Goal: Task Accomplishment & Management: Complete application form

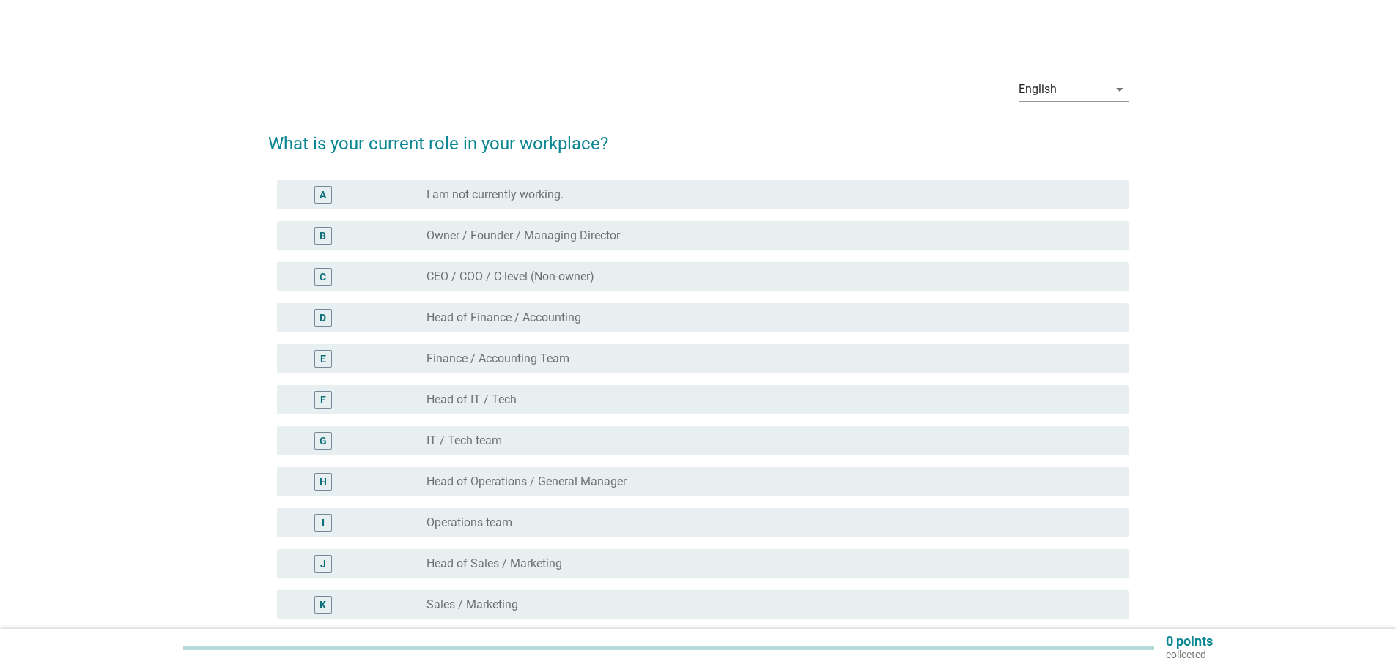
click at [540, 320] on label "Head of Finance / Accounting" at bounding box center [503, 318] width 155 height 15
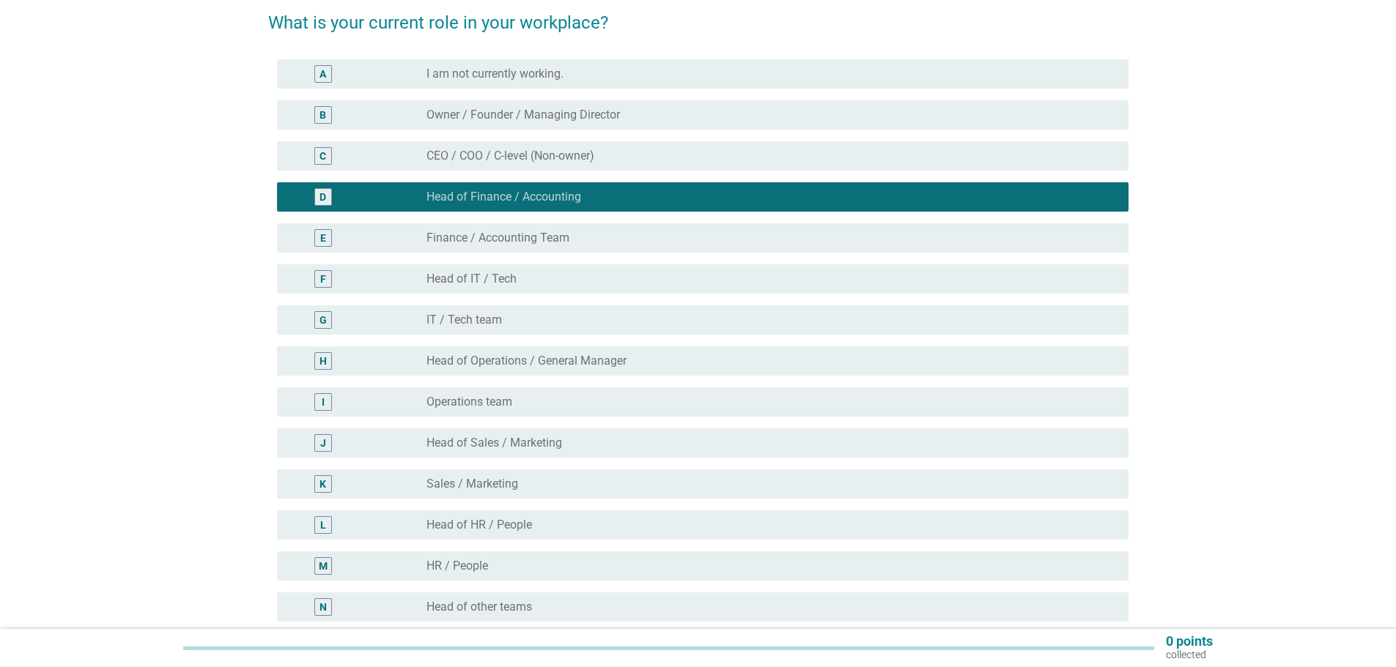
scroll to position [147, 0]
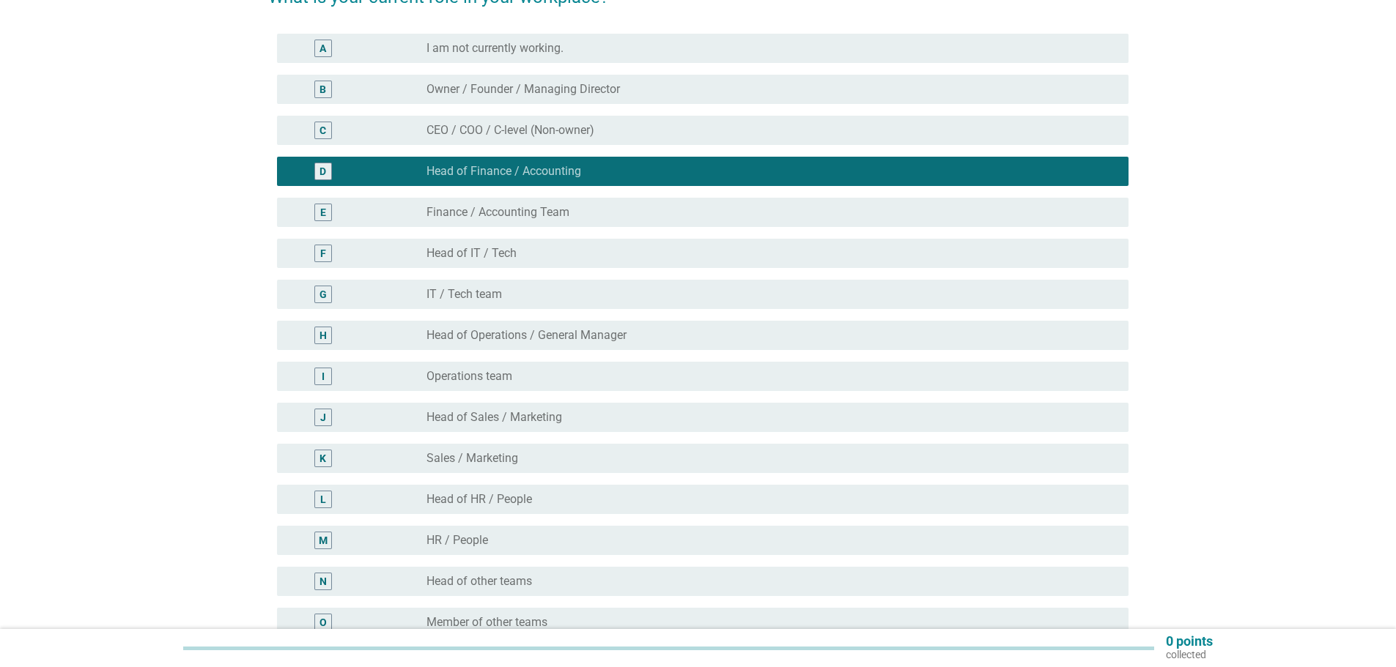
click at [530, 421] on label "Head of Sales / Marketing" at bounding box center [494, 417] width 136 height 15
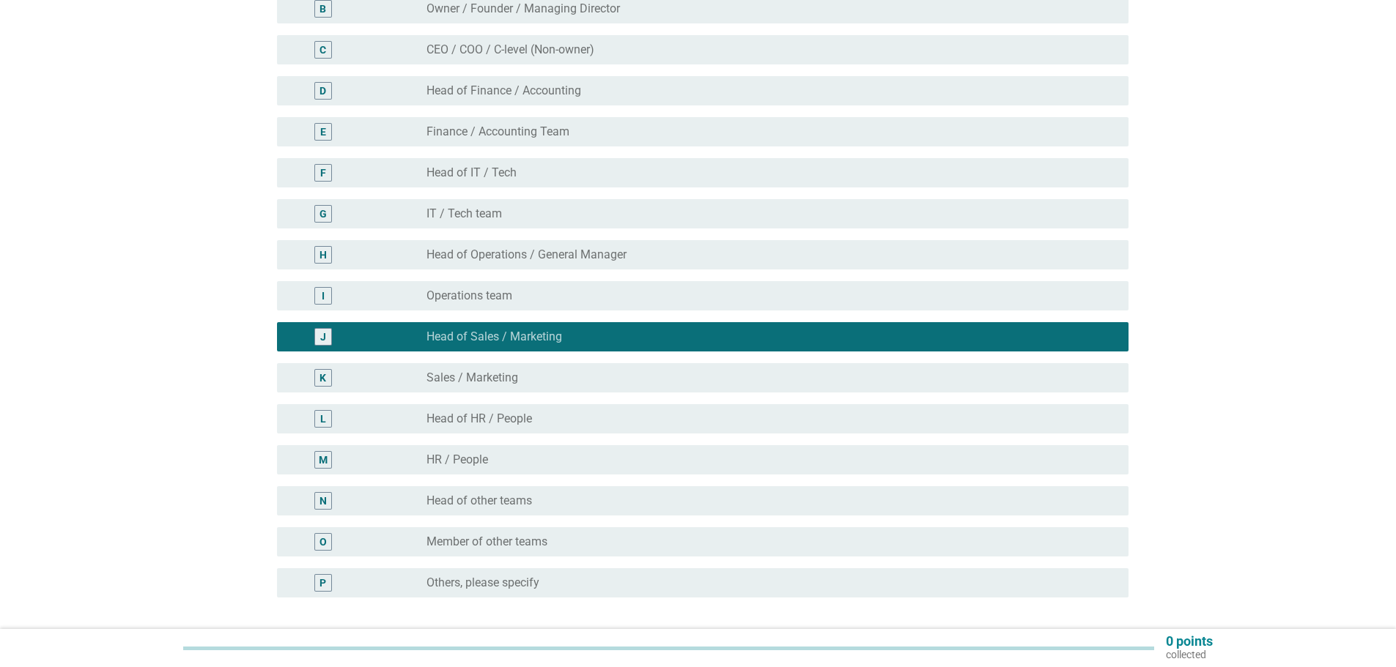
scroll to position [293, 0]
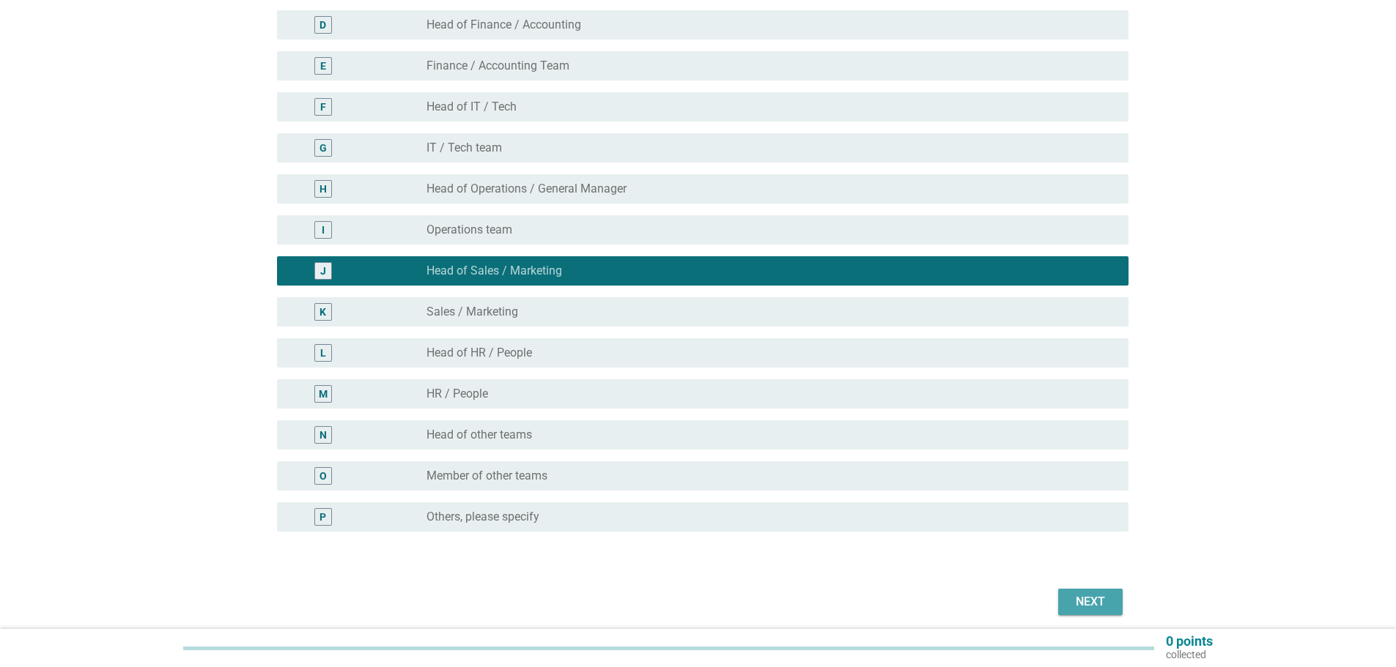
click at [1099, 595] on div "Next" at bounding box center [1090, 602] width 41 height 18
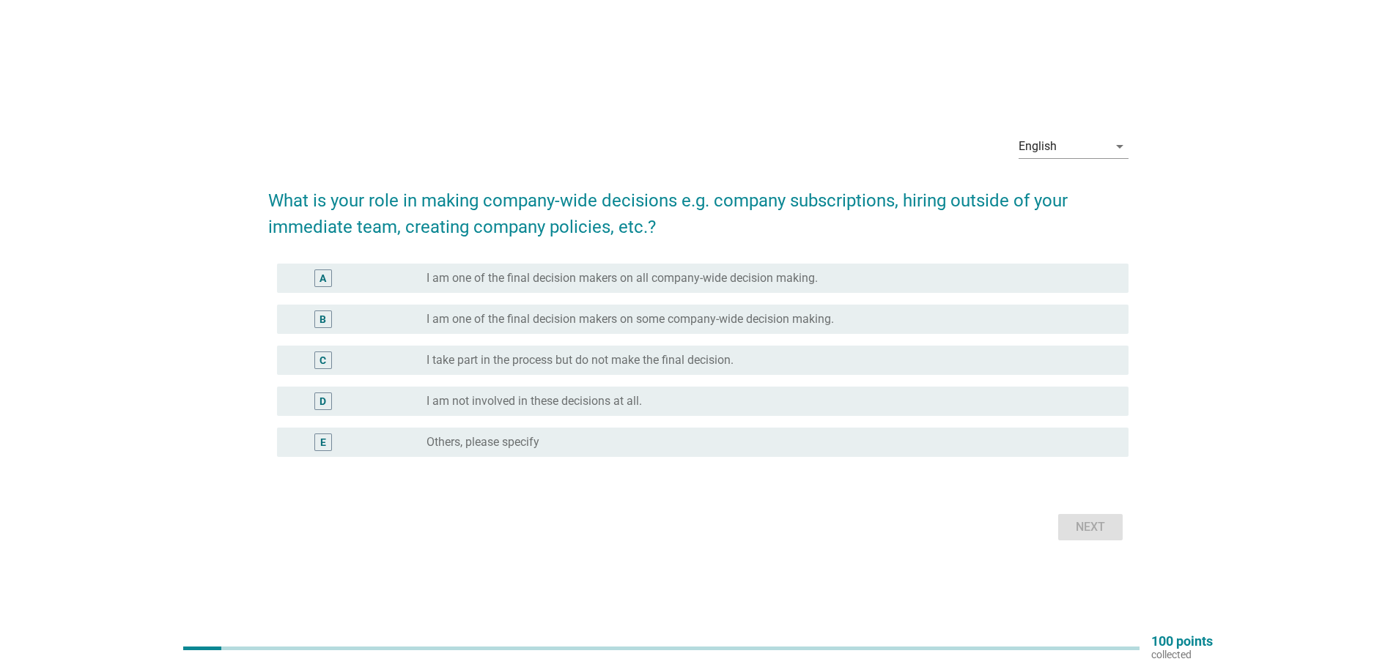
click at [677, 275] on label "I am one of the final decision makers on all company-wide decision making." at bounding box center [621, 278] width 391 height 15
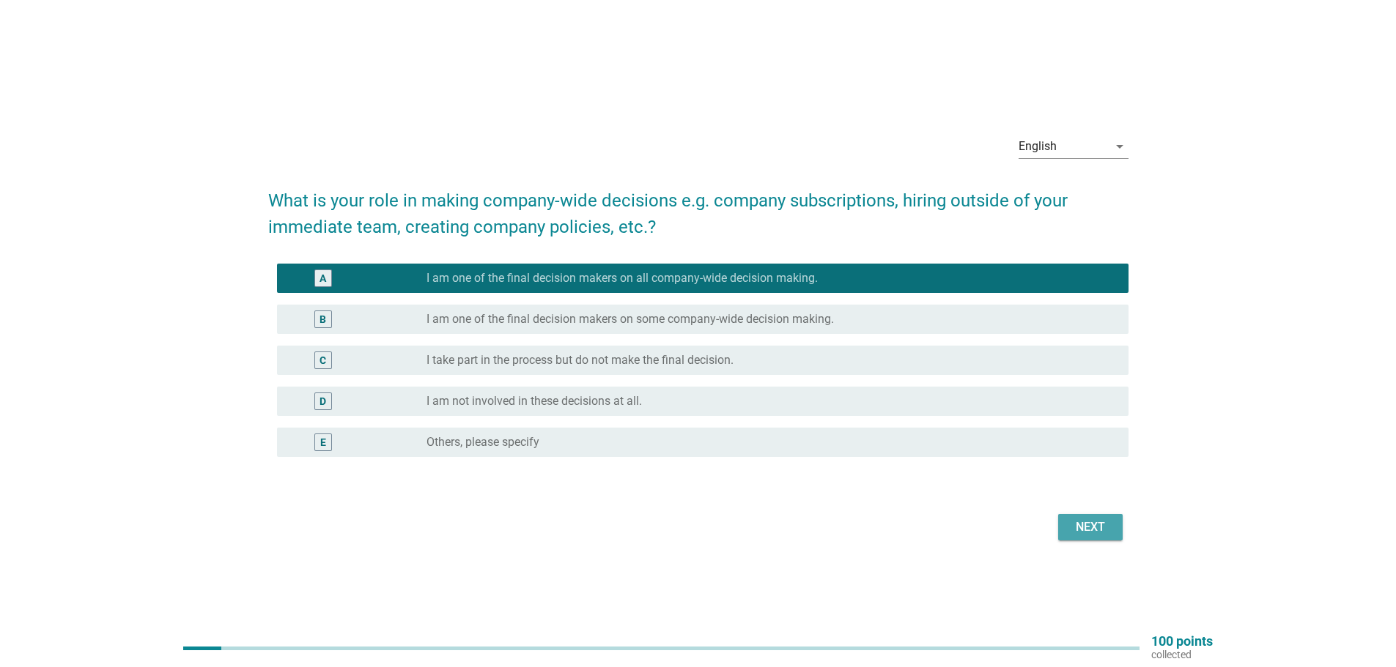
click at [1085, 516] on button "Next" at bounding box center [1090, 527] width 64 height 26
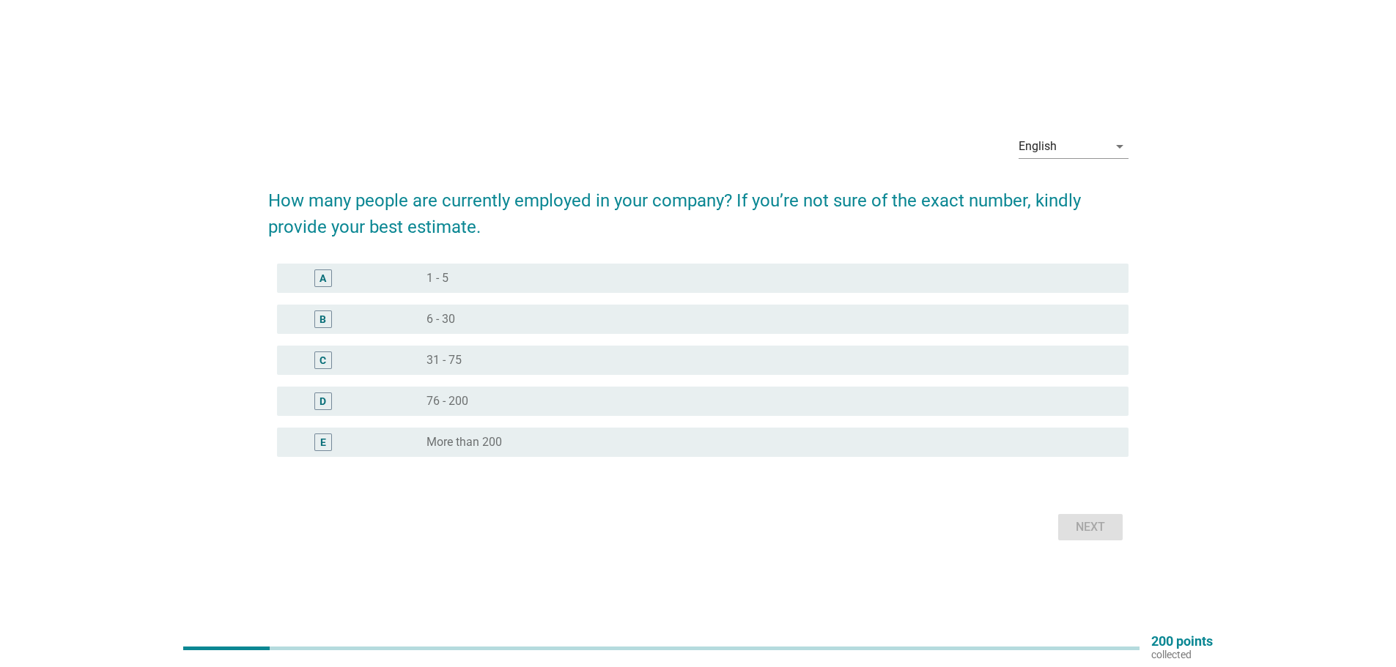
click at [517, 374] on div "C radio_button_unchecked 31 - 75" at bounding box center [702, 360] width 851 height 29
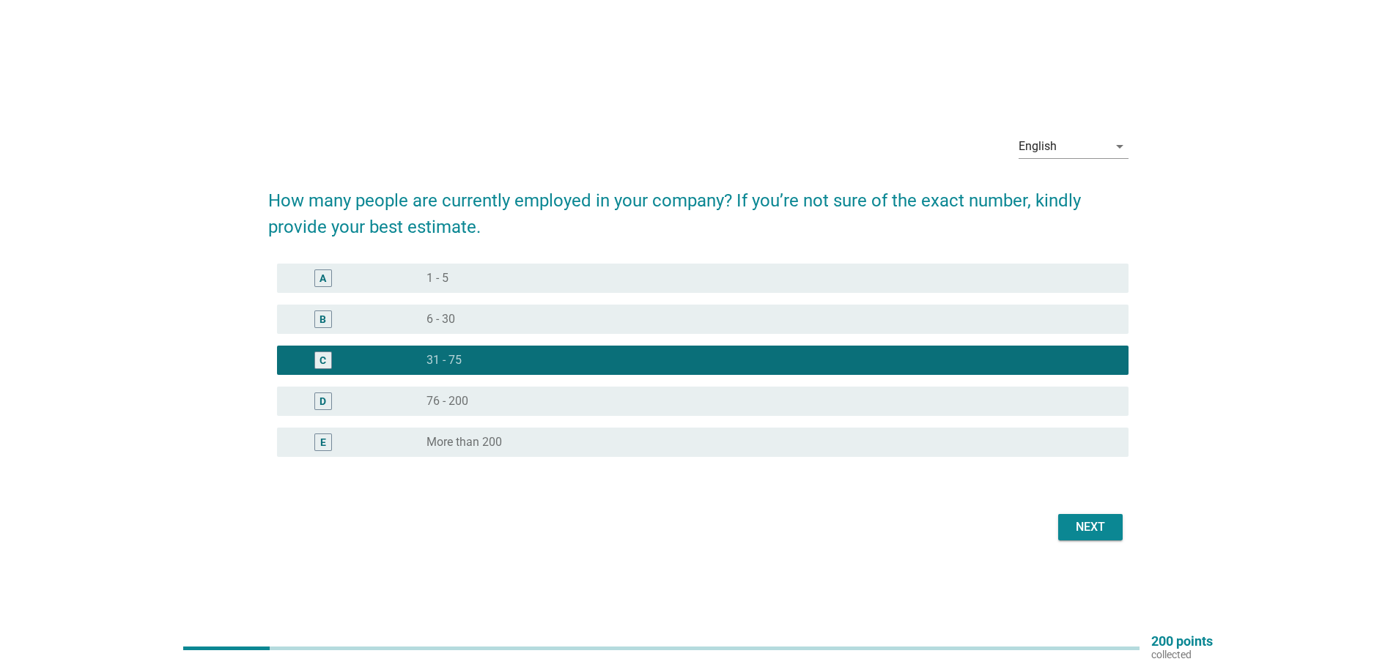
click at [1084, 533] on div "Next" at bounding box center [1090, 528] width 41 height 18
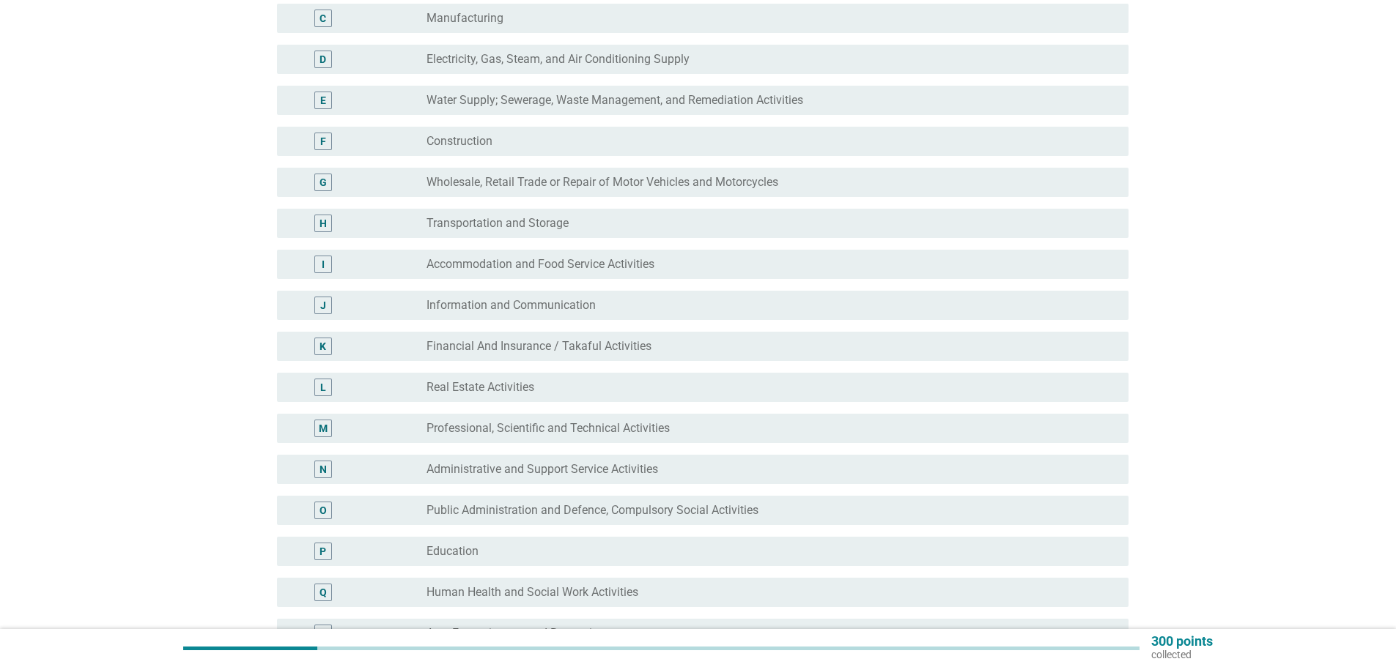
scroll to position [147, 0]
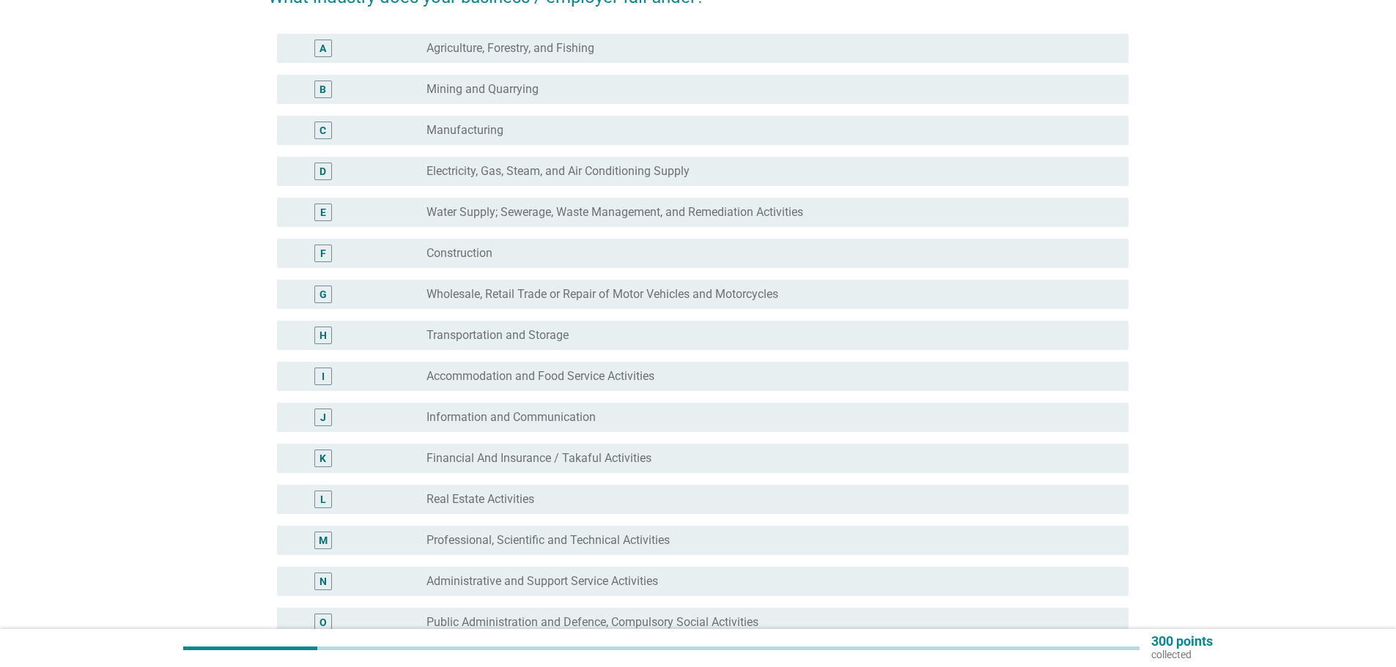
click at [528, 167] on label "Electricity, Gas, Steam, and Air Conditioning Supply" at bounding box center [557, 171] width 263 height 15
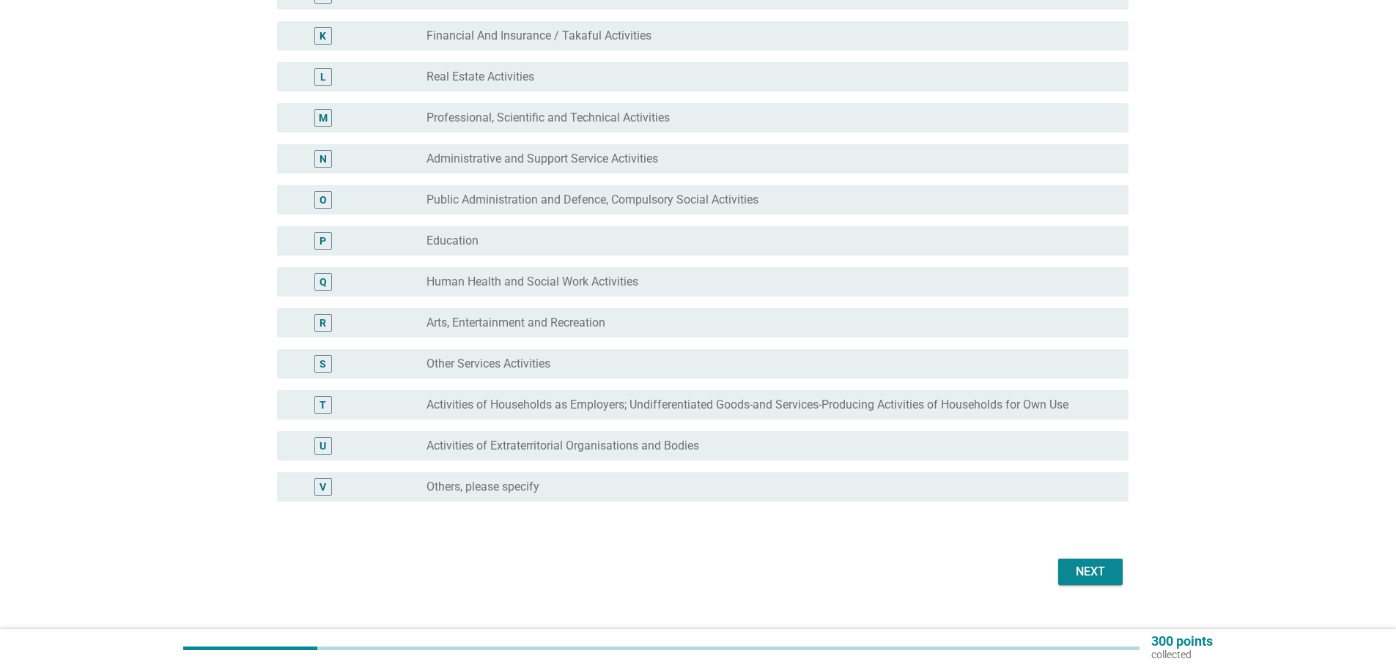
scroll to position [586, 0]
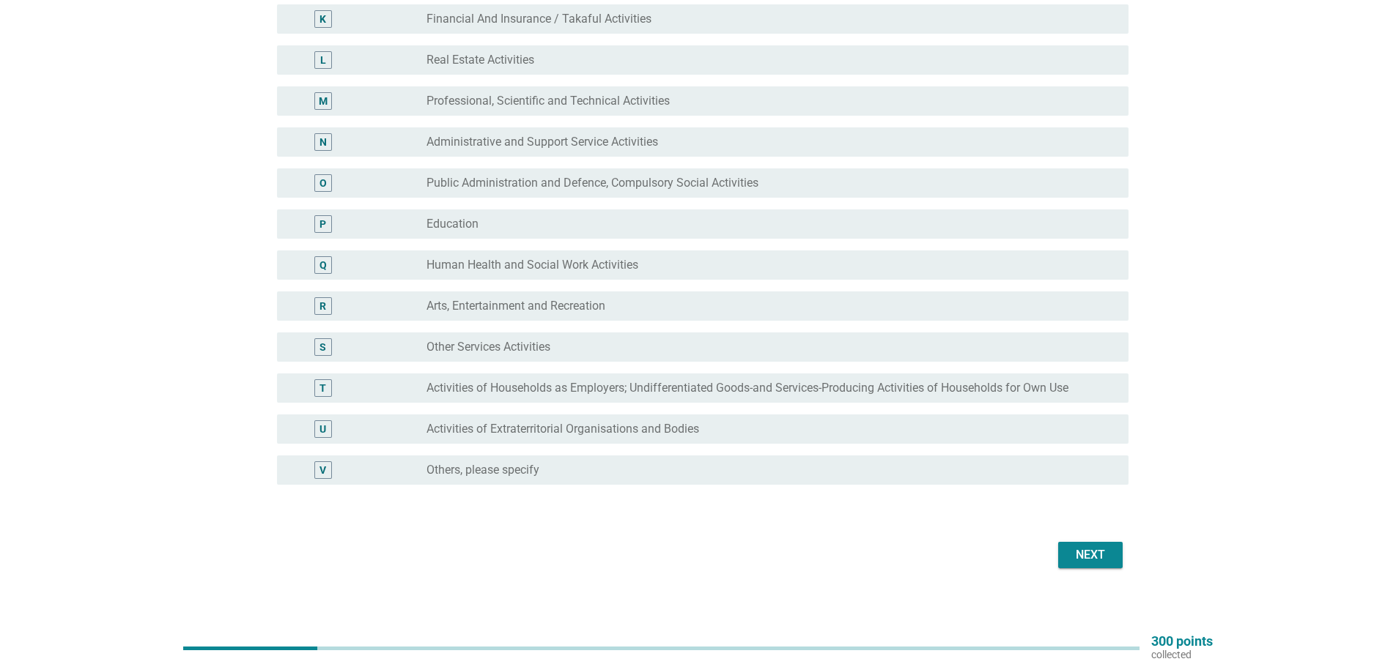
click at [1109, 556] on div "Next" at bounding box center [1090, 556] width 41 height 18
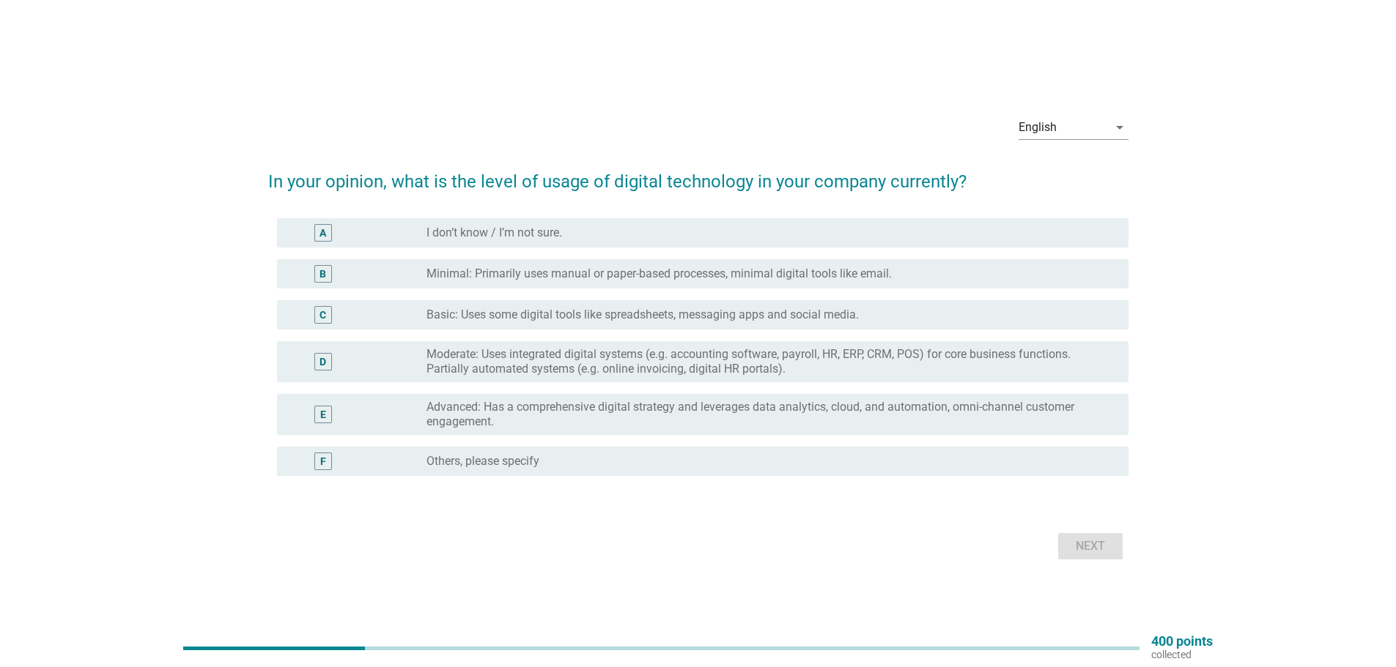
click at [649, 320] on label "Basic: Uses some digital tools like spreadsheets, messaging apps and social med…" at bounding box center [642, 315] width 432 height 15
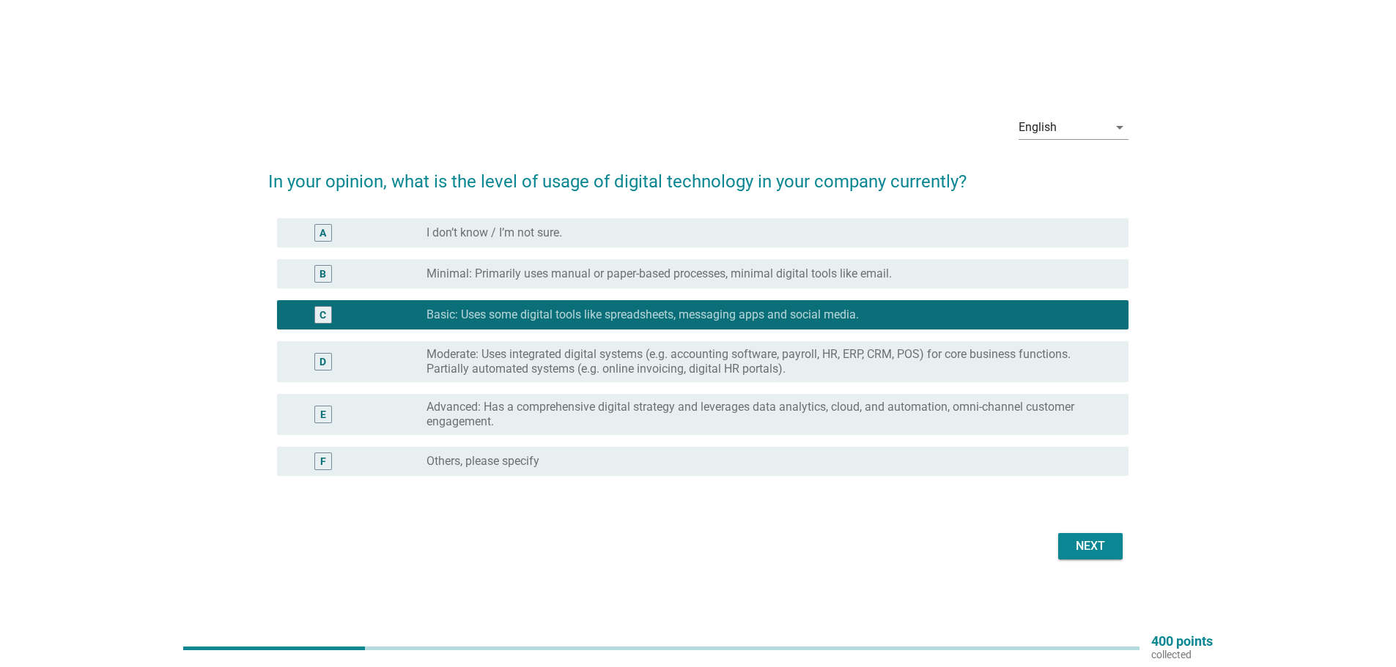
click at [644, 272] on label "Minimal: Primarily uses manual or paper-based processes, minimal digital tools …" at bounding box center [658, 274] width 465 height 15
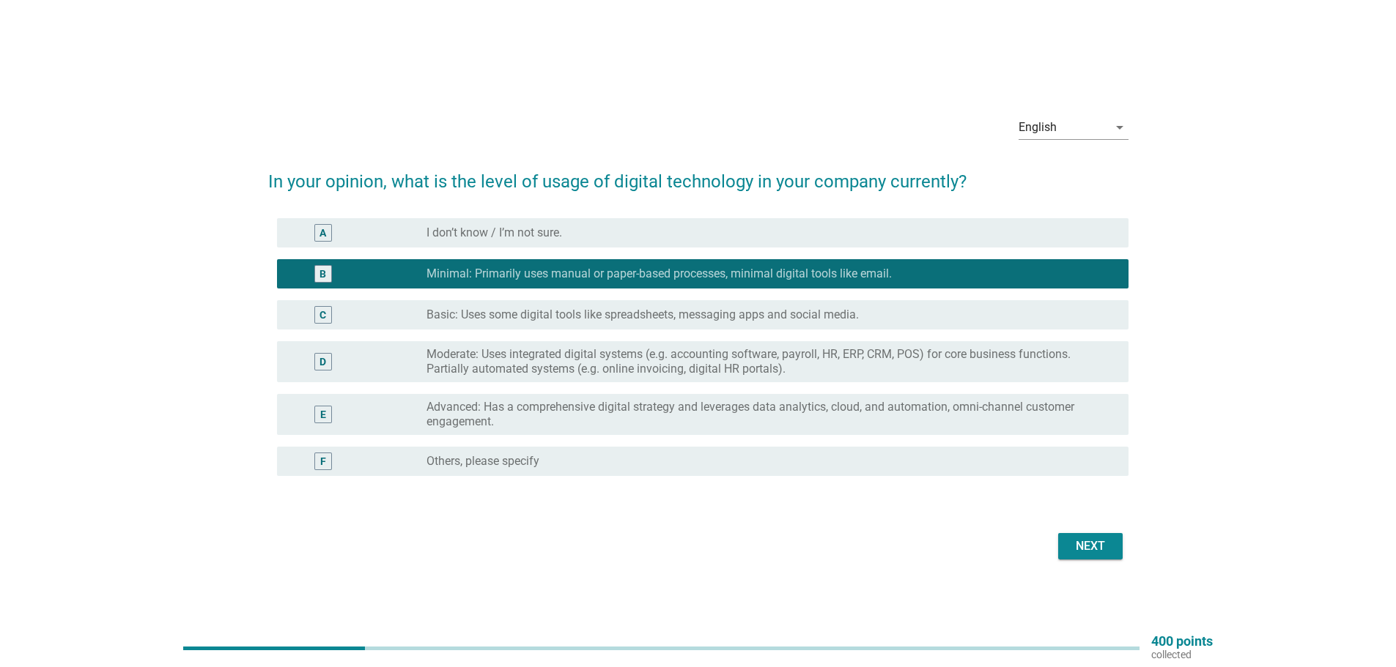
click at [592, 355] on label "Moderate: Uses integrated digital systems (e.g. accounting software, payroll, H…" at bounding box center [765, 361] width 678 height 29
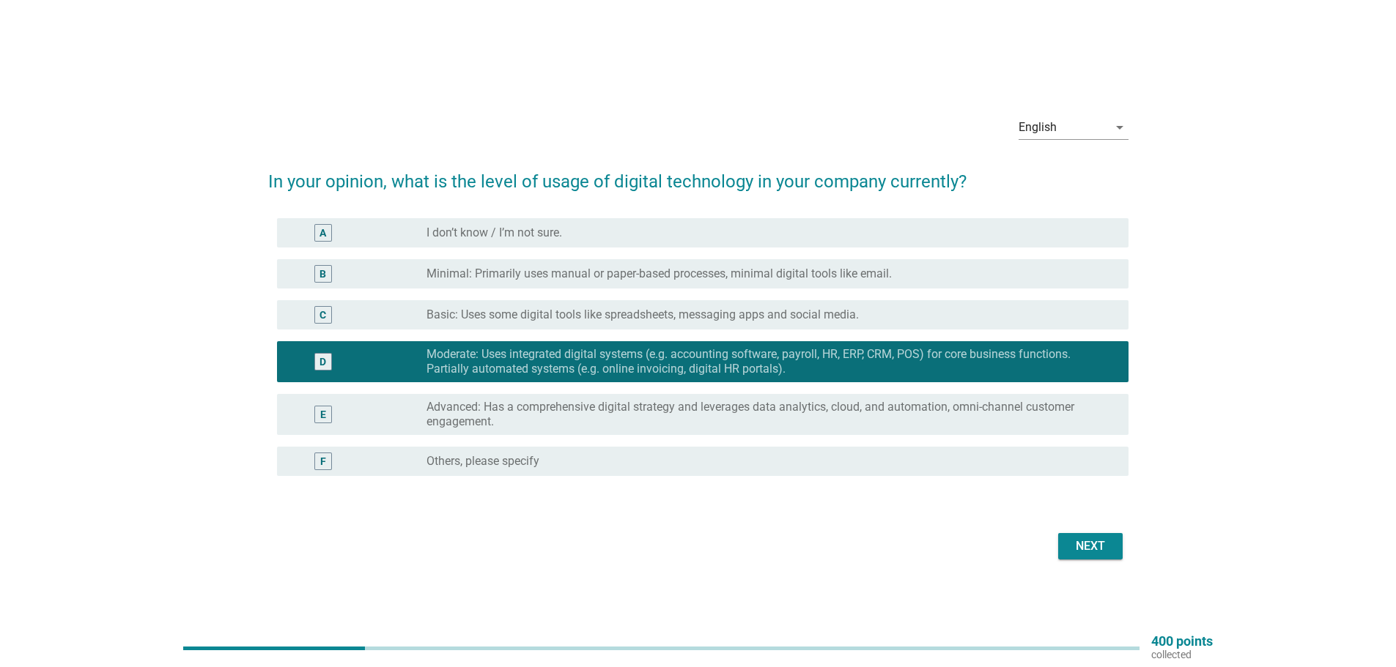
click at [1095, 536] on button "Next" at bounding box center [1090, 546] width 64 height 26
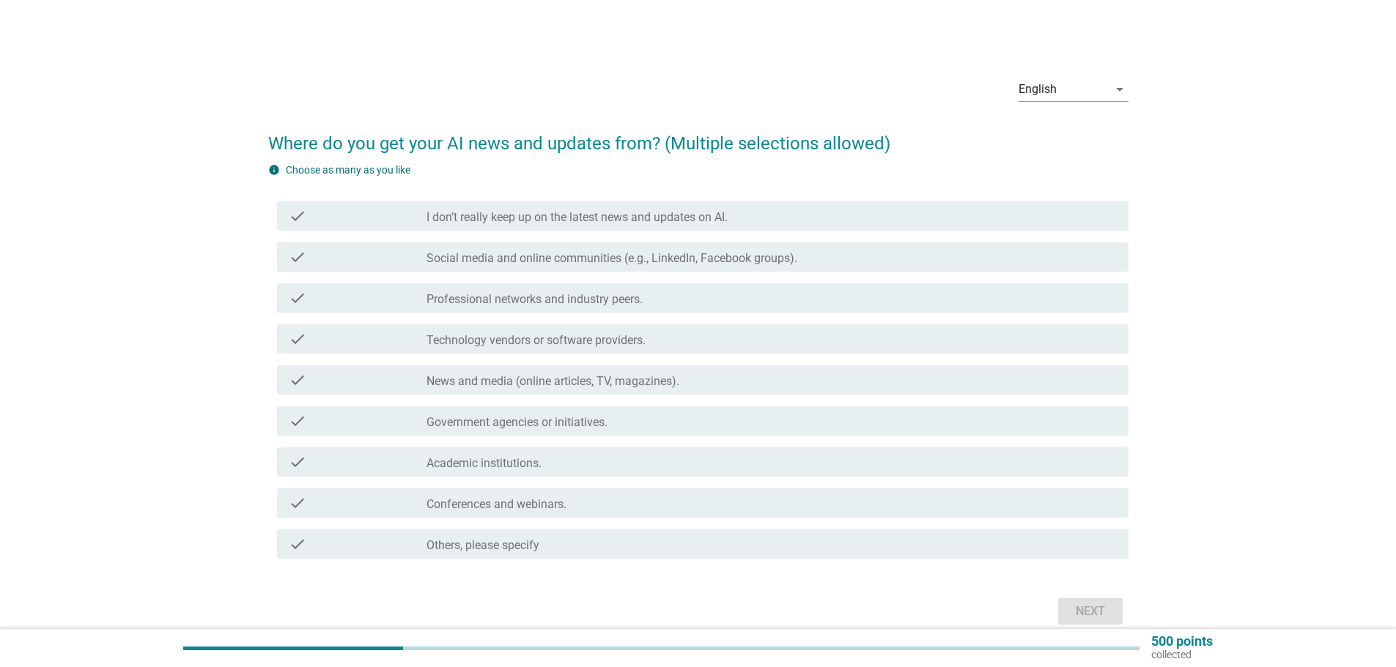
click at [534, 247] on div "check check_box_outline_blank Social media and online communities (e.g., Linked…" at bounding box center [702, 257] width 851 height 29
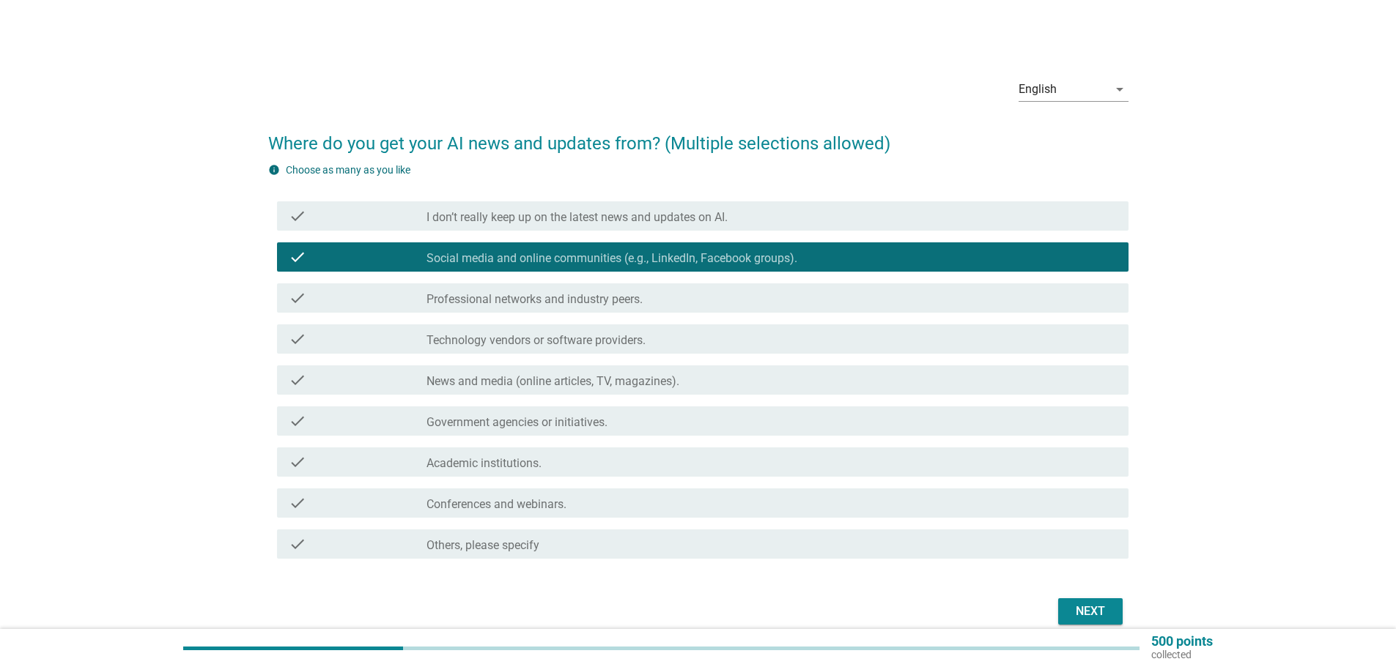
click at [538, 287] on div "check check_box_outline_blank Professional networks and industry peers." at bounding box center [702, 298] width 851 height 29
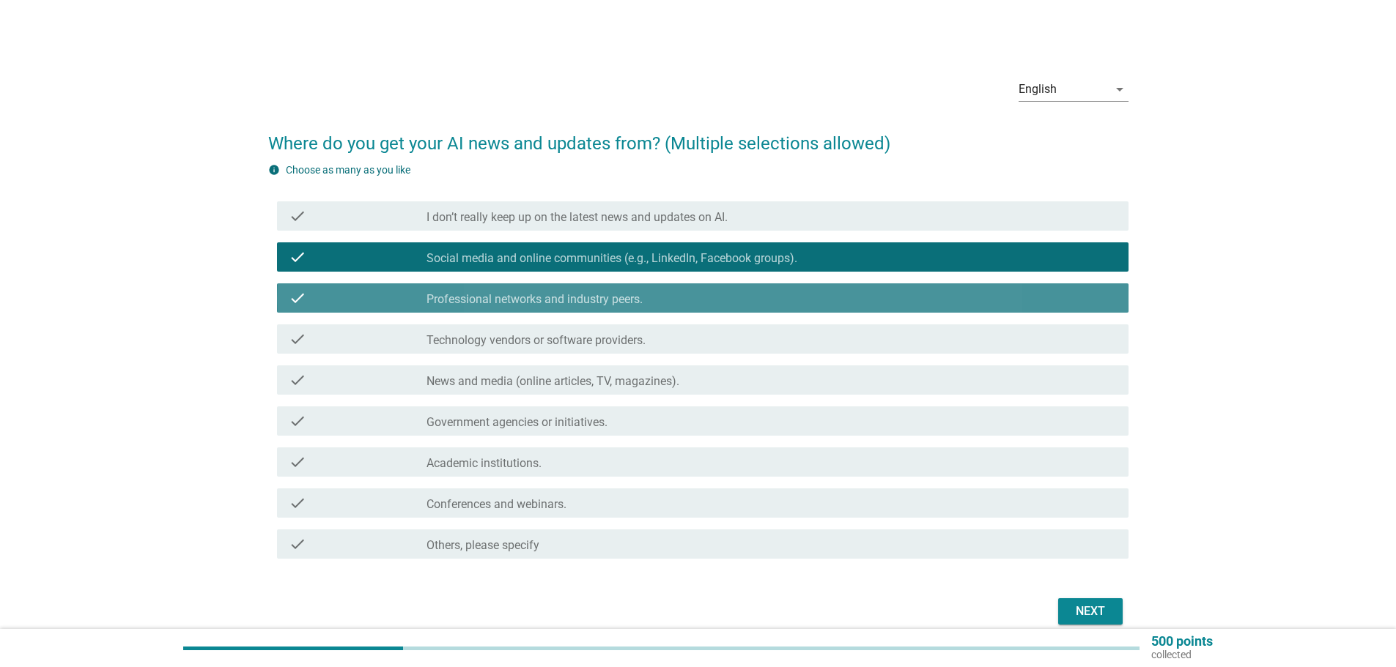
click at [538, 287] on div "check check_box_outline_blank Professional networks and industry peers." at bounding box center [702, 298] width 851 height 29
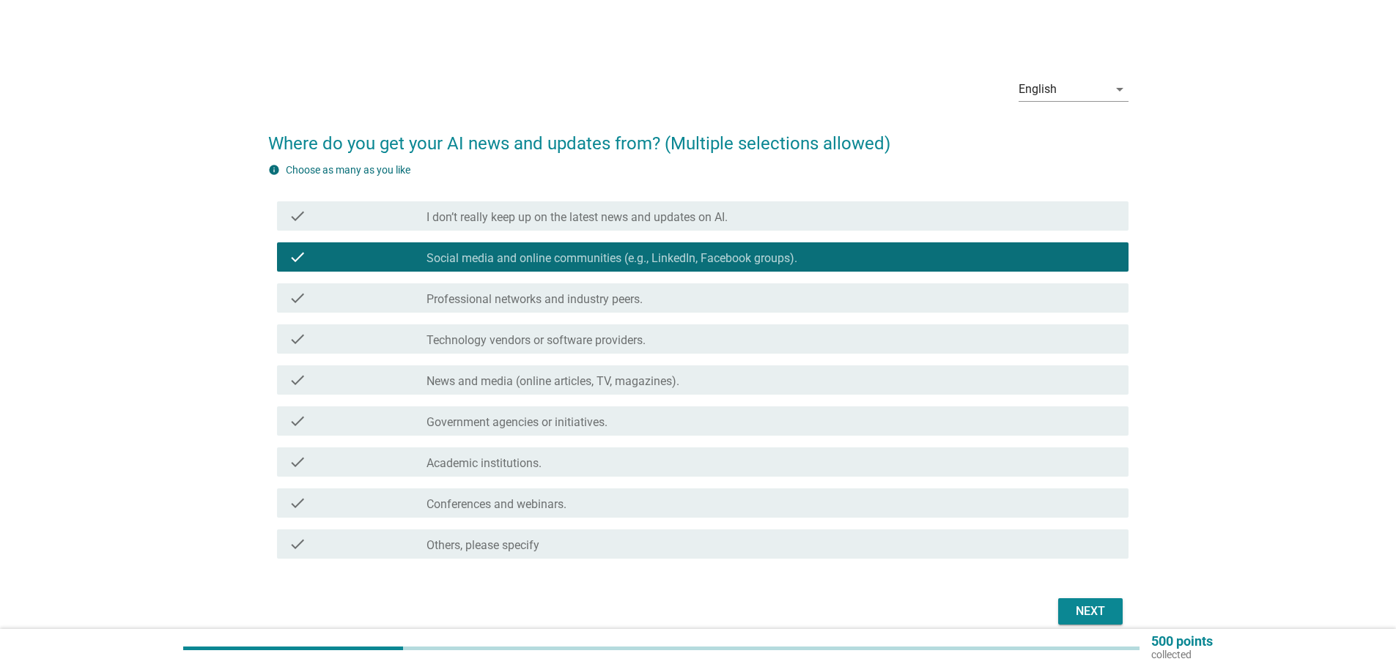
click at [537, 378] on label "News and media (online articles, TV, magazines)." at bounding box center [552, 381] width 253 height 15
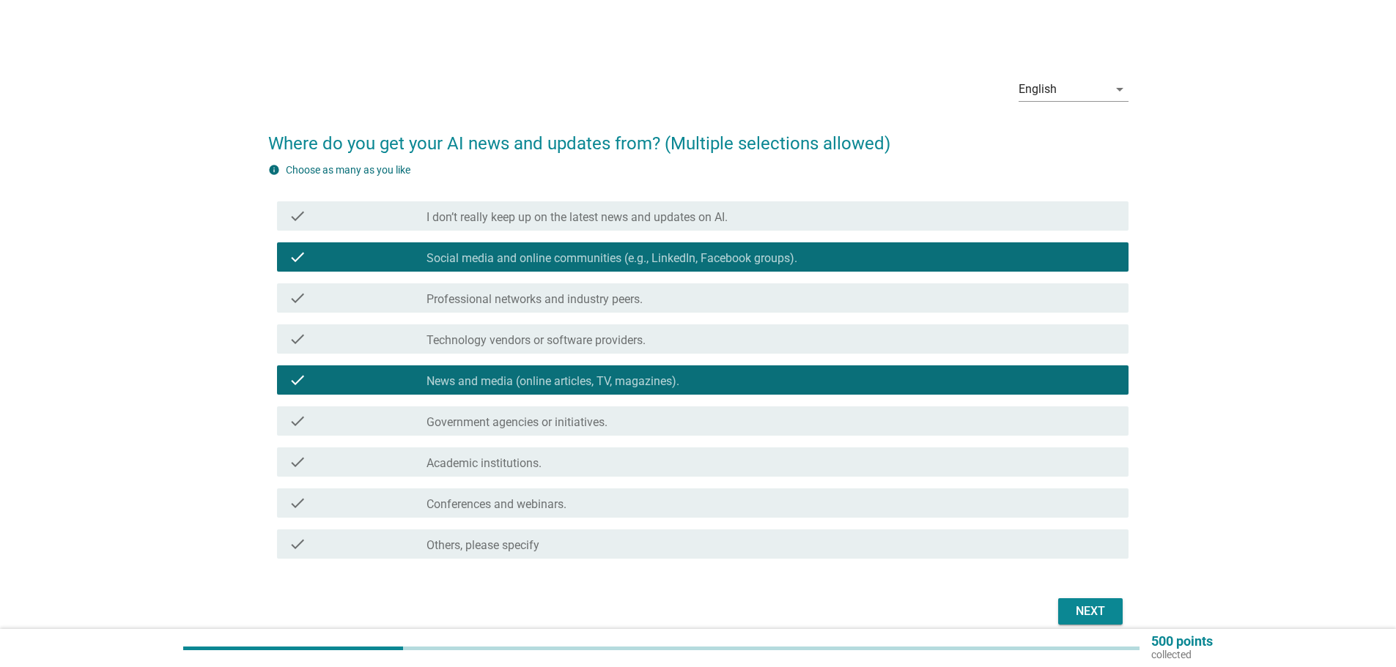
click at [538, 292] on div "check_box_outline_blank Professional networks and industry peers." at bounding box center [771, 298] width 690 height 18
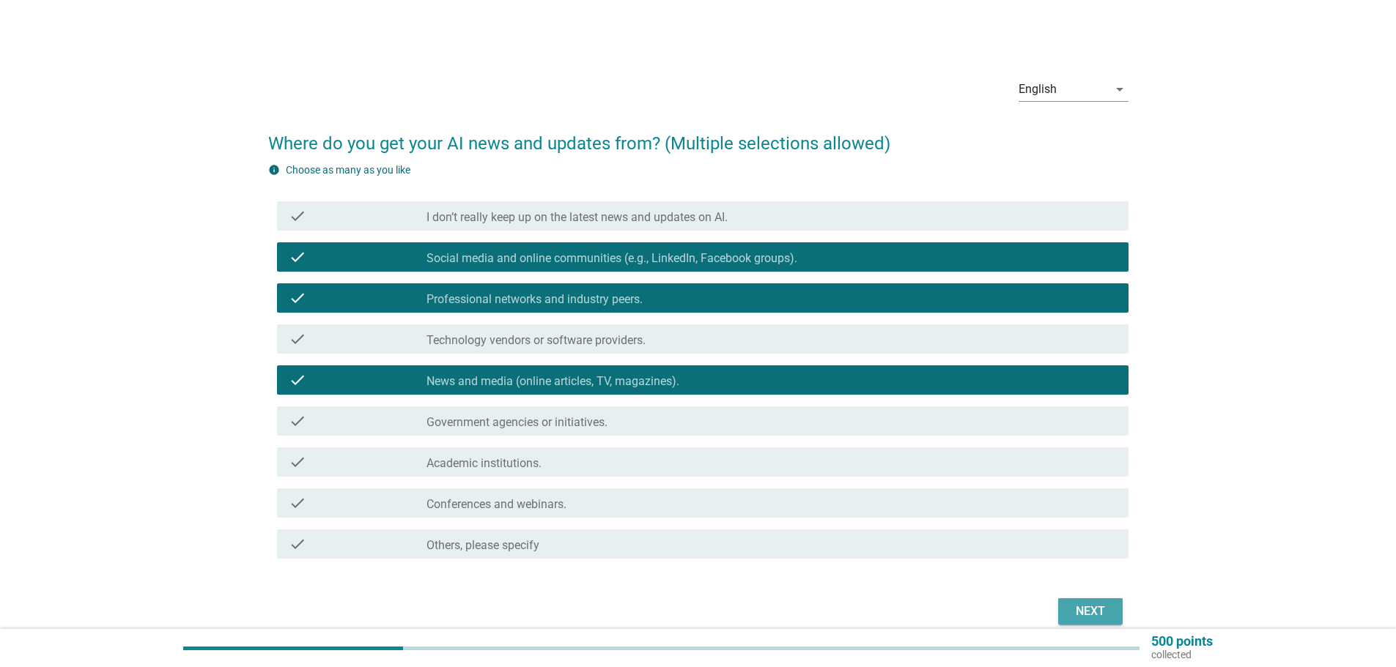
click at [1107, 604] on div "Next" at bounding box center [1090, 612] width 41 height 18
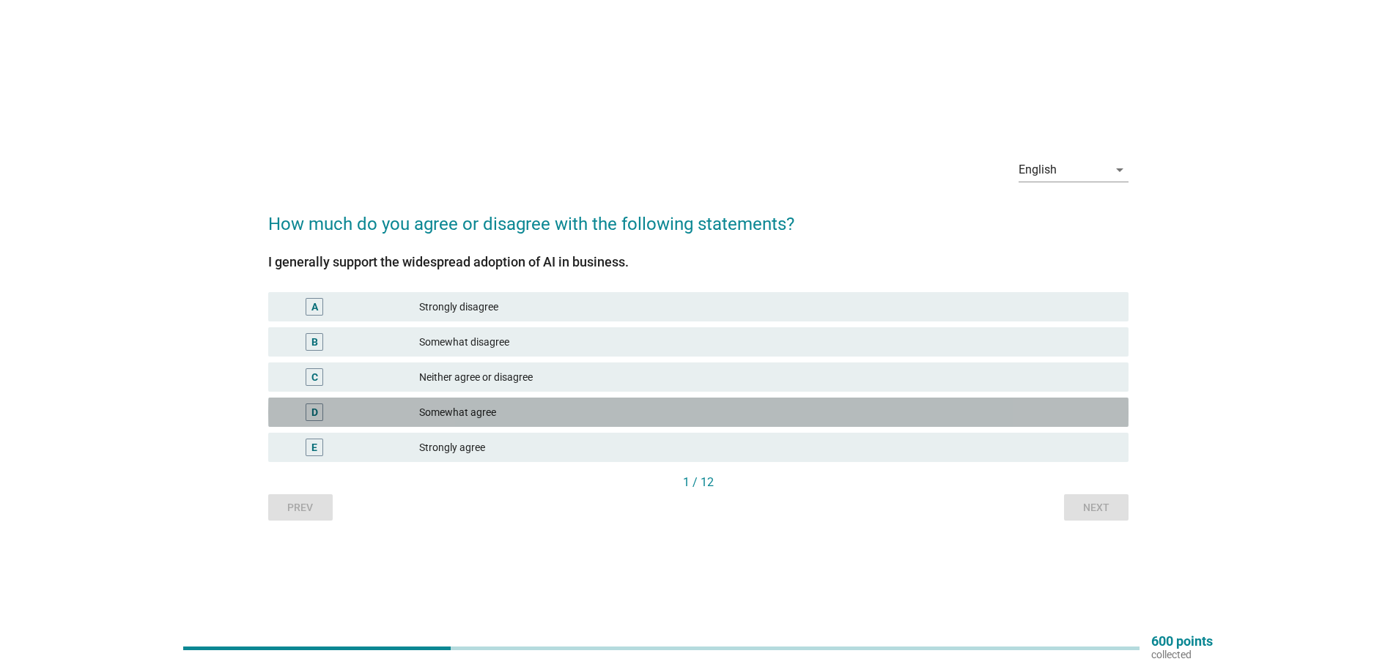
click at [500, 413] on div "Somewhat agree" at bounding box center [767, 413] width 697 height 18
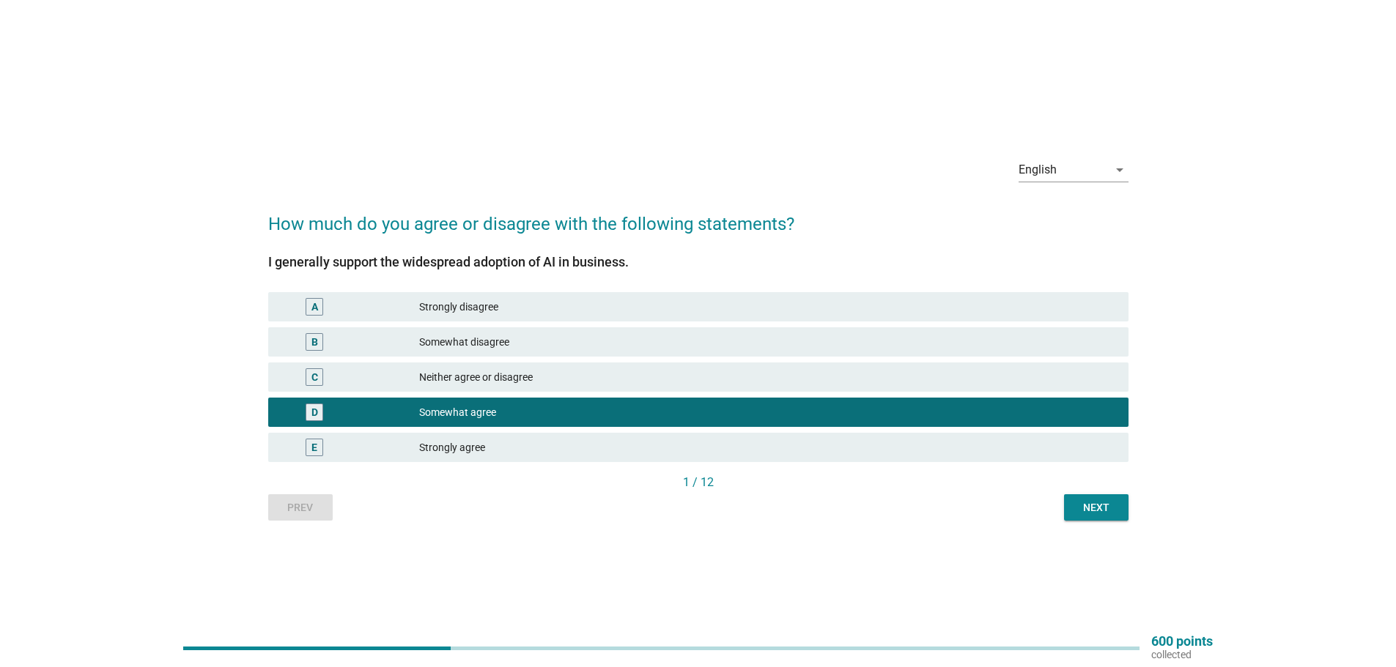
click at [1077, 506] on div "Next" at bounding box center [1096, 507] width 41 height 15
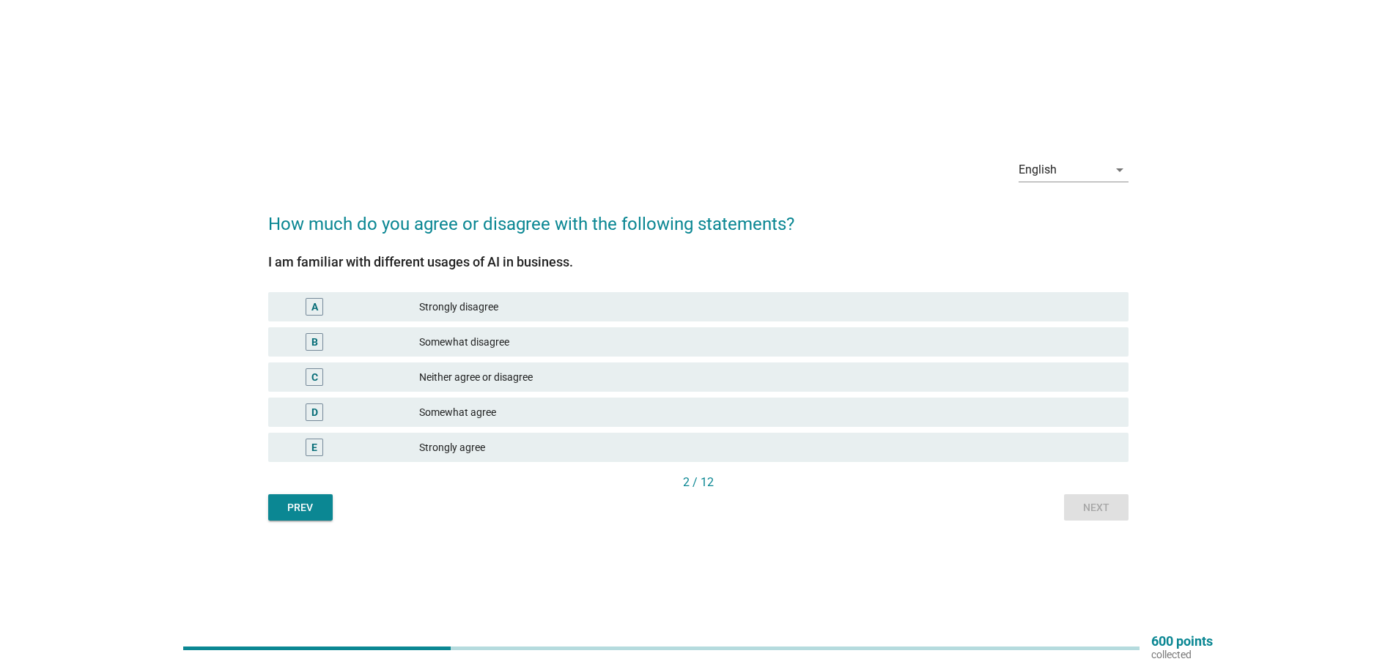
click at [485, 376] on div "Neither agree or disagree" at bounding box center [767, 378] width 697 height 18
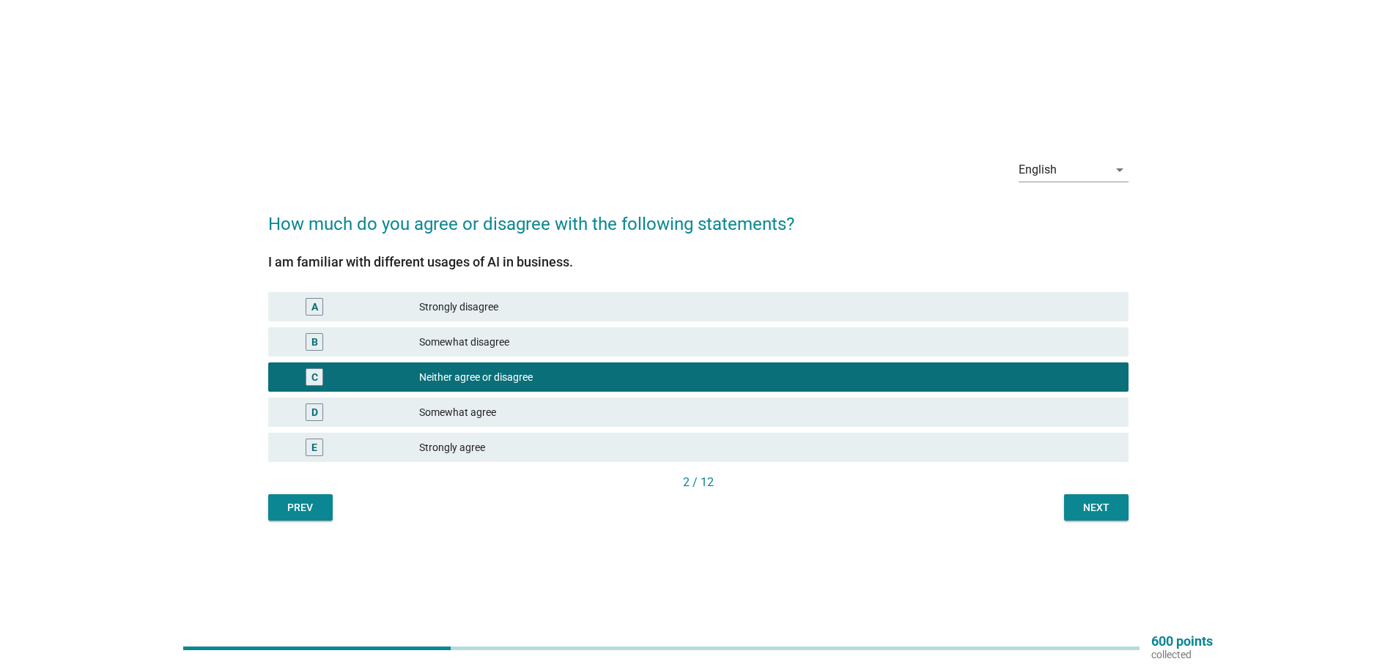
click at [1087, 519] on button "Next" at bounding box center [1096, 508] width 64 height 26
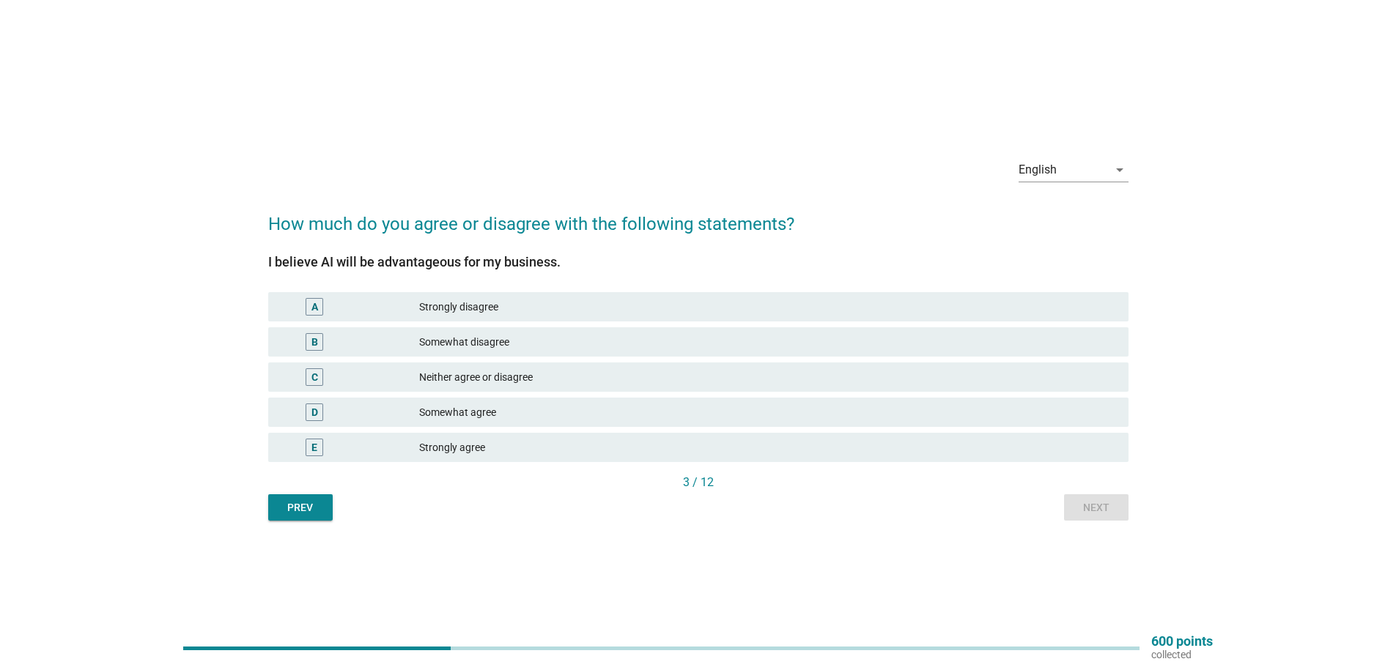
click at [542, 401] on div "D Somewhat agree" at bounding box center [698, 412] width 860 height 29
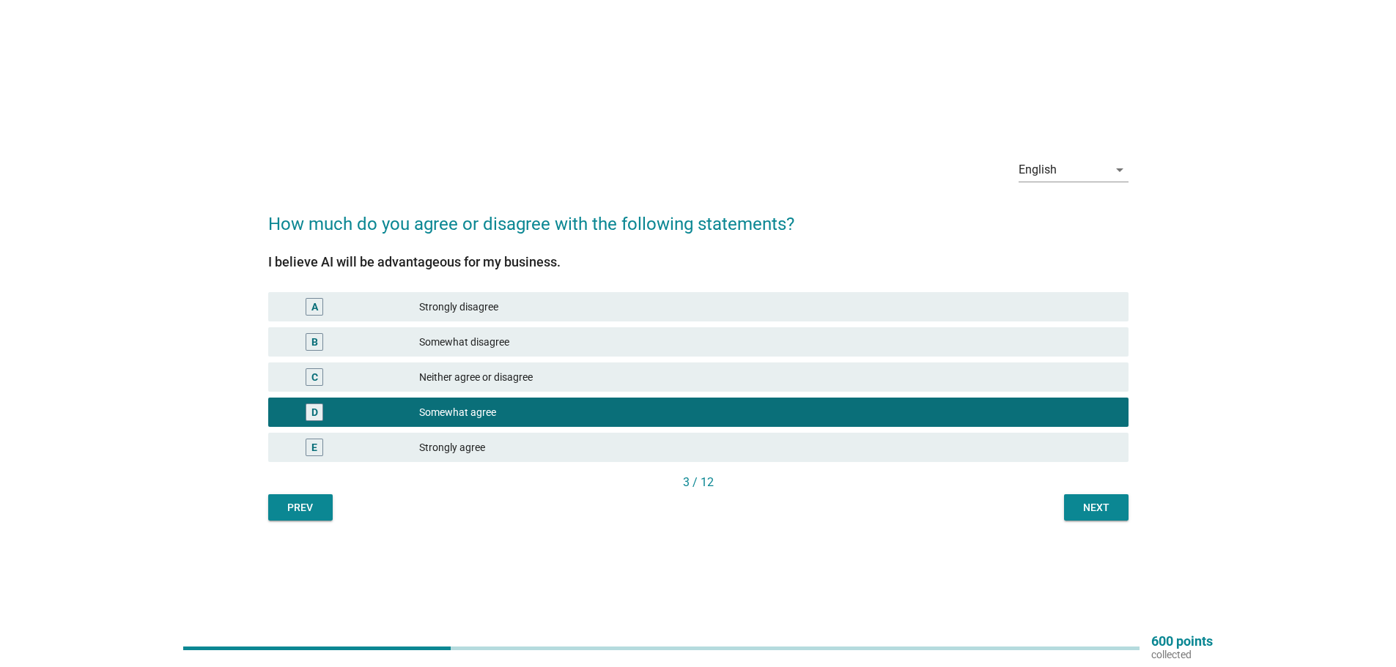
click at [1100, 511] on div "Next" at bounding box center [1096, 507] width 41 height 15
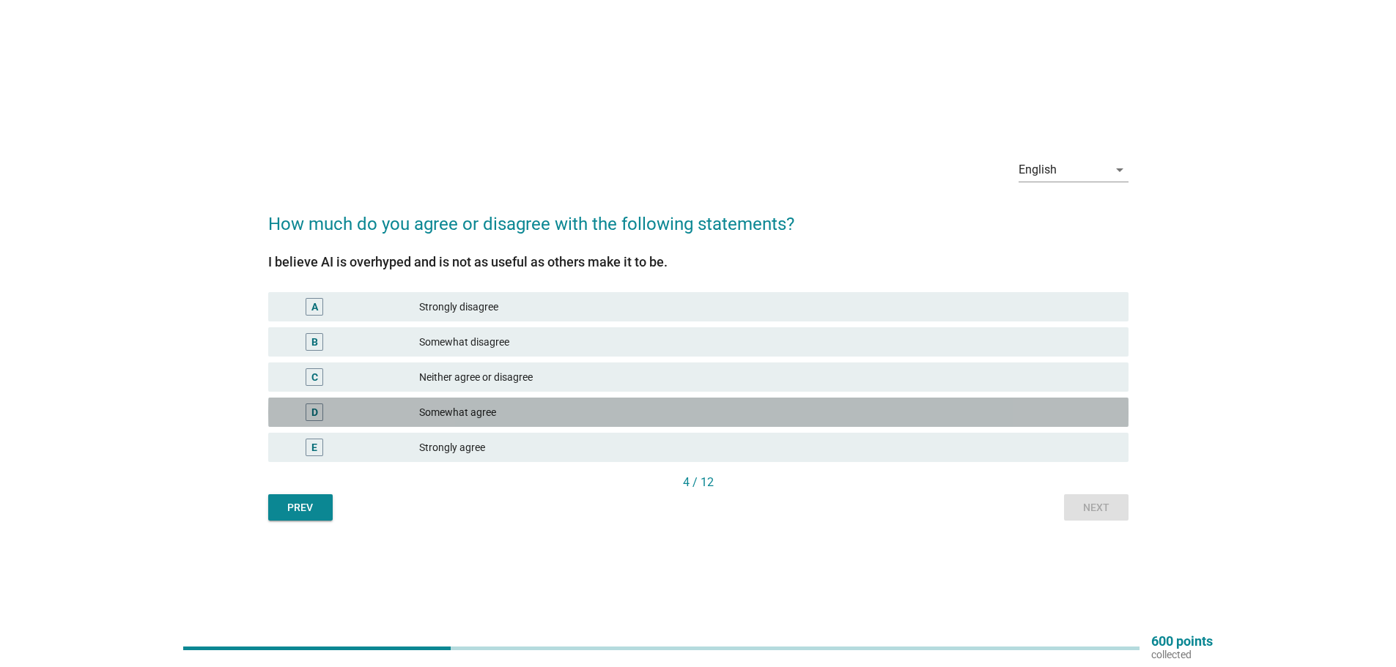
click at [588, 415] on div "Somewhat agree" at bounding box center [767, 413] width 697 height 18
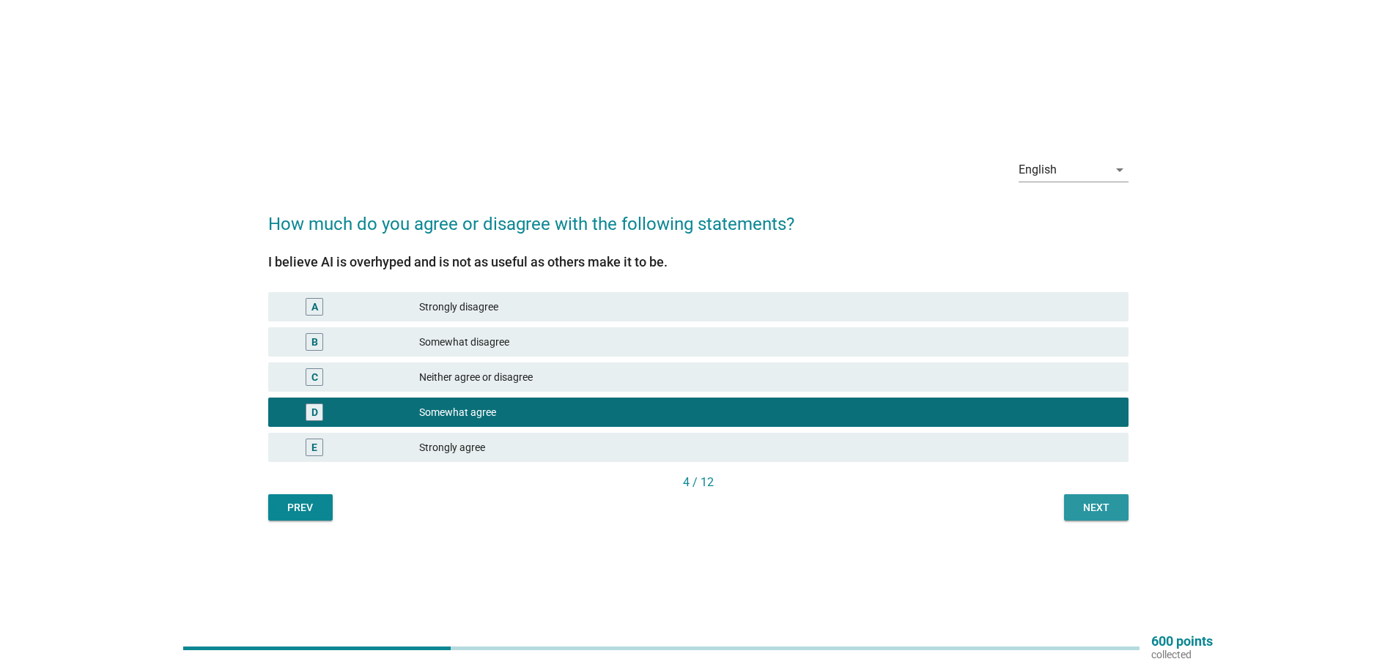
click at [1085, 512] on div "Next" at bounding box center [1096, 507] width 41 height 15
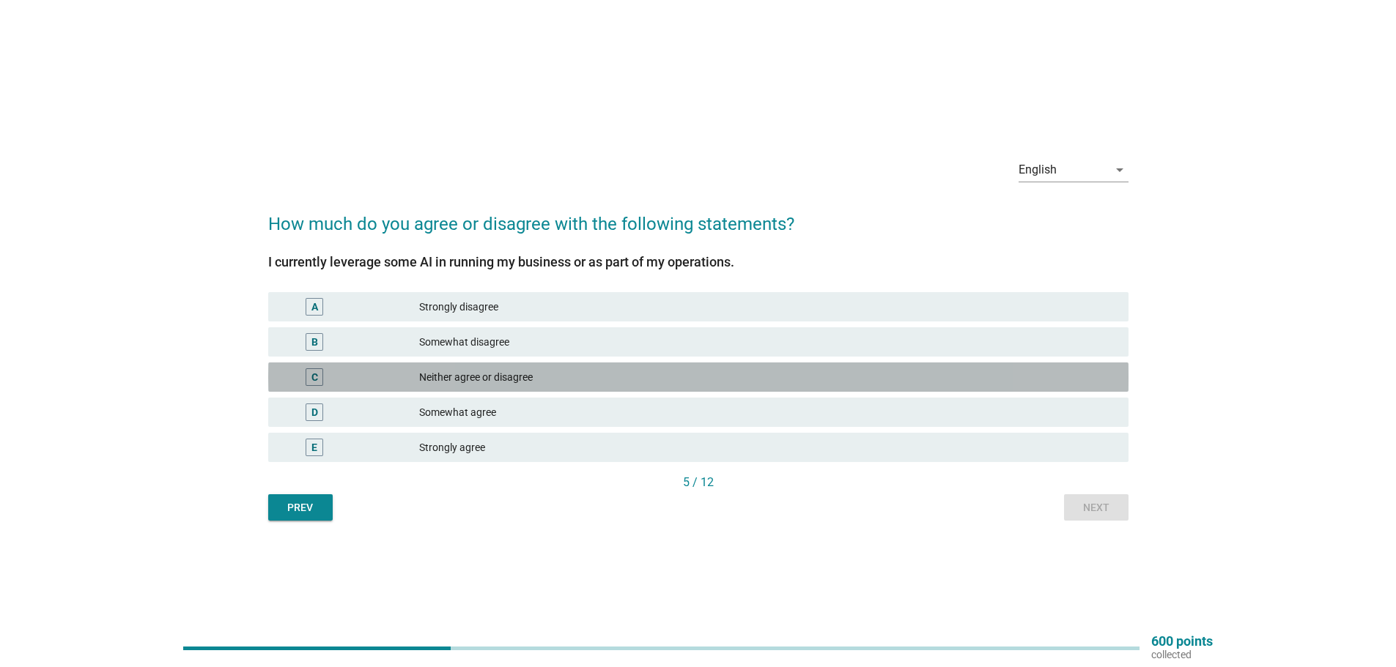
click at [600, 374] on div "Neither agree or disagree" at bounding box center [767, 378] width 697 height 18
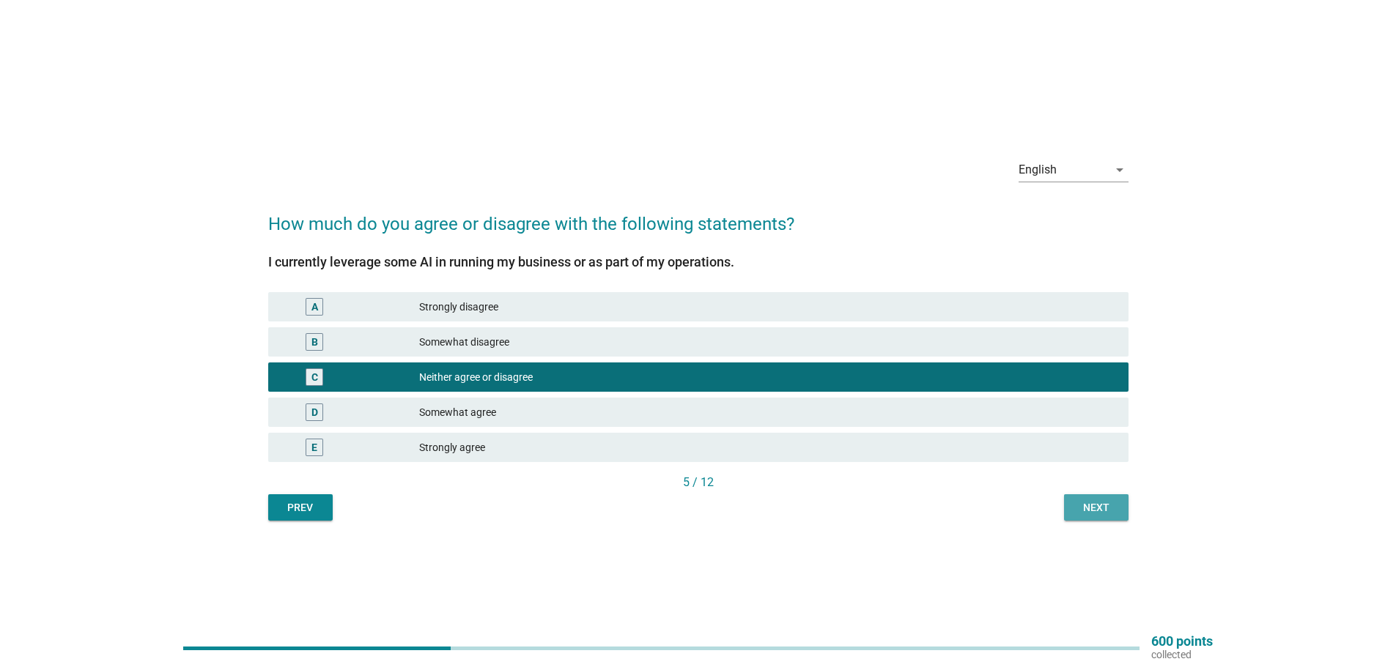
click at [1083, 518] on button "Next" at bounding box center [1096, 508] width 64 height 26
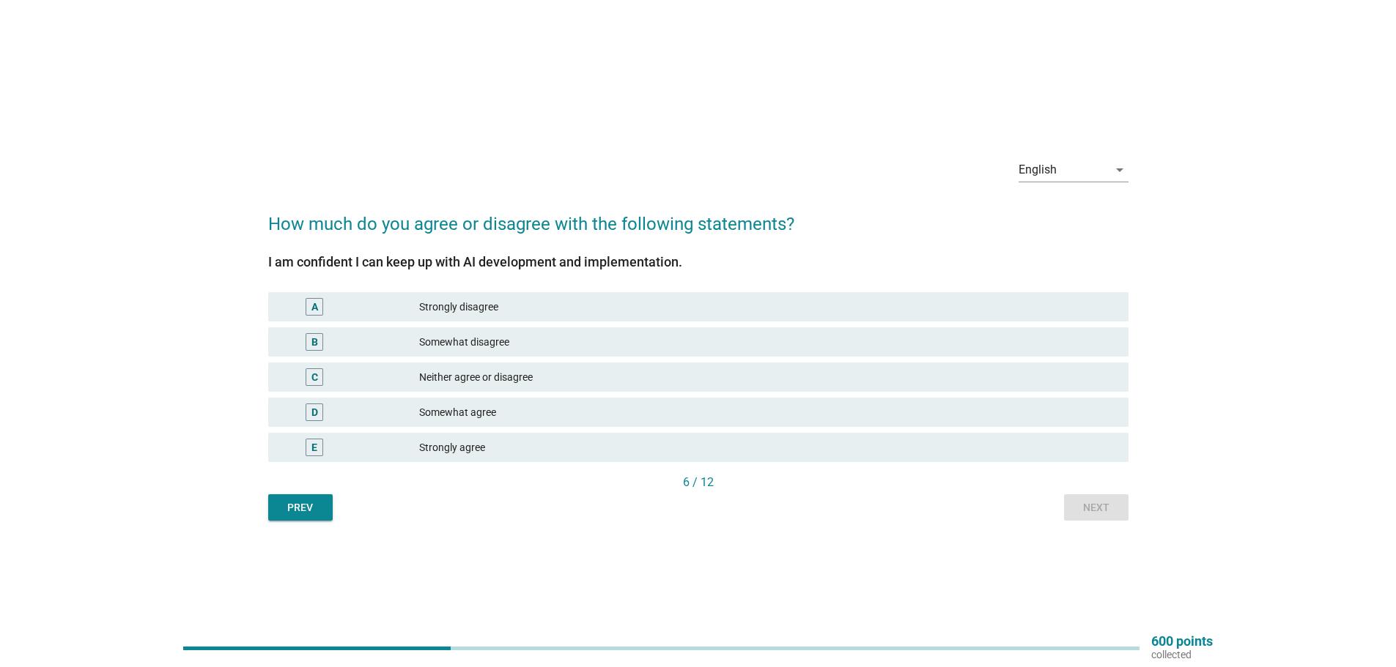
click at [456, 380] on div "Neither agree or disagree" at bounding box center [767, 378] width 697 height 18
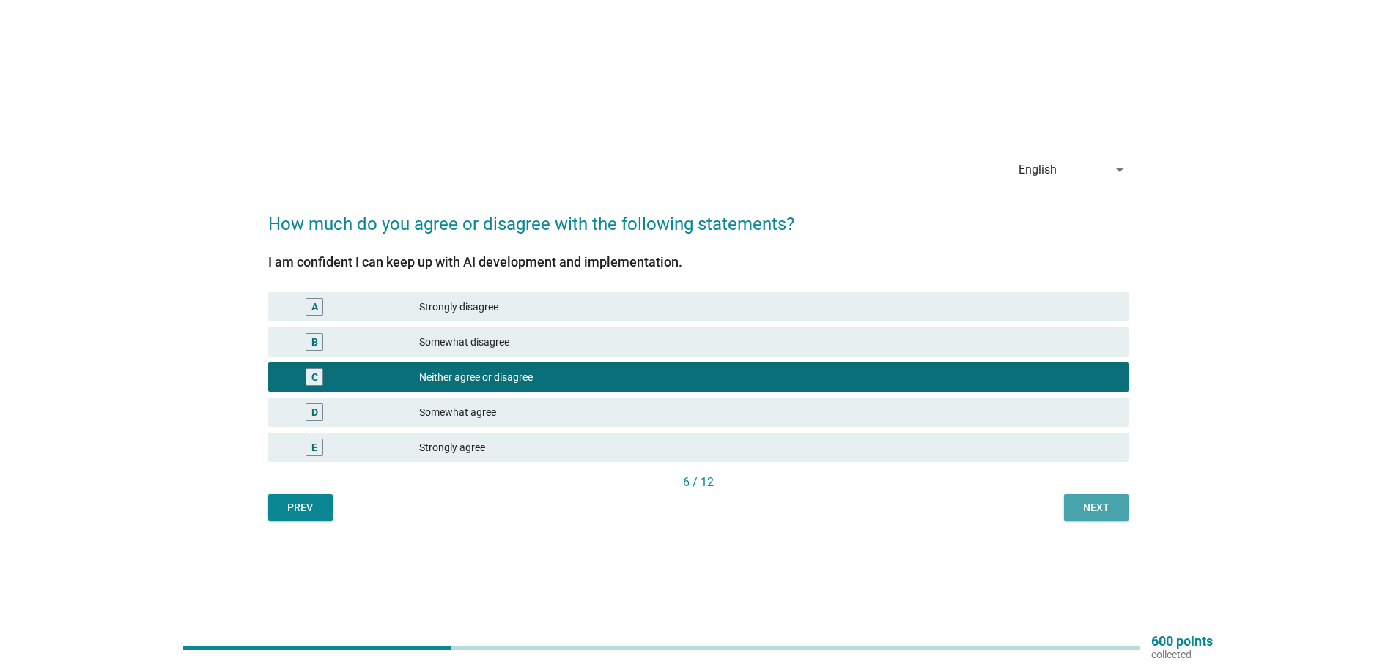
click at [1112, 498] on button "Next" at bounding box center [1096, 508] width 64 height 26
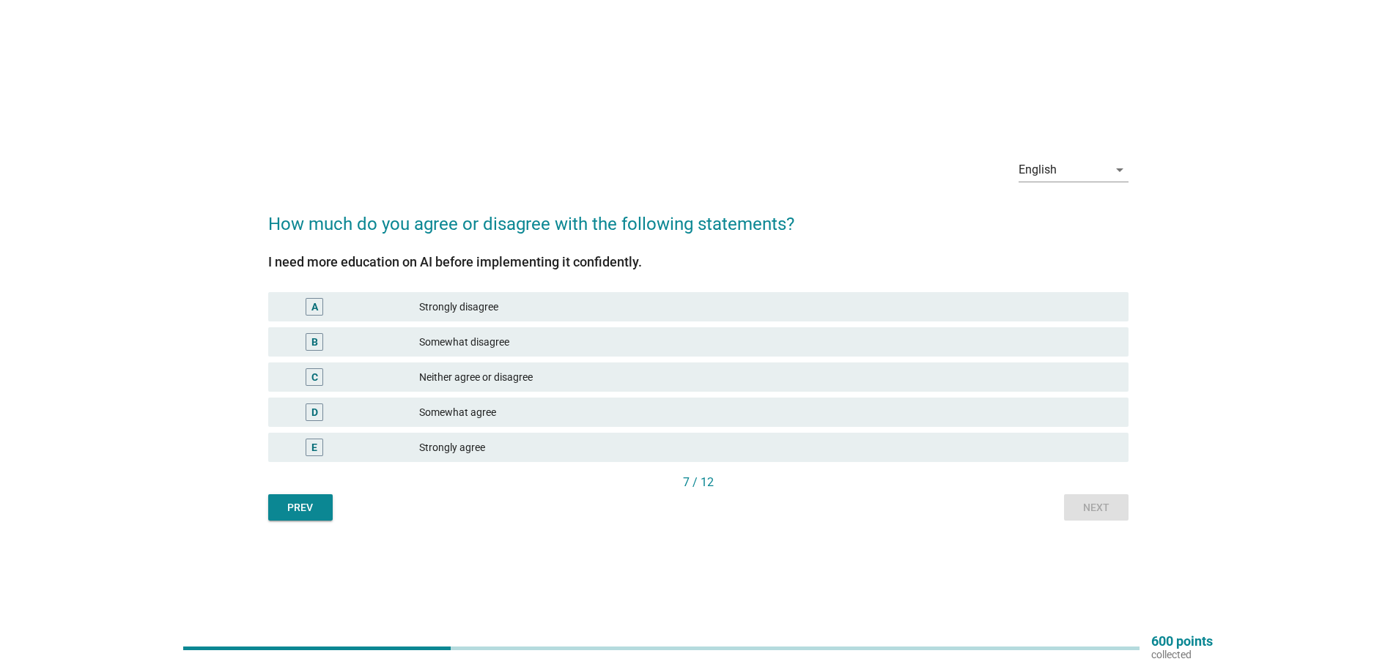
click at [576, 396] on div "D Somewhat agree" at bounding box center [698, 412] width 866 height 35
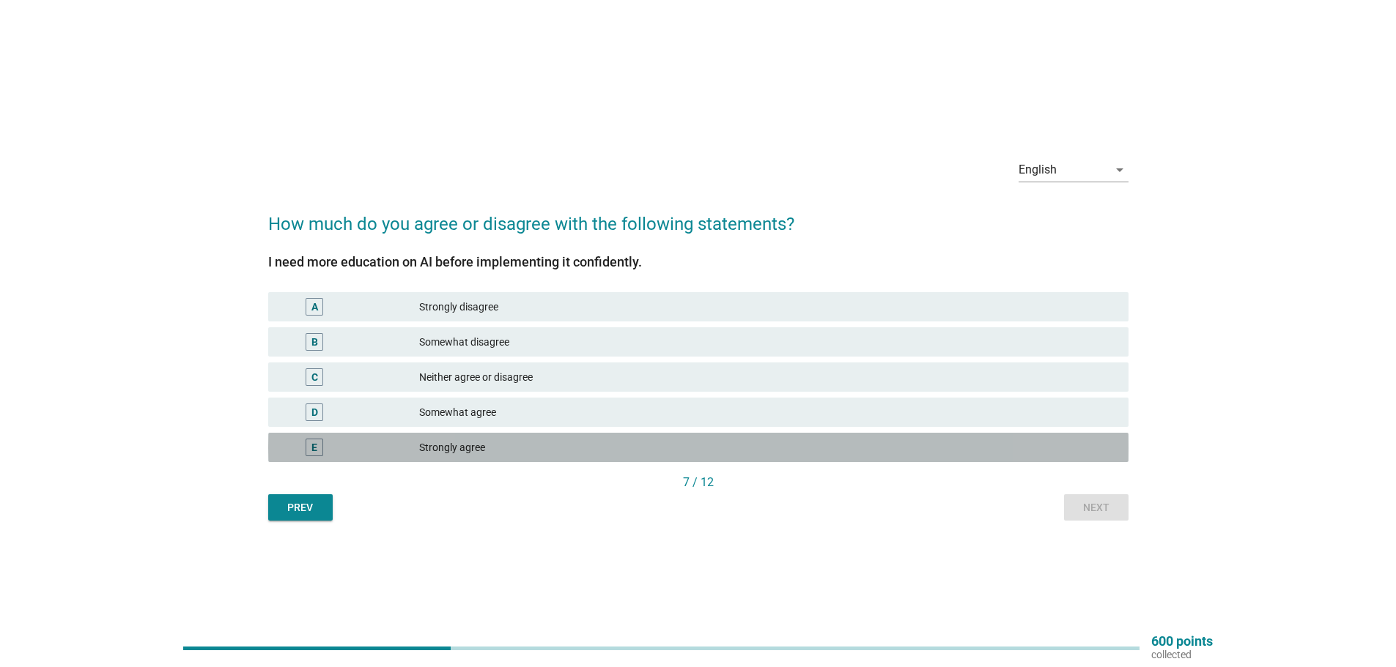
click at [658, 443] on div "Strongly agree" at bounding box center [767, 448] width 697 height 18
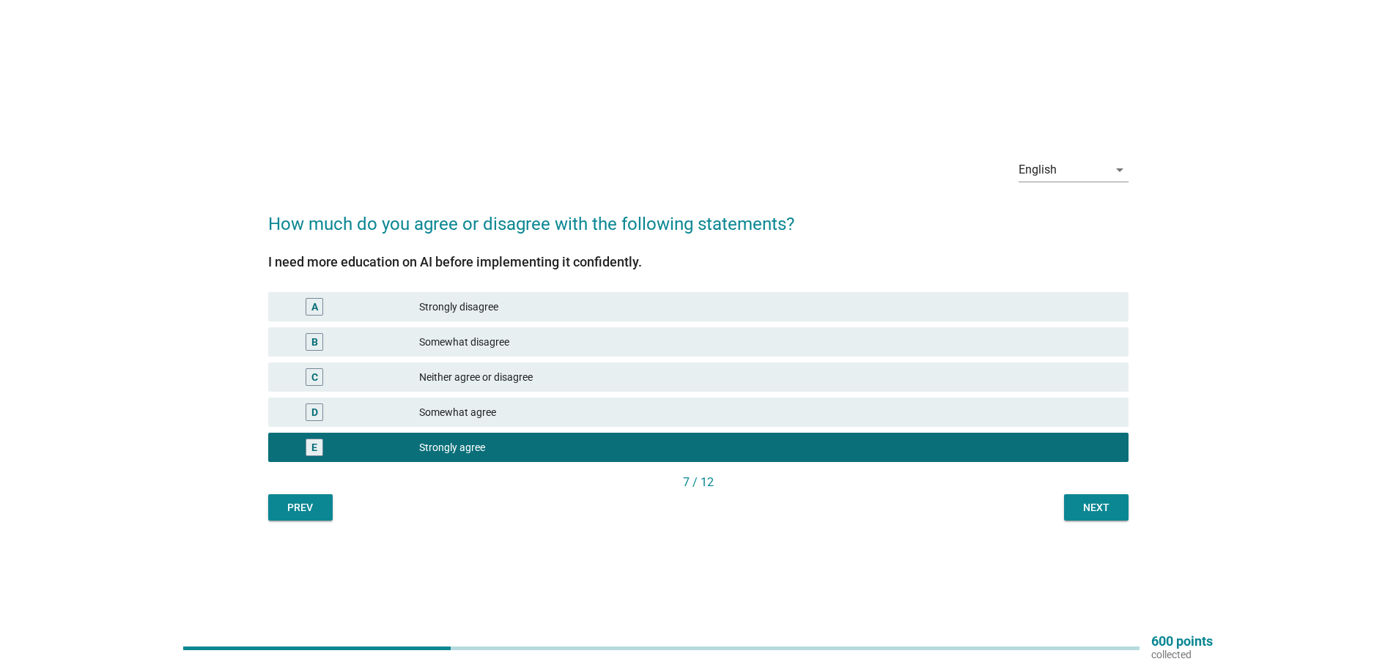
click at [1103, 512] on div "Next" at bounding box center [1096, 507] width 41 height 15
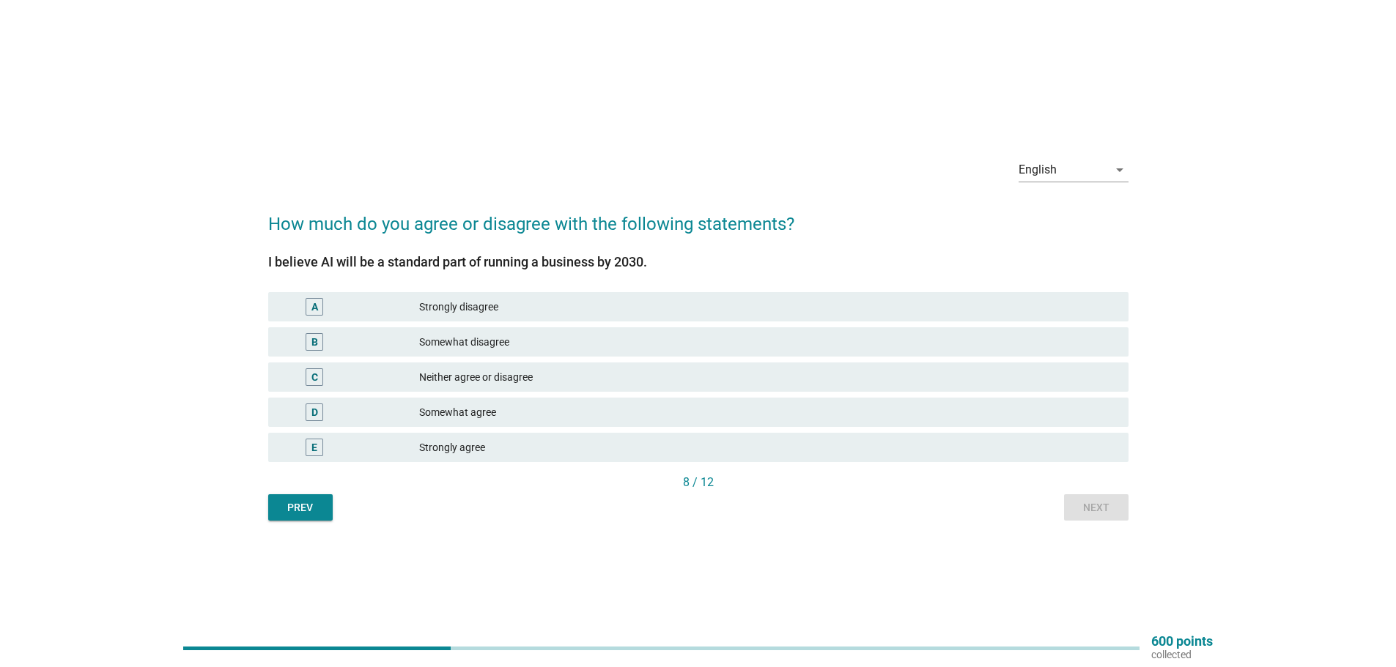
click at [501, 408] on div "Somewhat agree" at bounding box center [767, 413] width 697 height 18
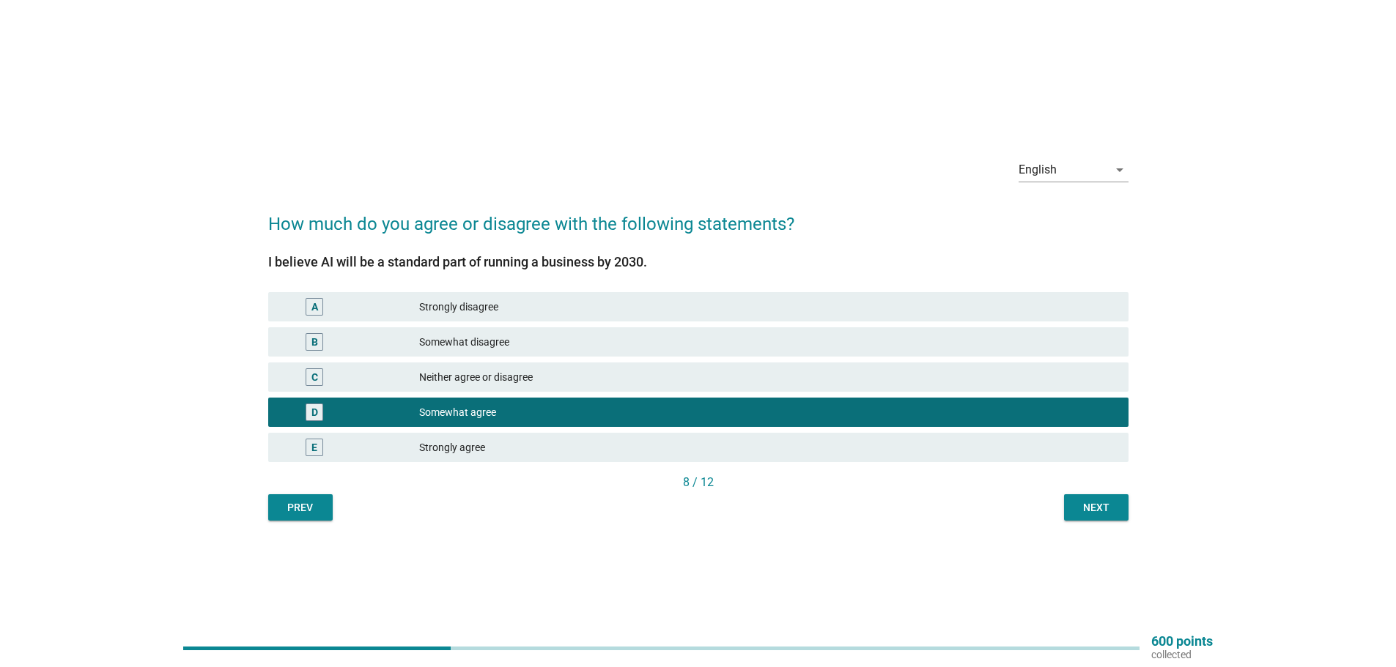
click at [1070, 500] on button "Next" at bounding box center [1096, 508] width 64 height 26
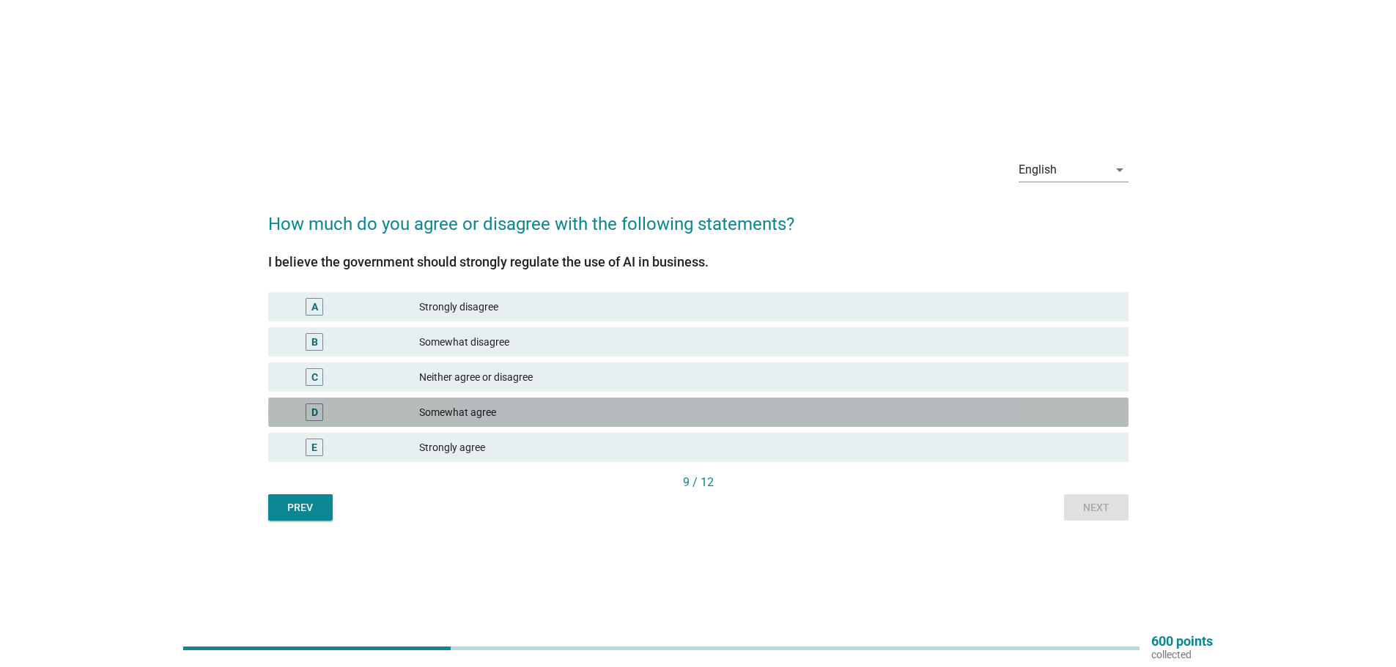
click at [441, 404] on div "Somewhat agree" at bounding box center [767, 413] width 697 height 18
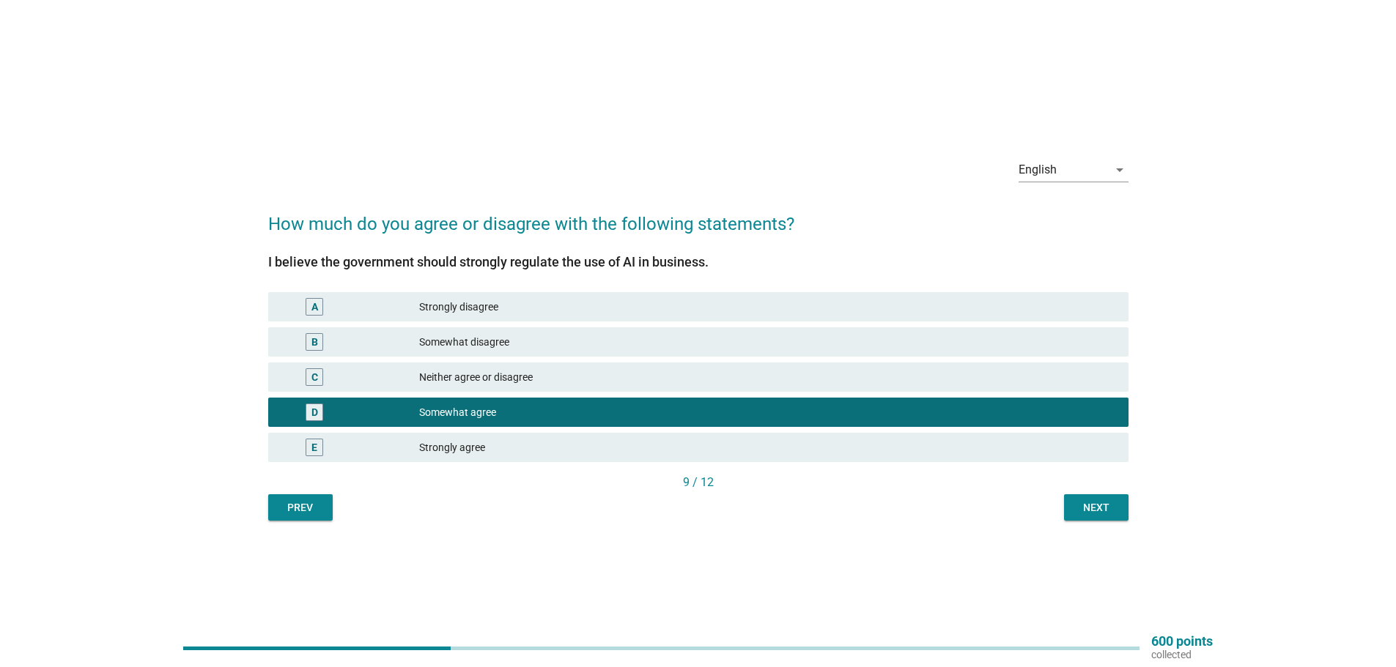
click at [448, 387] on div "C Neither agree or disagree" at bounding box center [698, 377] width 860 height 29
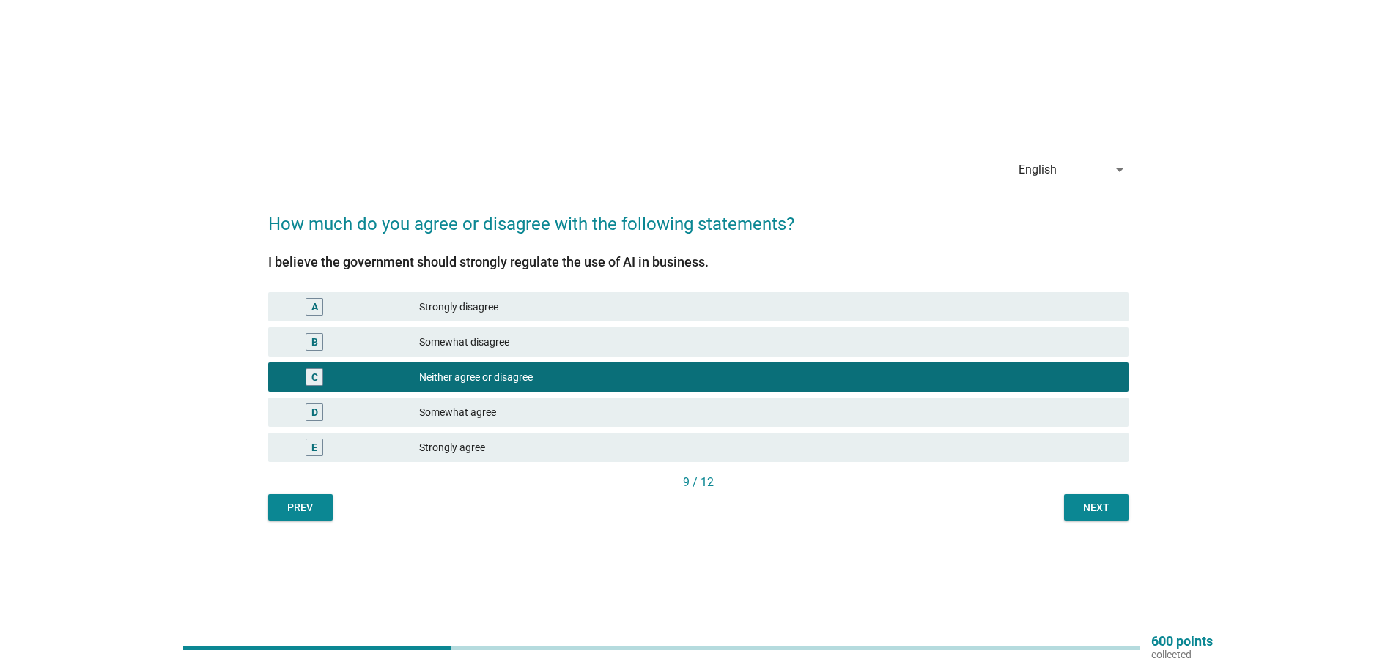
click at [1097, 503] on div "Next" at bounding box center [1096, 507] width 41 height 15
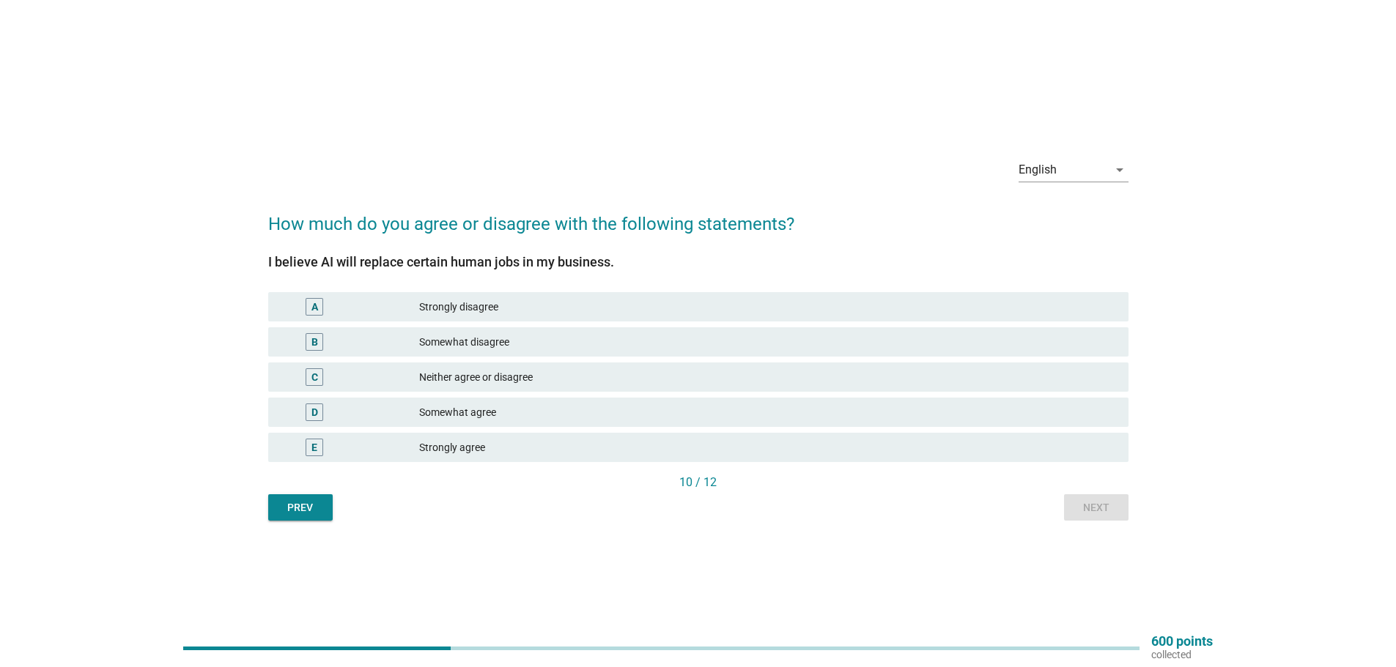
click at [489, 410] on div "Somewhat agree" at bounding box center [767, 413] width 697 height 18
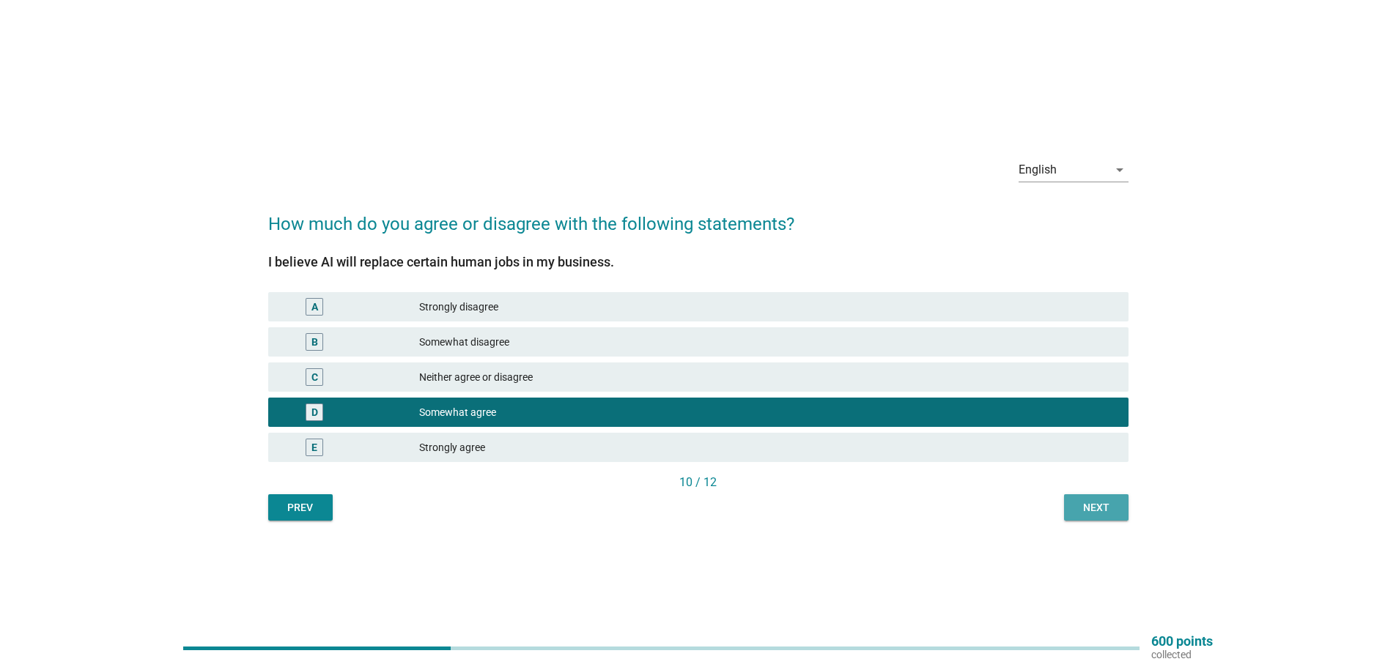
click at [1091, 511] on div "Next" at bounding box center [1096, 507] width 41 height 15
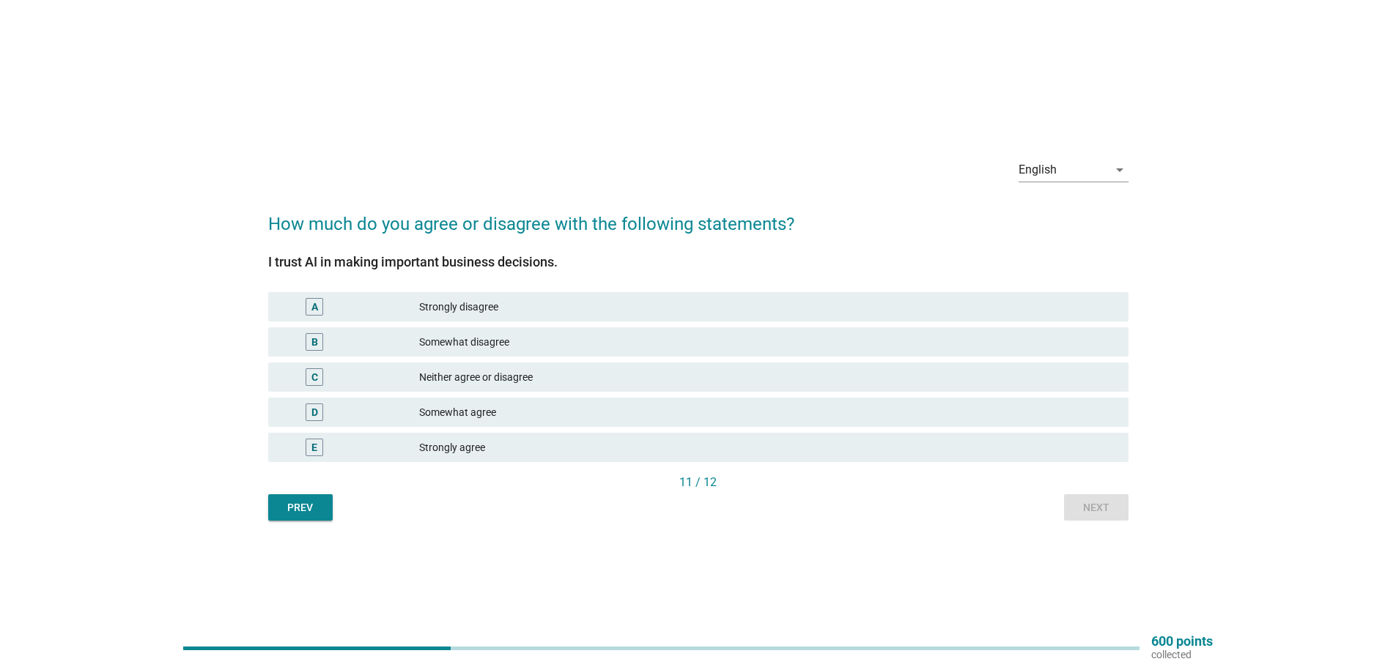
click at [525, 362] on div "C Neither agree or disagree" at bounding box center [698, 377] width 866 height 35
click at [582, 349] on div "Somewhat disagree" at bounding box center [767, 342] width 697 height 18
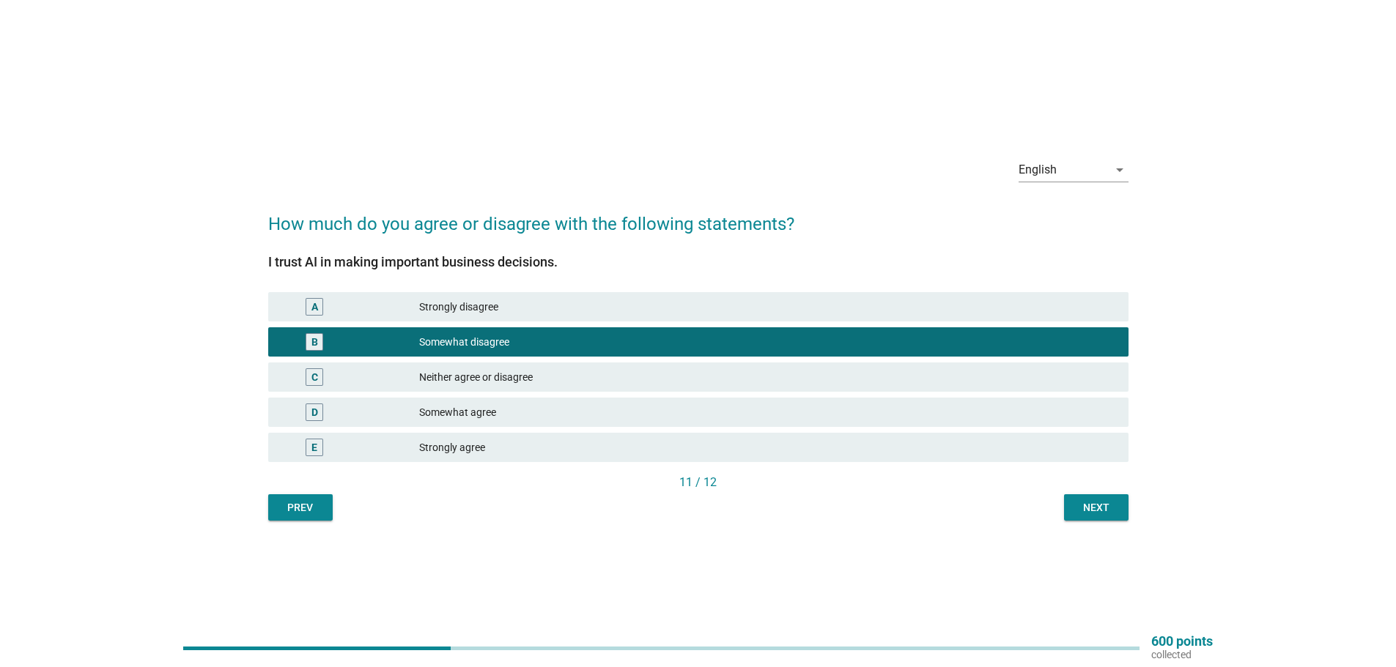
click at [1074, 507] on button "Next" at bounding box center [1096, 508] width 64 height 26
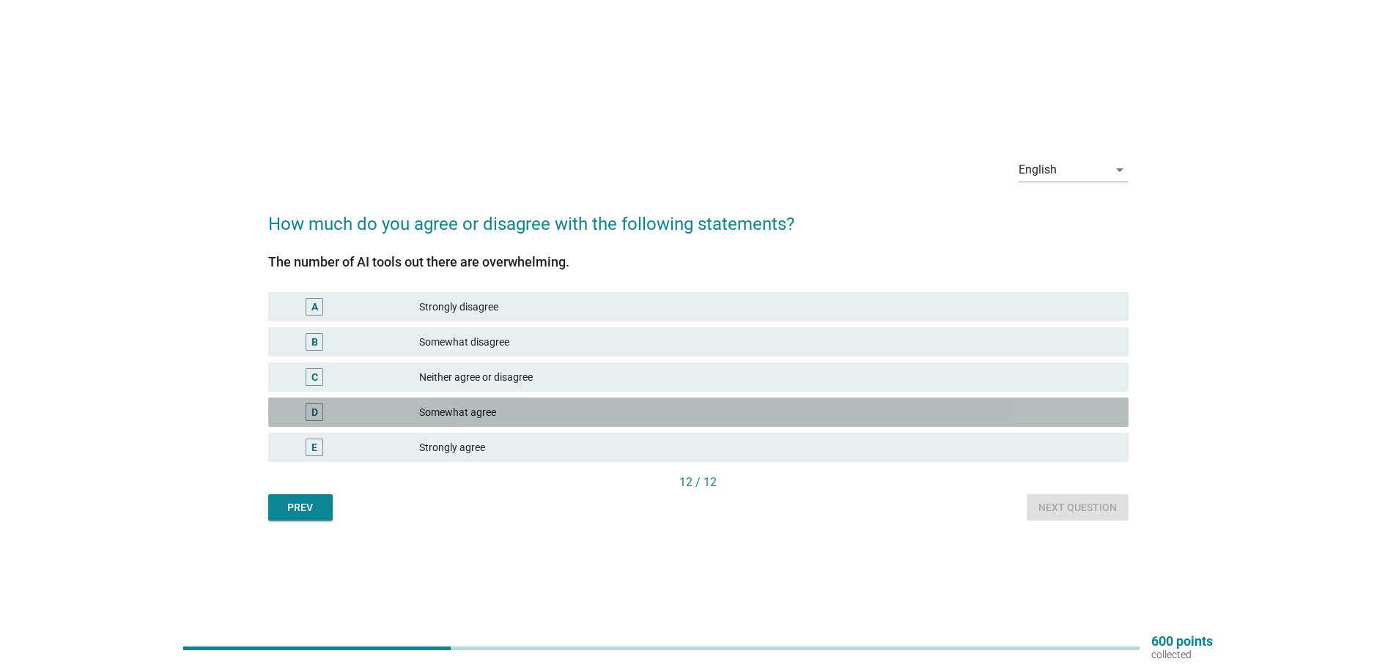
click at [793, 410] on div "Somewhat agree" at bounding box center [767, 413] width 697 height 18
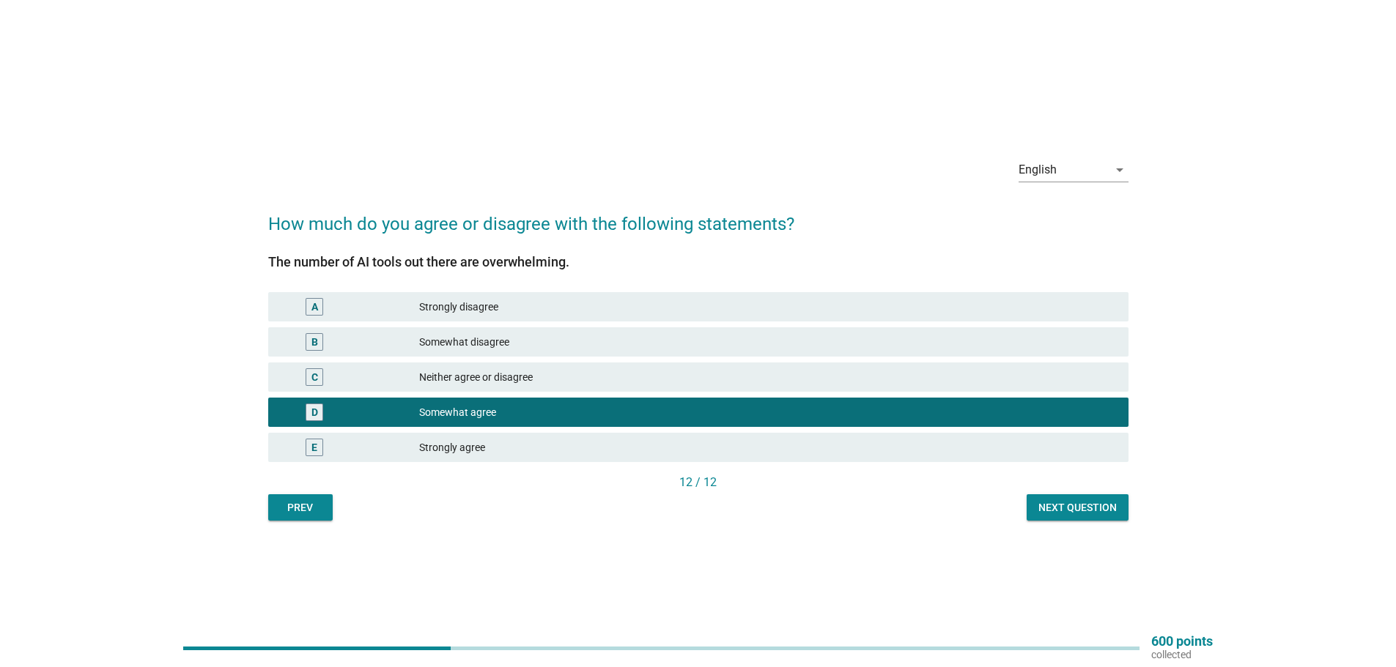
click at [1081, 505] on div "Next question" at bounding box center [1077, 507] width 78 height 15
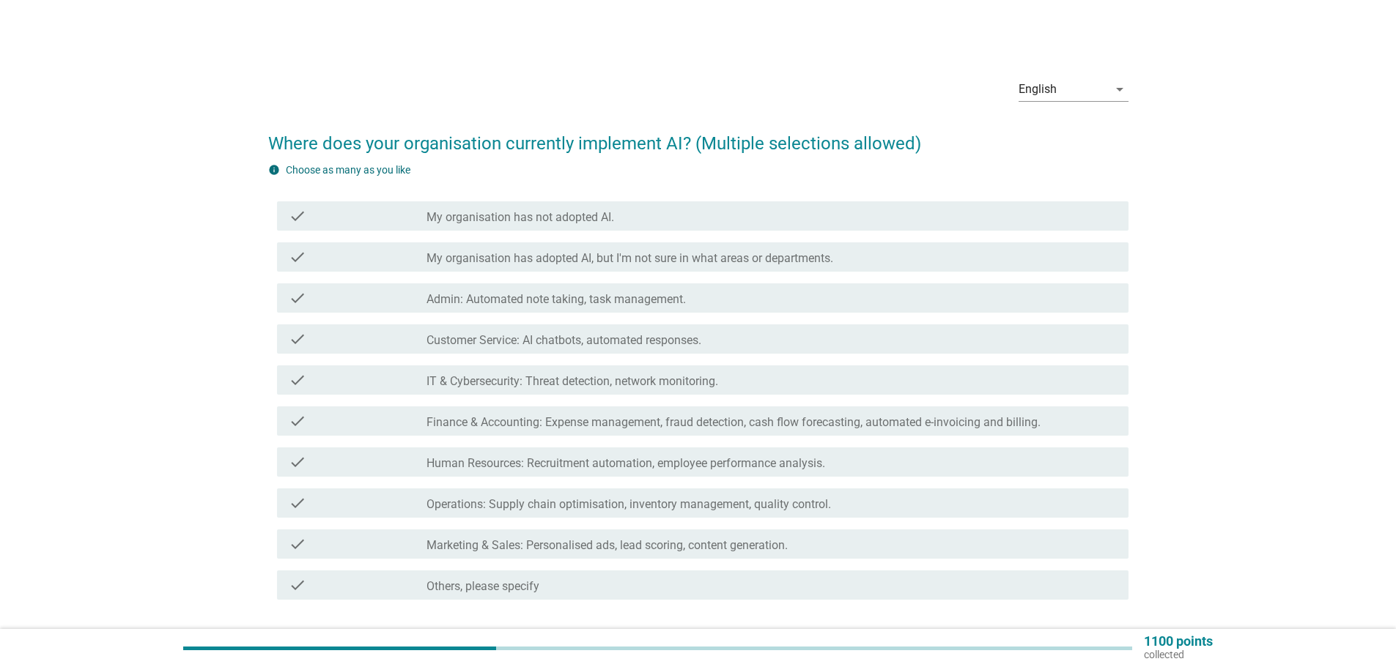
click at [540, 336] on label "Customer Service: AI chatbots, automated responses." at bounding box center [563, 340] width 275 height 15
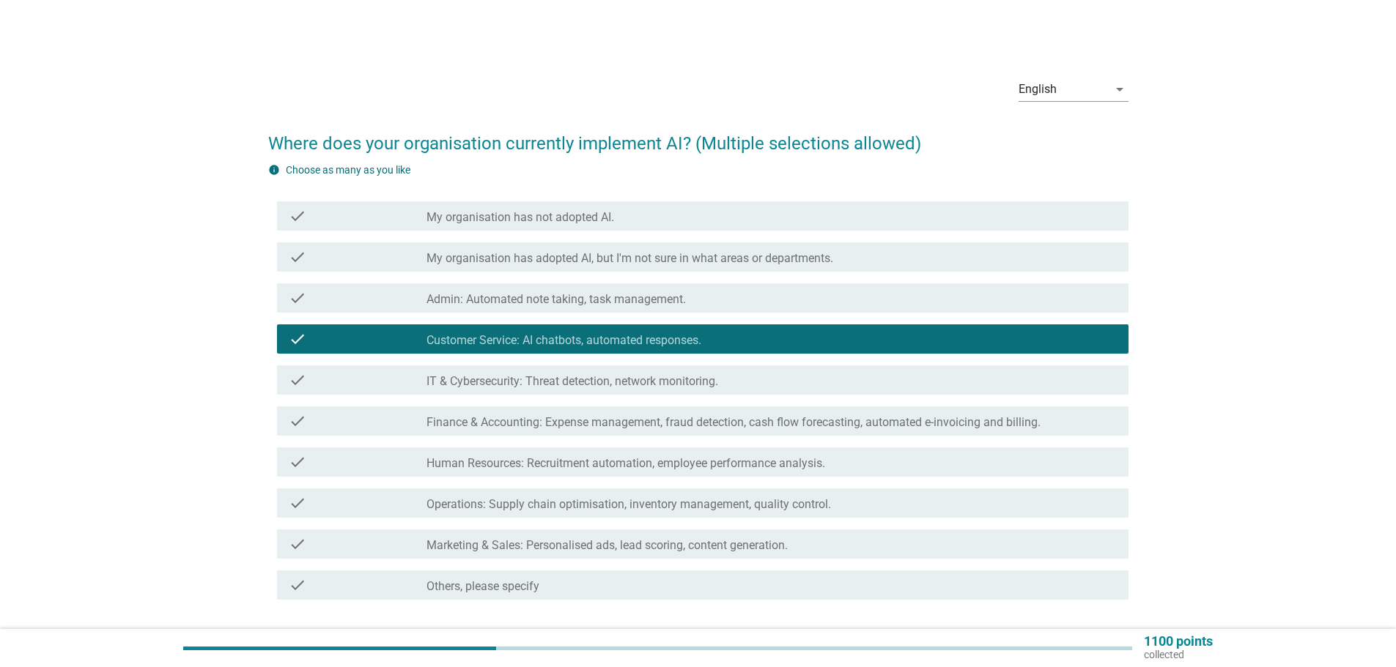
click at [554, 380] on label "IT & Cybersecurity: Threat detection, network monitoring." at bounding box center [572, 381] width 292 height 15
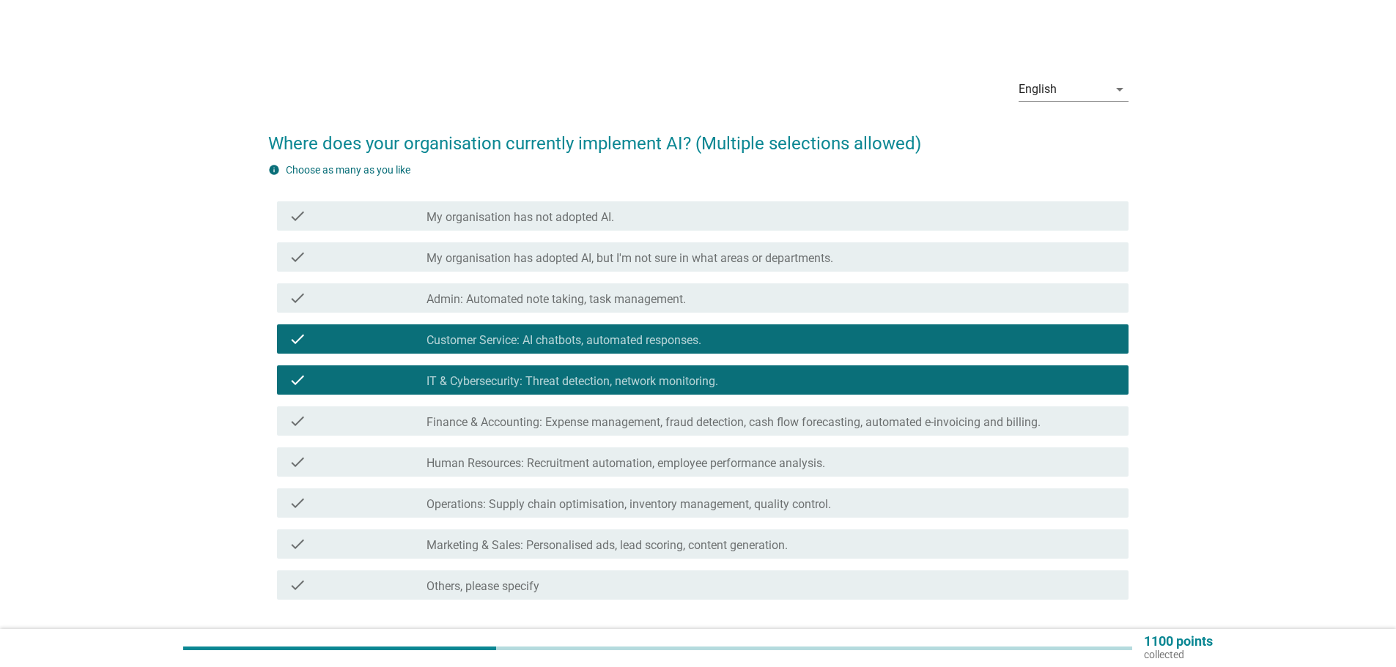
click at [545, 380] on label "IT & Cybersecurity: Threat detection, network monitoring." at bounding box center [572, 381] width 292 height 15
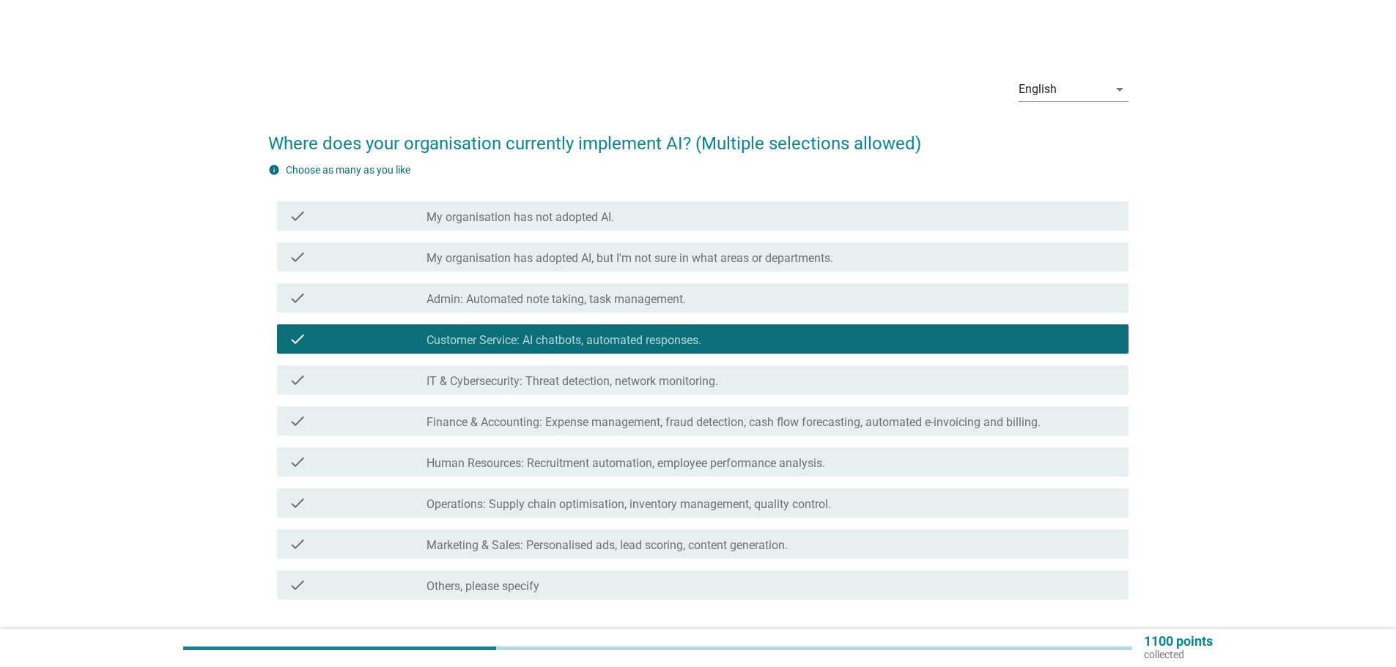
click at [565, 496] on div "check_box_outline_blank Operations: Supply chain optimisation, inventory manage…" at bounding box center [771, 504] width 690 height 18
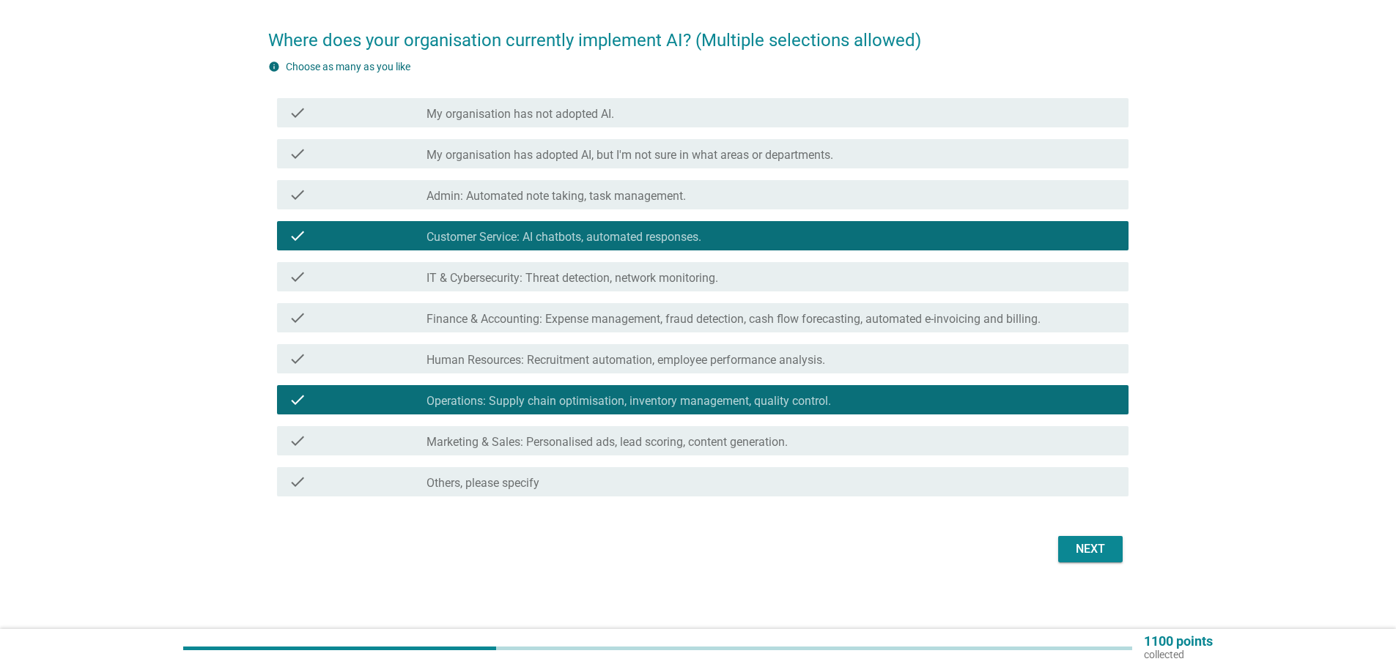
scroll to position [107, 0]
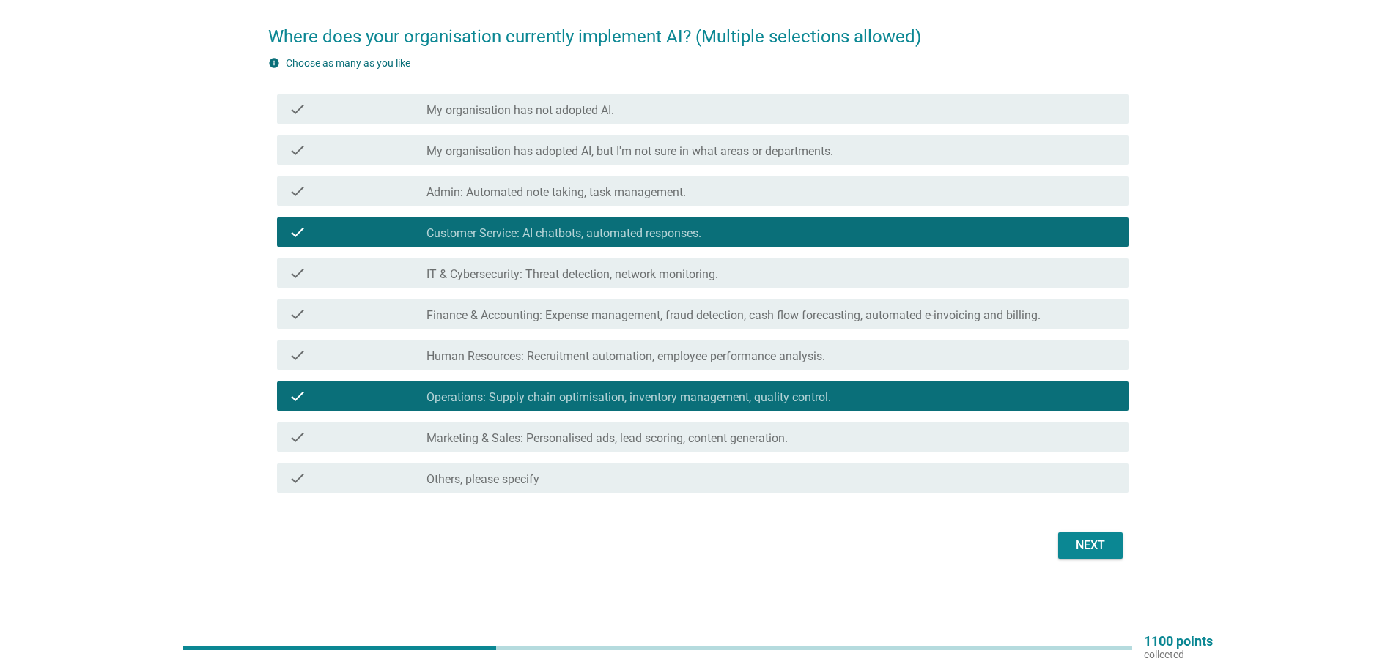
click at [792, 429] on div "check_box_outline_blank Marketing & Sales: Personalised ads, lead scoring, cont…" at bounding box center [771, 438] width 690 height 18
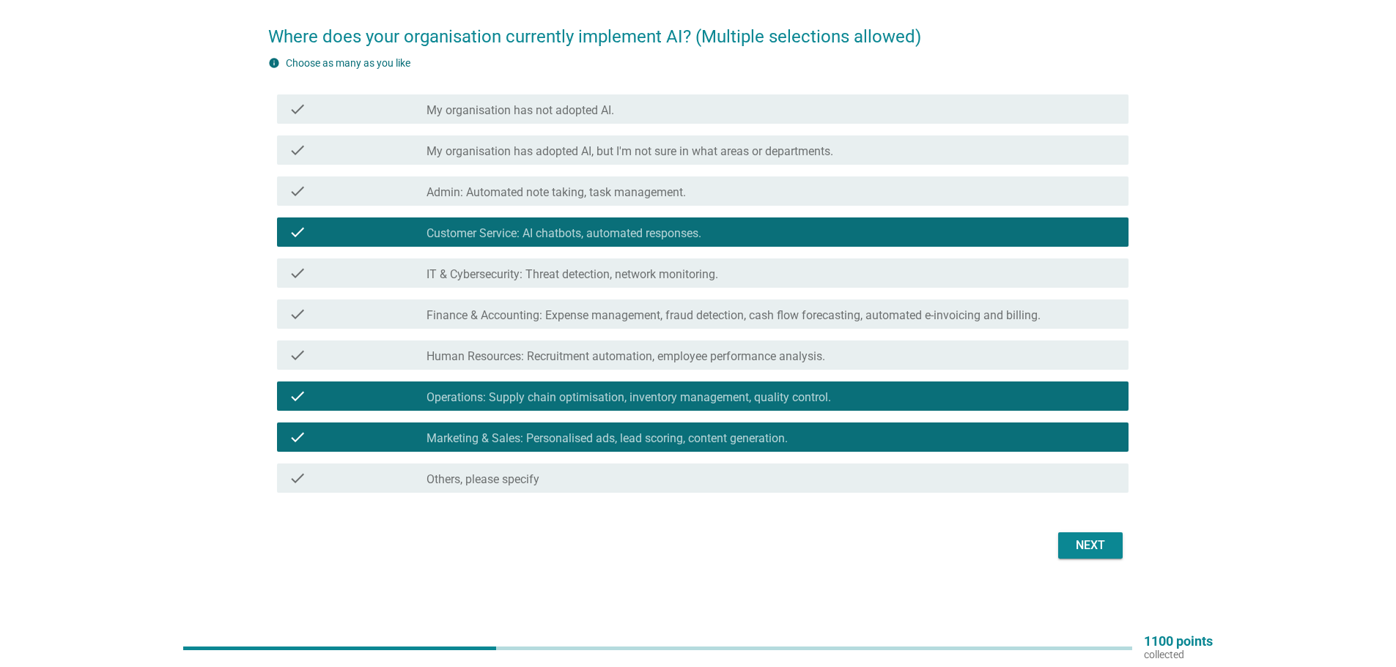
click at [1095, 534] on button "Next" at bounding box center [1090, 546] width 64 height 26
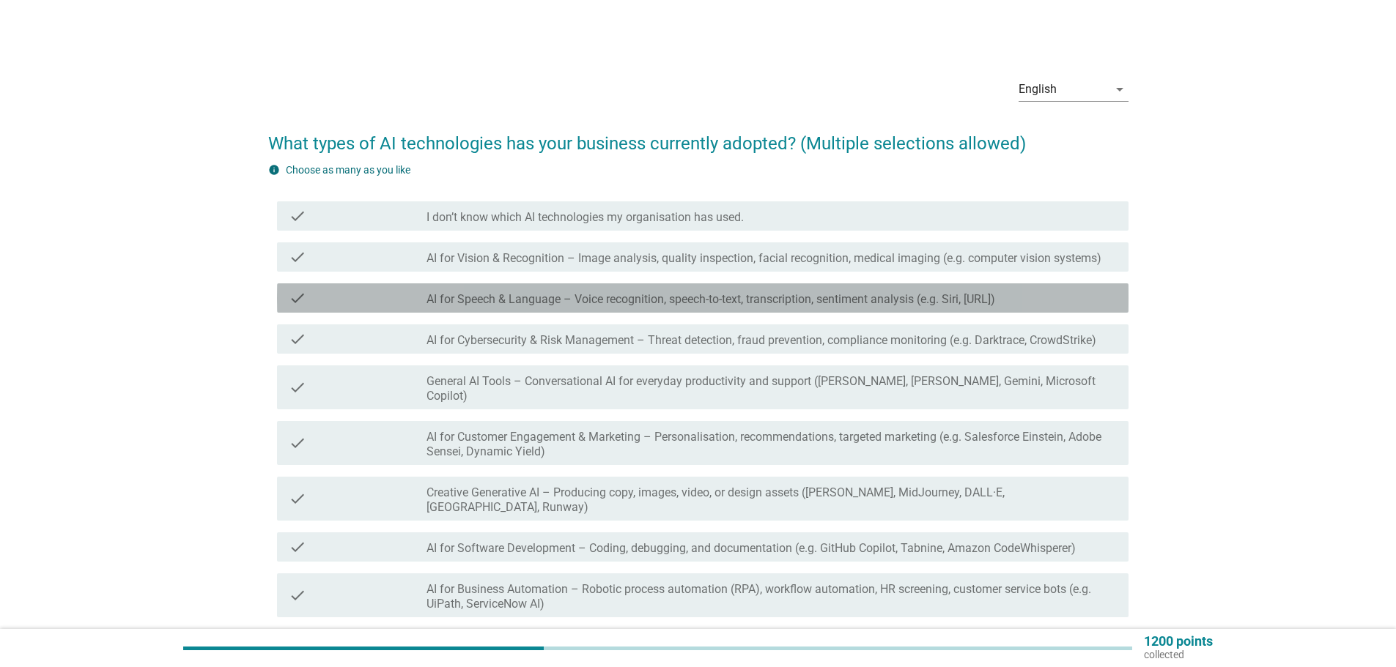
click at [608, 286] on div "check check_box_outline_blank AI for Speech & Language – Voice recognition, spe…" at bounding box center [702, 298] width 851 height 29
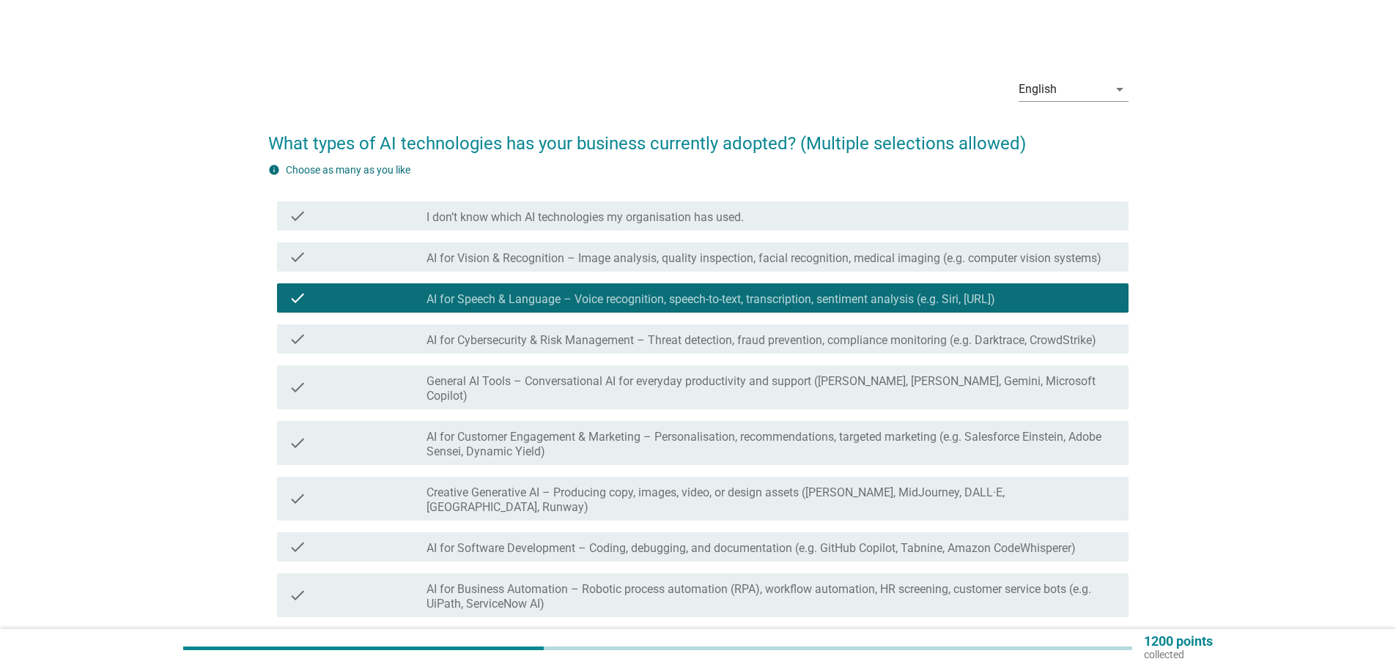
scroll to position [73, 0]
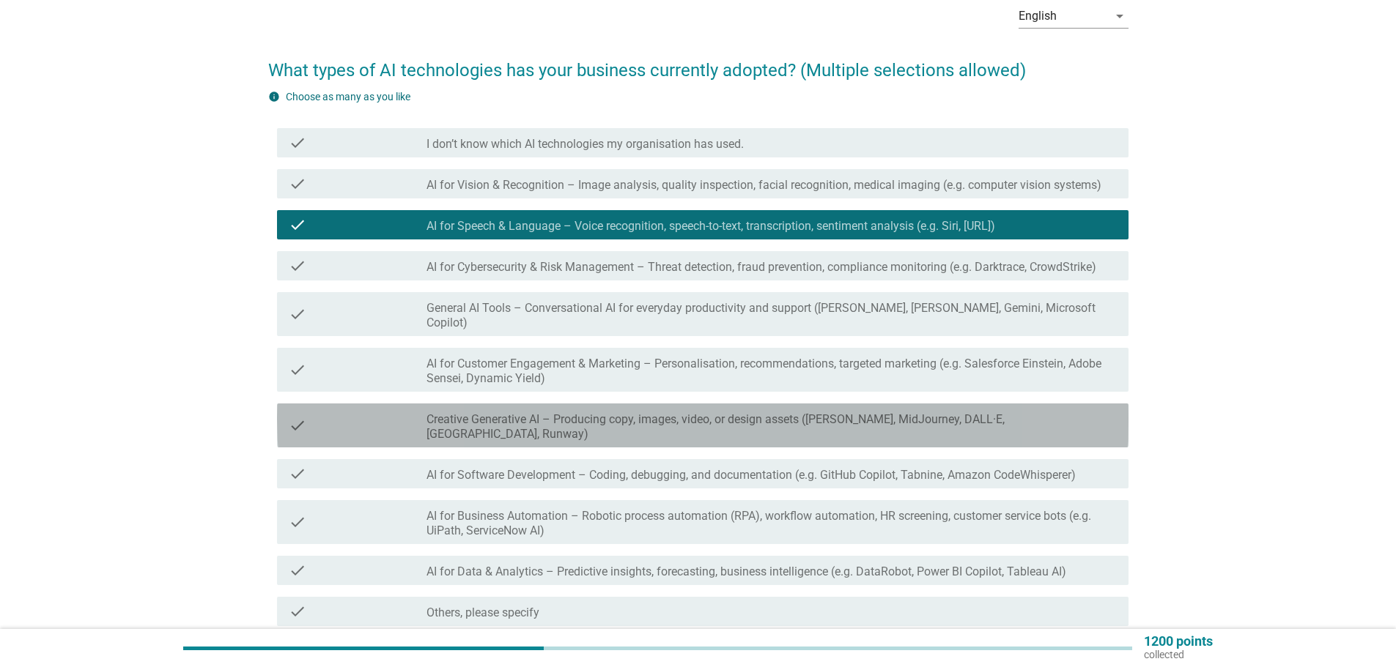
click at [678, 412] on label "Creative Generative AI – Producing copy, images, video, or design assets ([PERS…" at bounding box center [771, 426] width 690 height 29
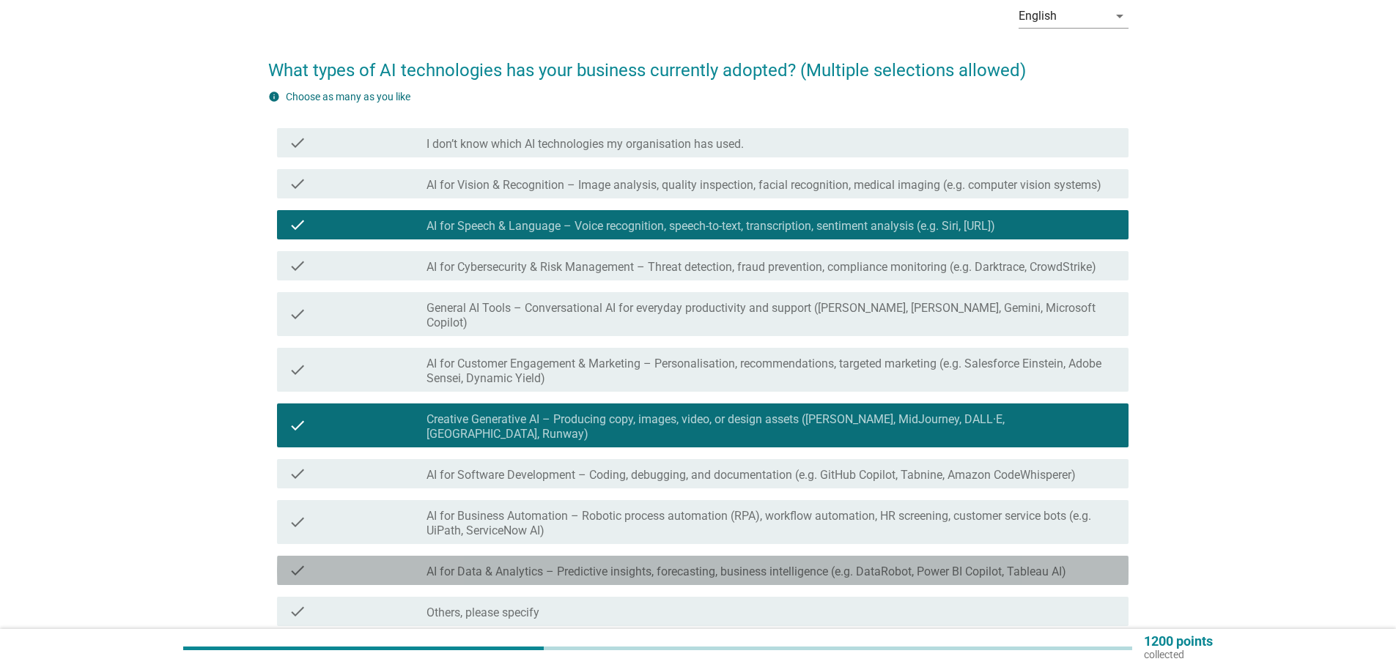
click at [656, 556] on div "check check_box_outline_blank AI for Data & Analytics – Predictive insights, fo…" at bounding box center [702, 570] width 851 height 29
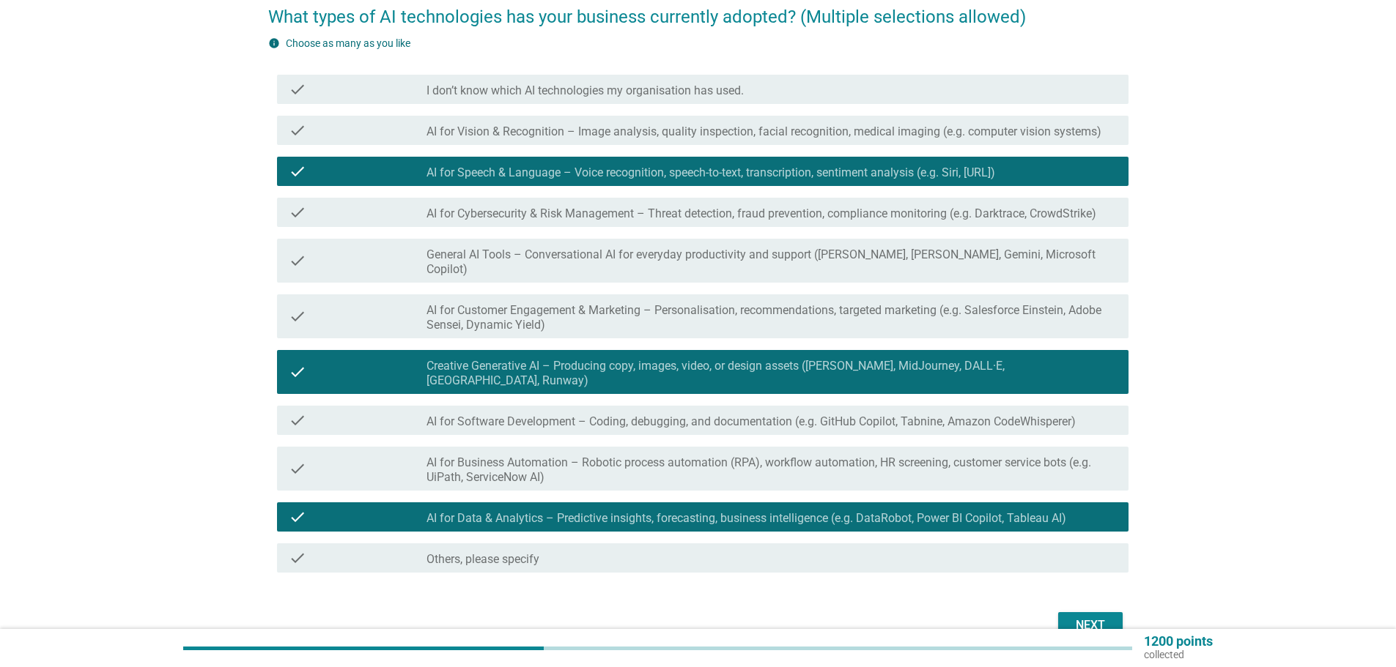
scroll to position [177, 0]
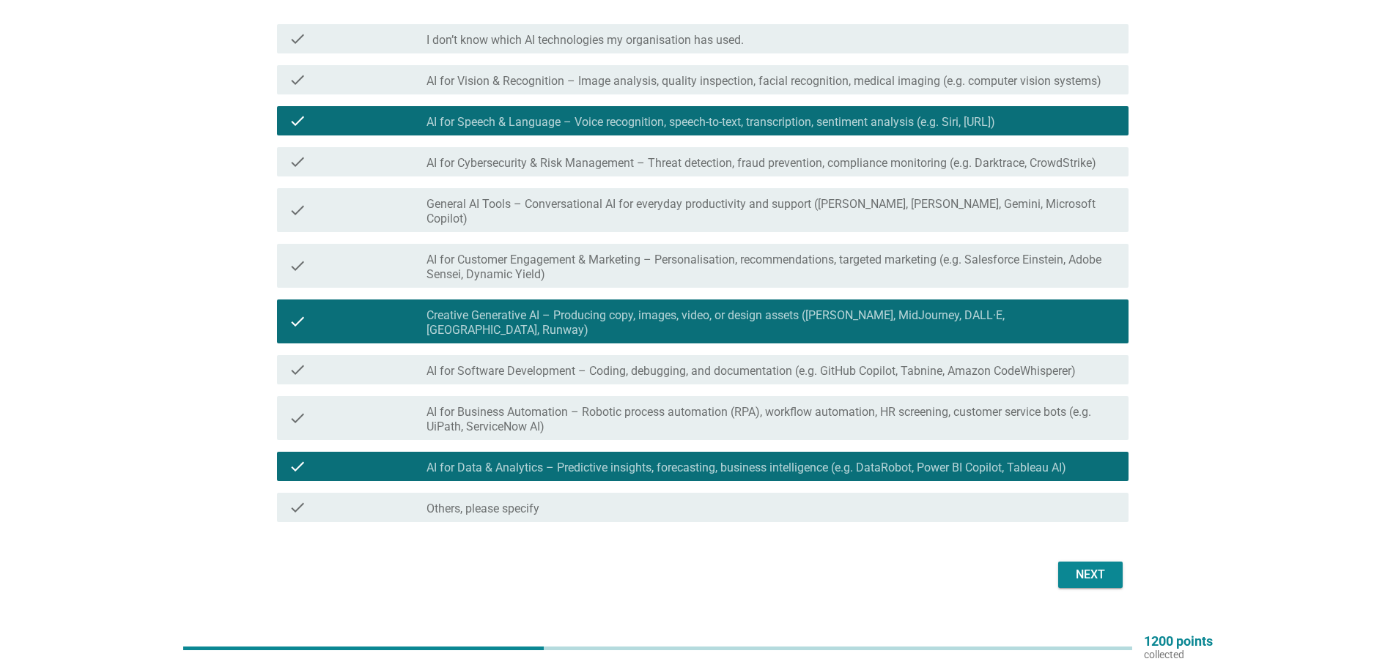
click at [1102, 566] on div "Next" at bounding box center [1090, 575] width 41 height 18
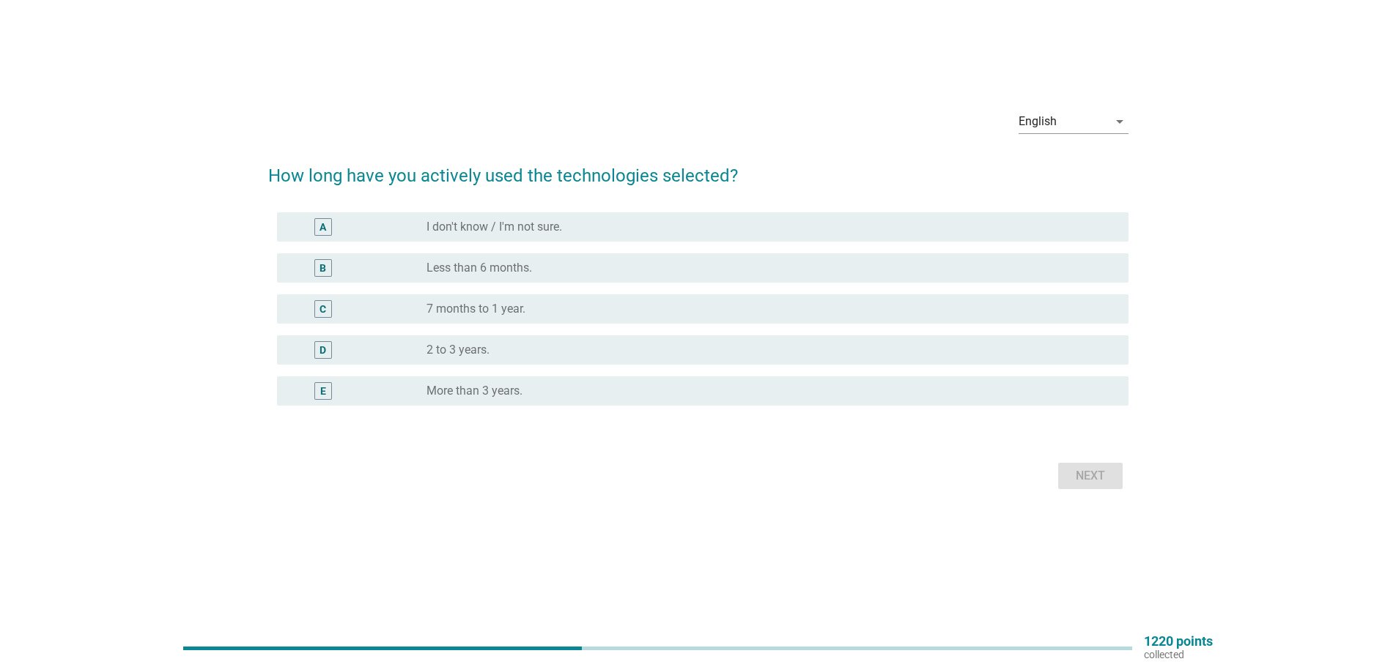
scroll to position [0, 0]
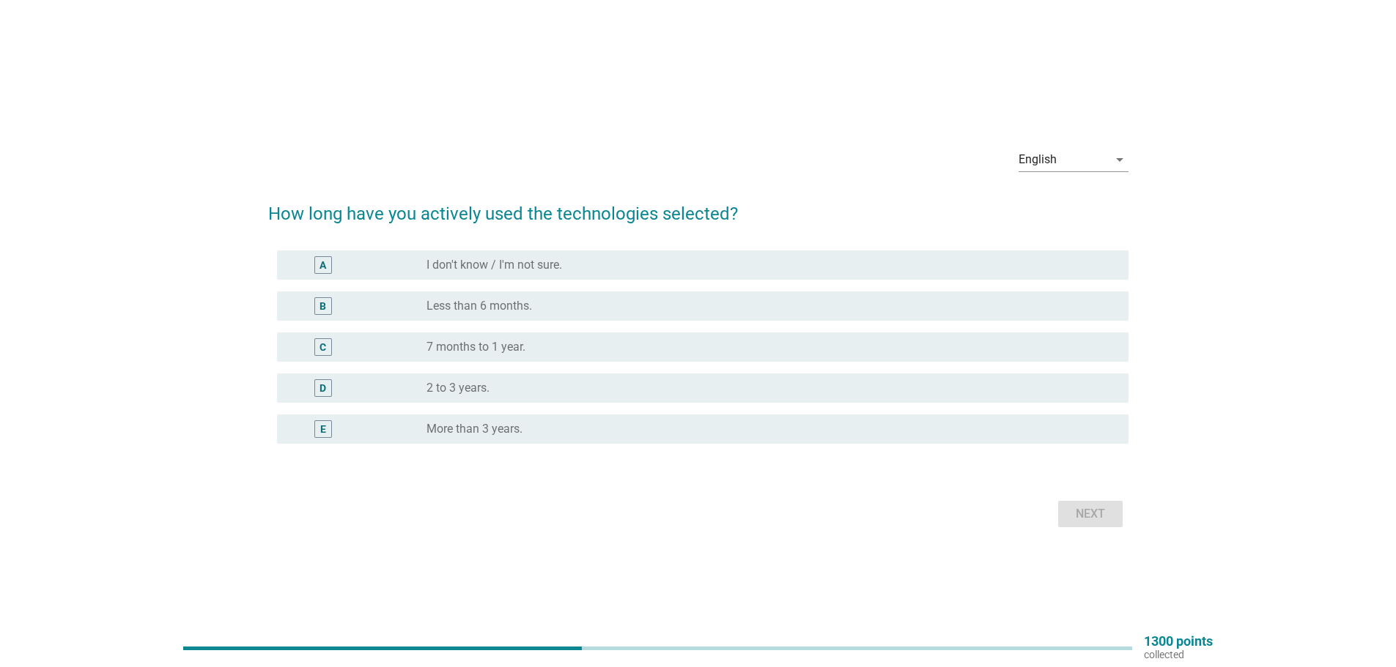
click at [459, 354] on label "7 months to 1 year." at bounding box center [475, 347] width 99 height 15
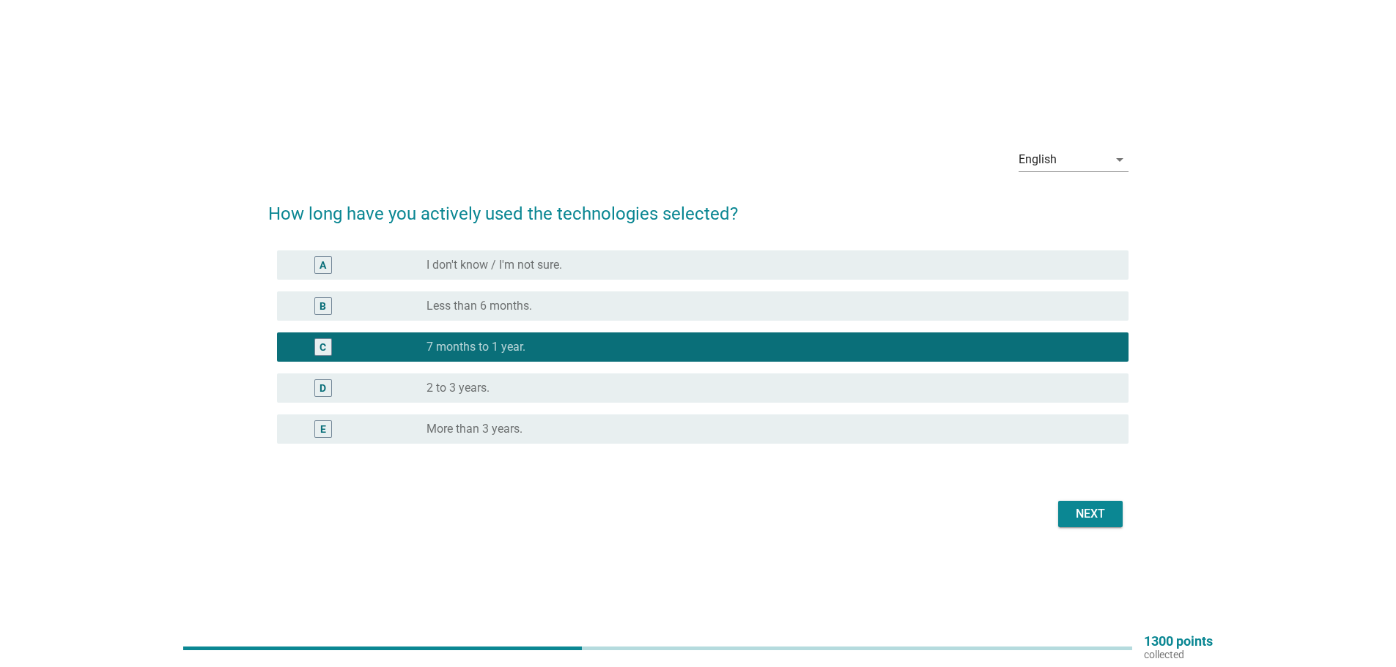
click at [1103, 516] on div "Next" at bounding box center [1090, 515] width 41 height 18
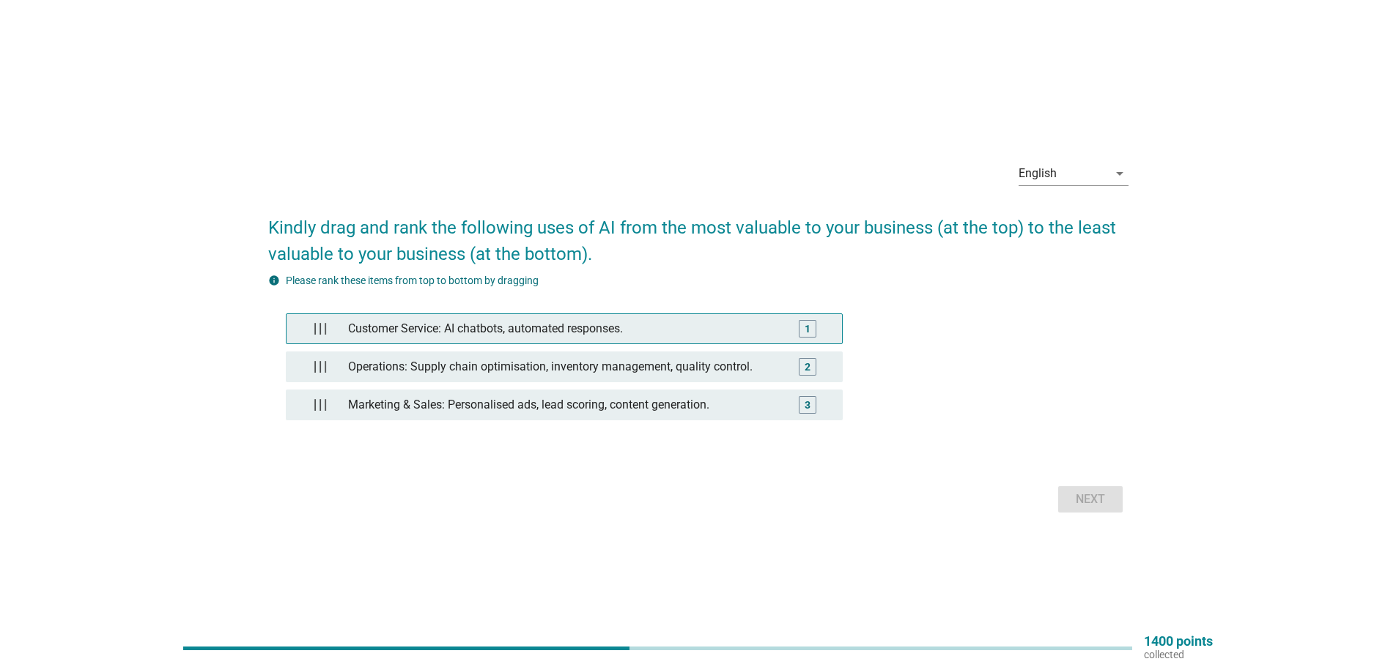
drag, startPoint x: 566, startPoint y: 305, endPoint x: 568, endPoint y: 324, distance: 19.2
click at [568, 324] on div "Customer Service: AI chatbots, automated responses. 1 Operations: Supply chain …" at bounding box center [698, 371] width 860 height 164
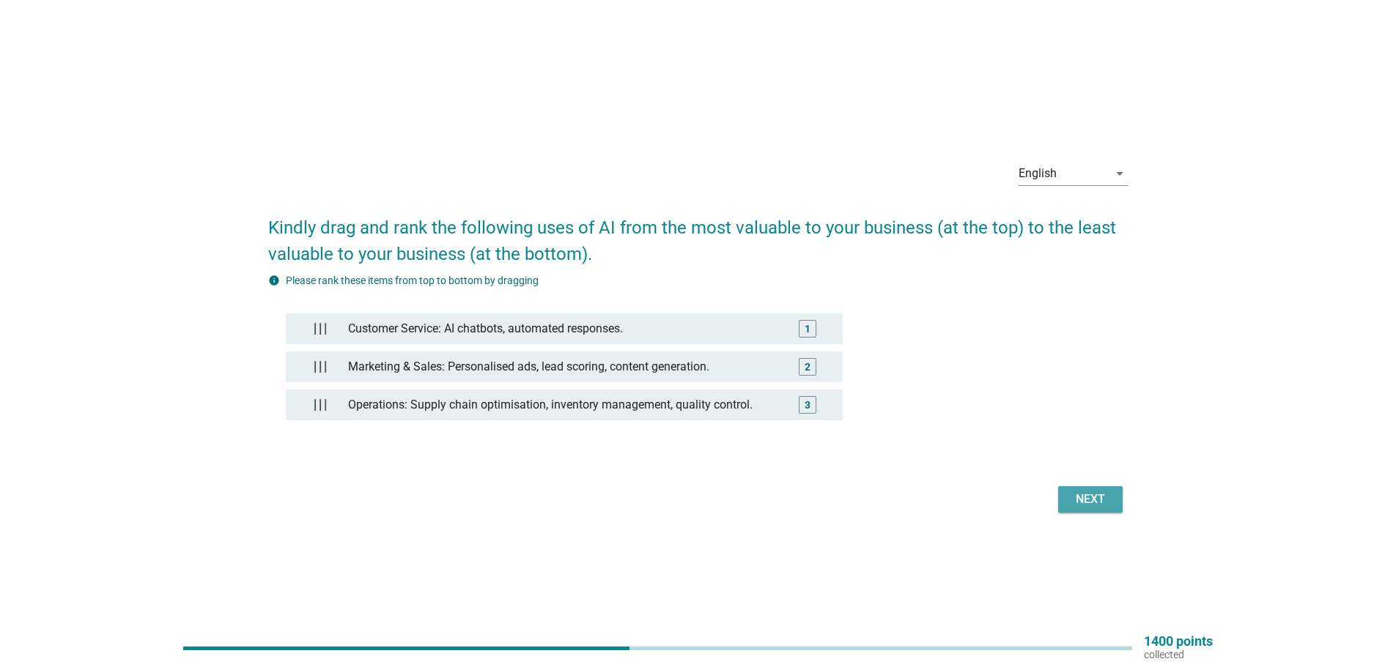
click at [1085, 503] on div "Next" at bounding box center [1090, 500] width 41 height 18
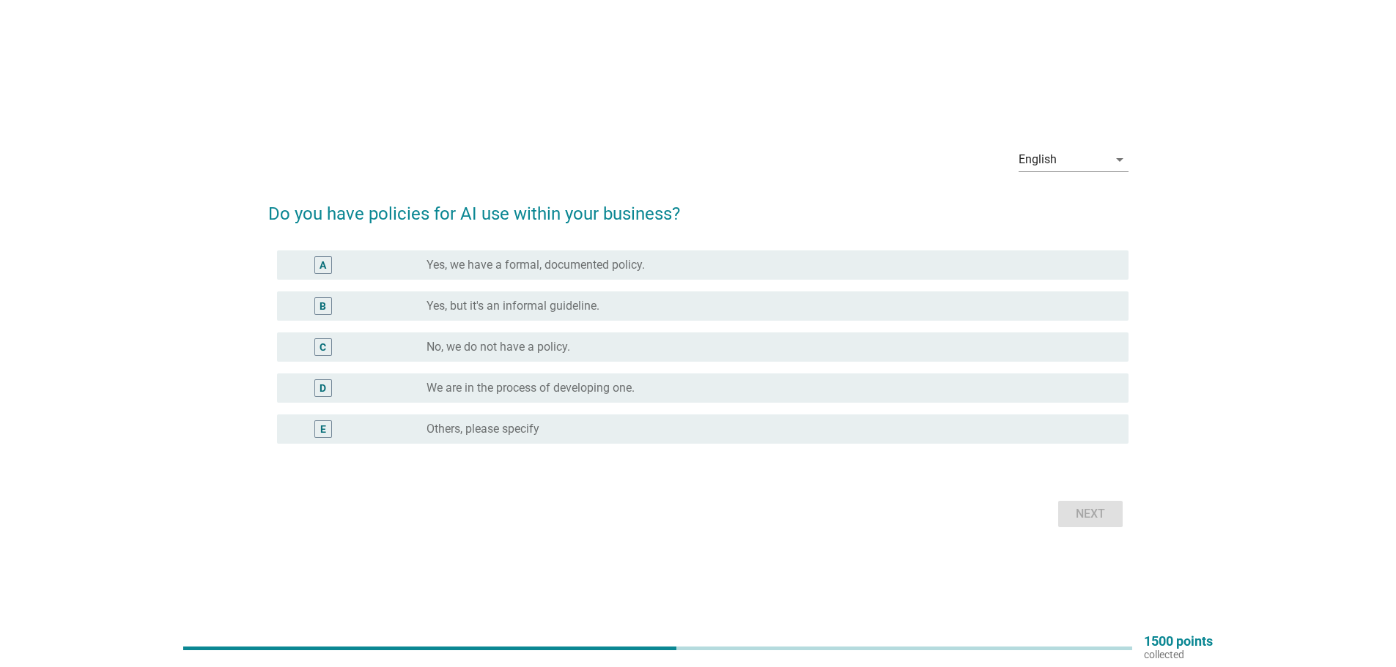
click at [486, 264] on label "Yes, we have a formal, documented policy." at bounding box center [535, 265] width 218 height 15
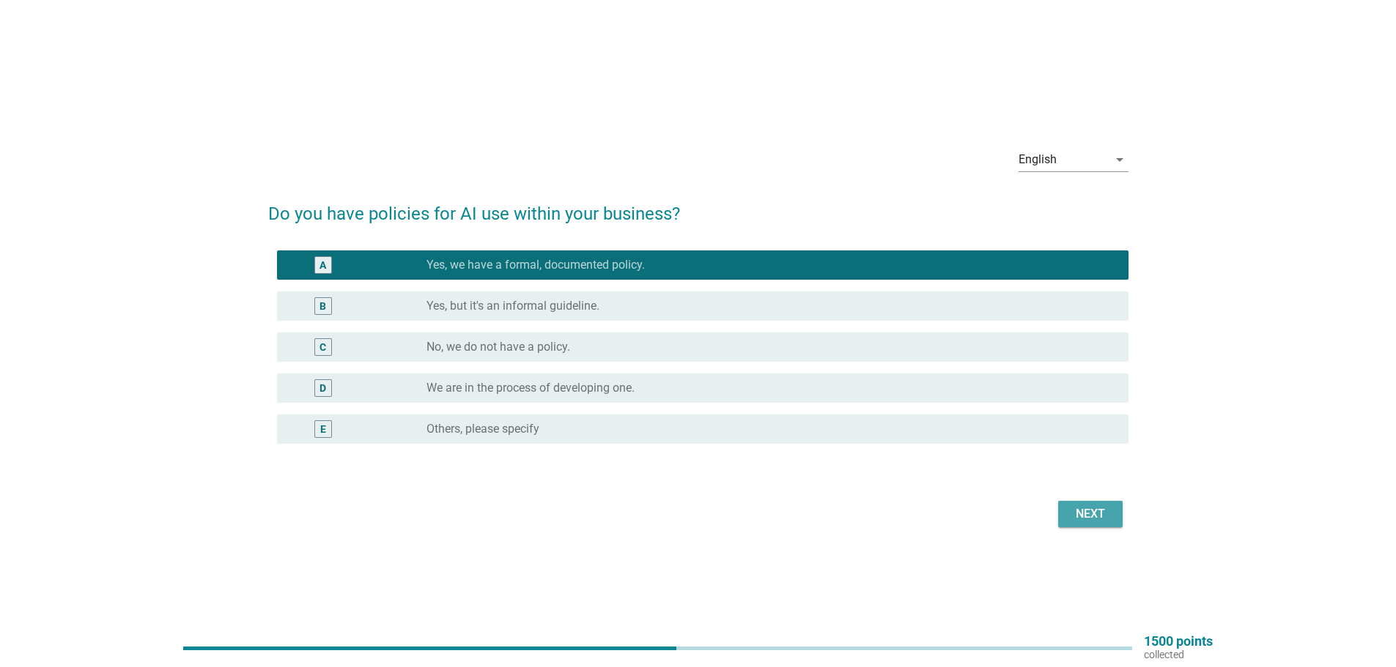
click at [1076, 514] on div "Next" at bounding box center [1090, 515] width 41 height 18
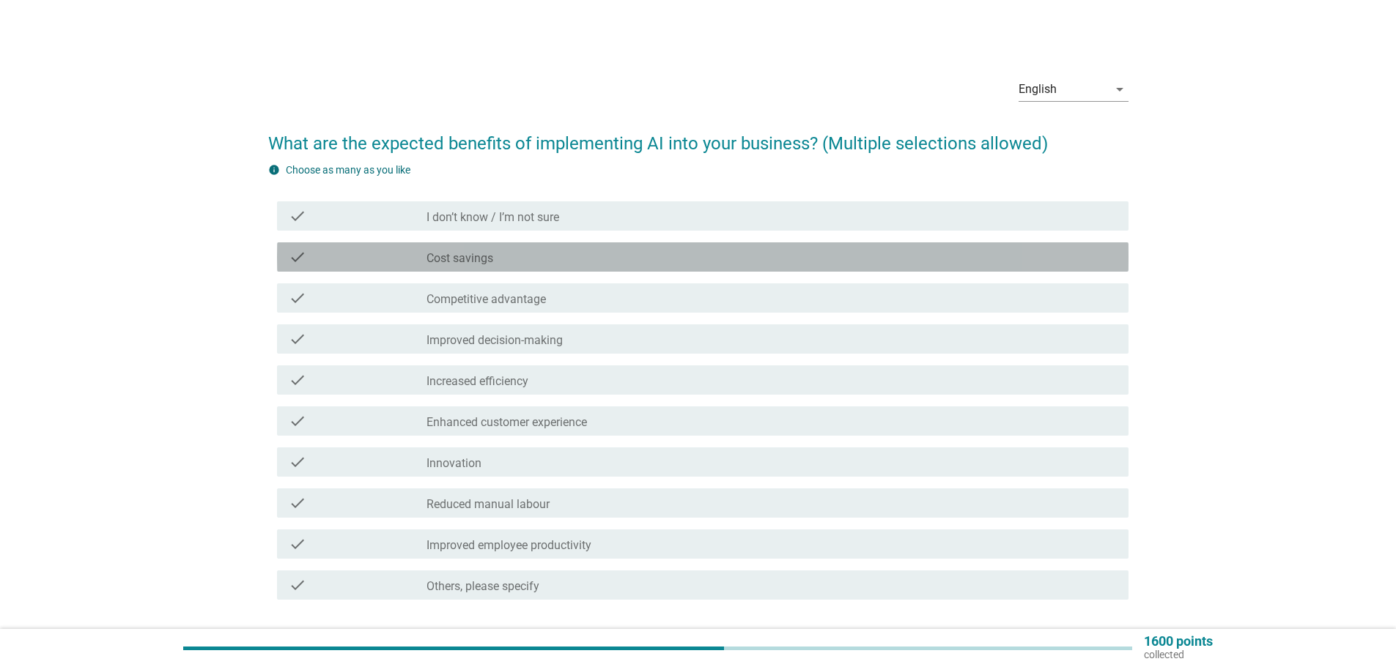
click at [451, 259] on label "Cost savings" at bounding box center [459, 258] width 67 height 15
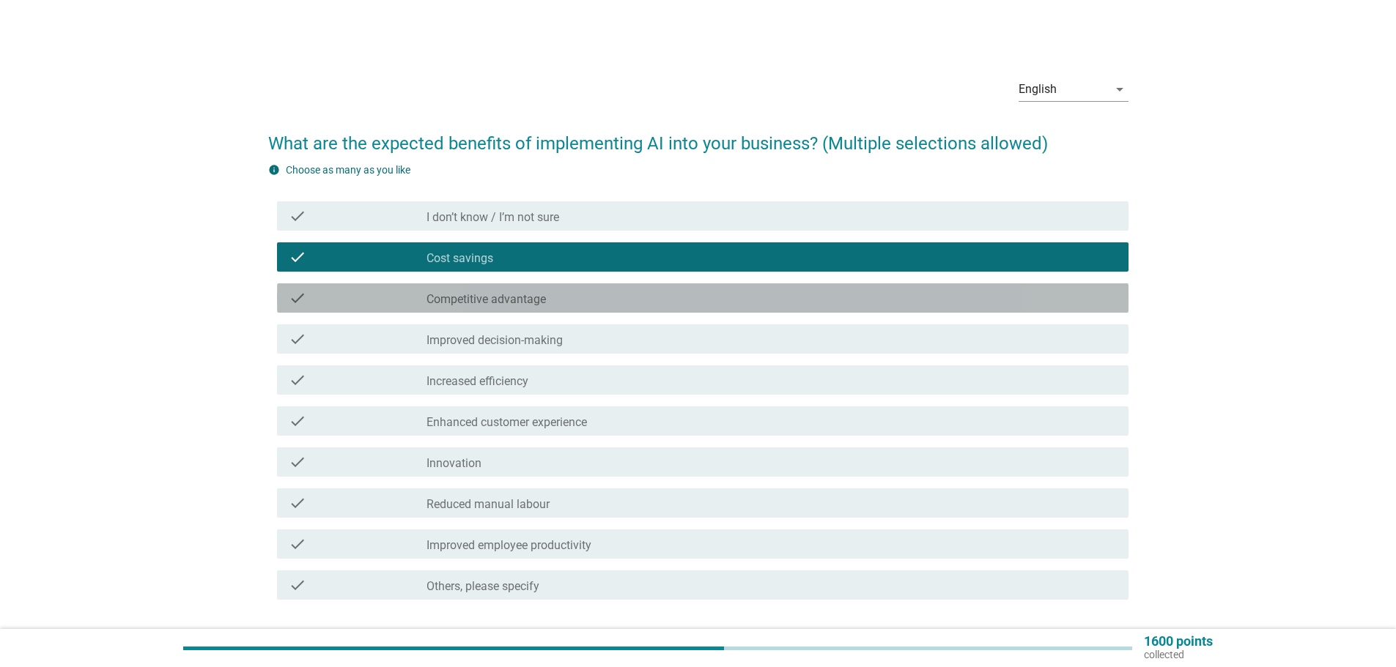
click at [464, 297] on label "Competitive advantage" at bounding box center [485, 299] width 119 height 15
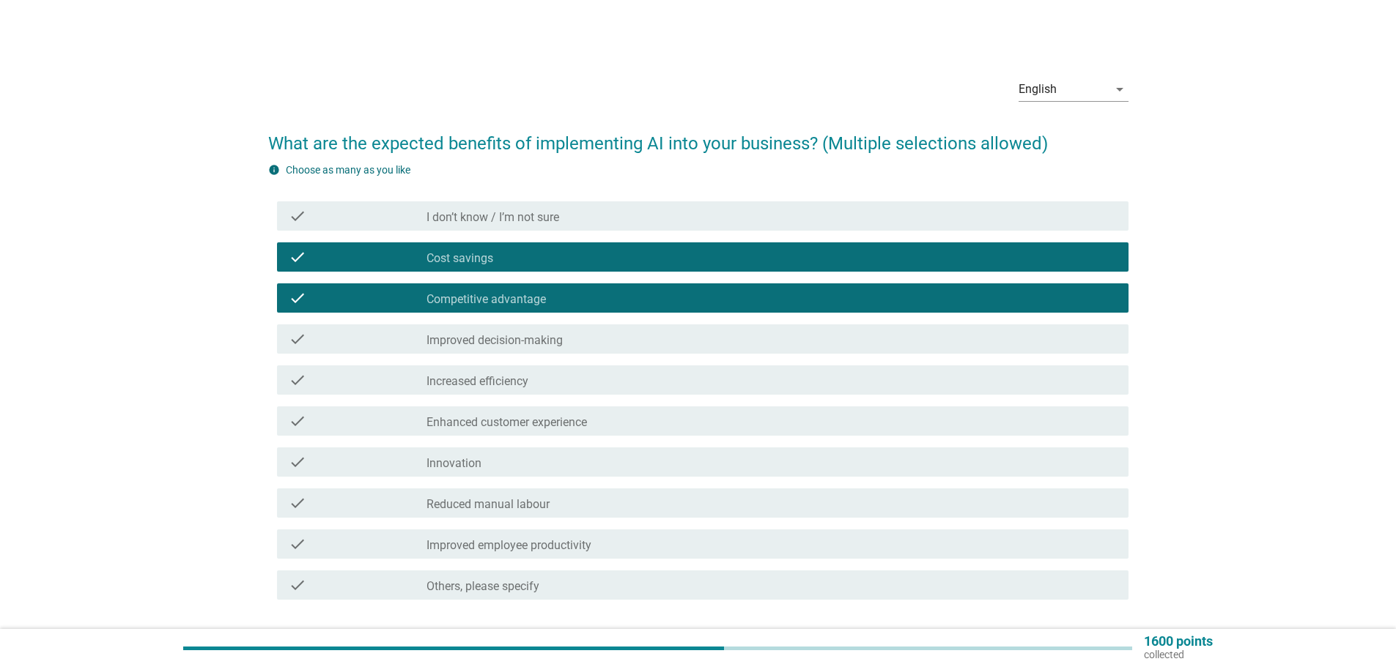
click at [456, 352] on div "check check_box_outline_blank Improved decision-making" at bounding box center [702, 339] width 851 height 29
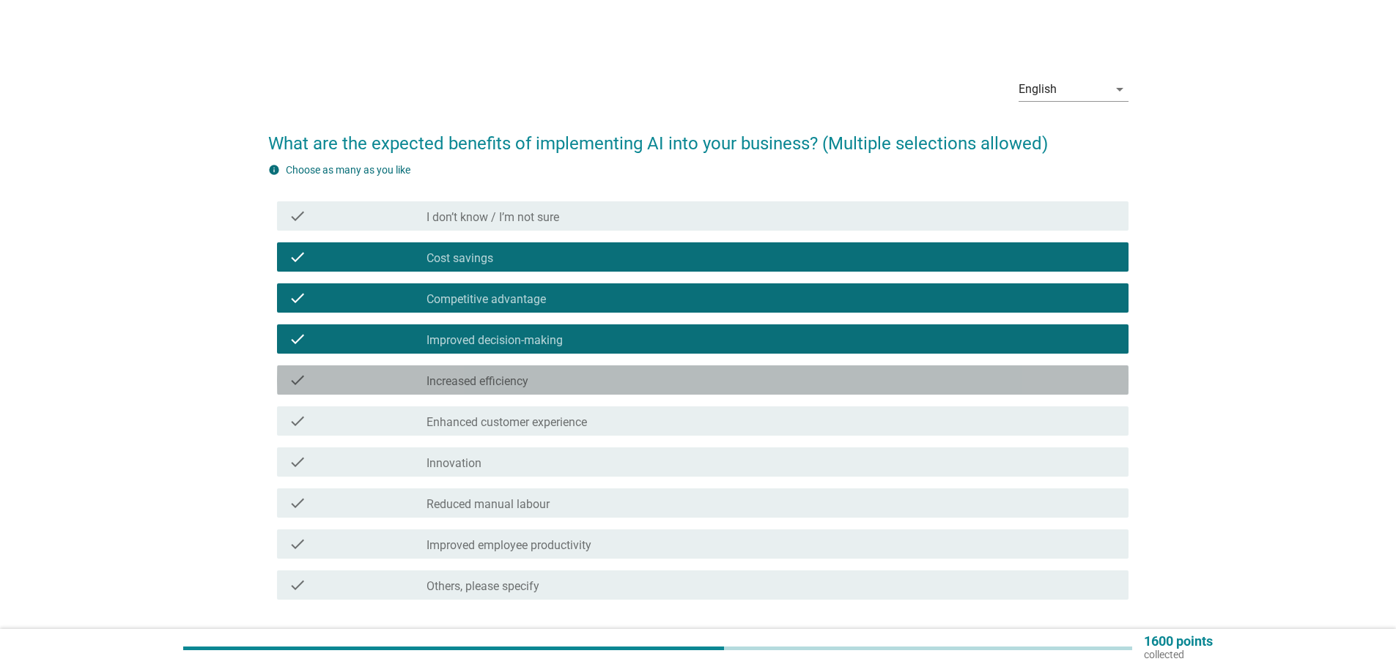
click at [454, 383] on label "Increased efficiency" at bounding box center [477, 381] width 102 height 15
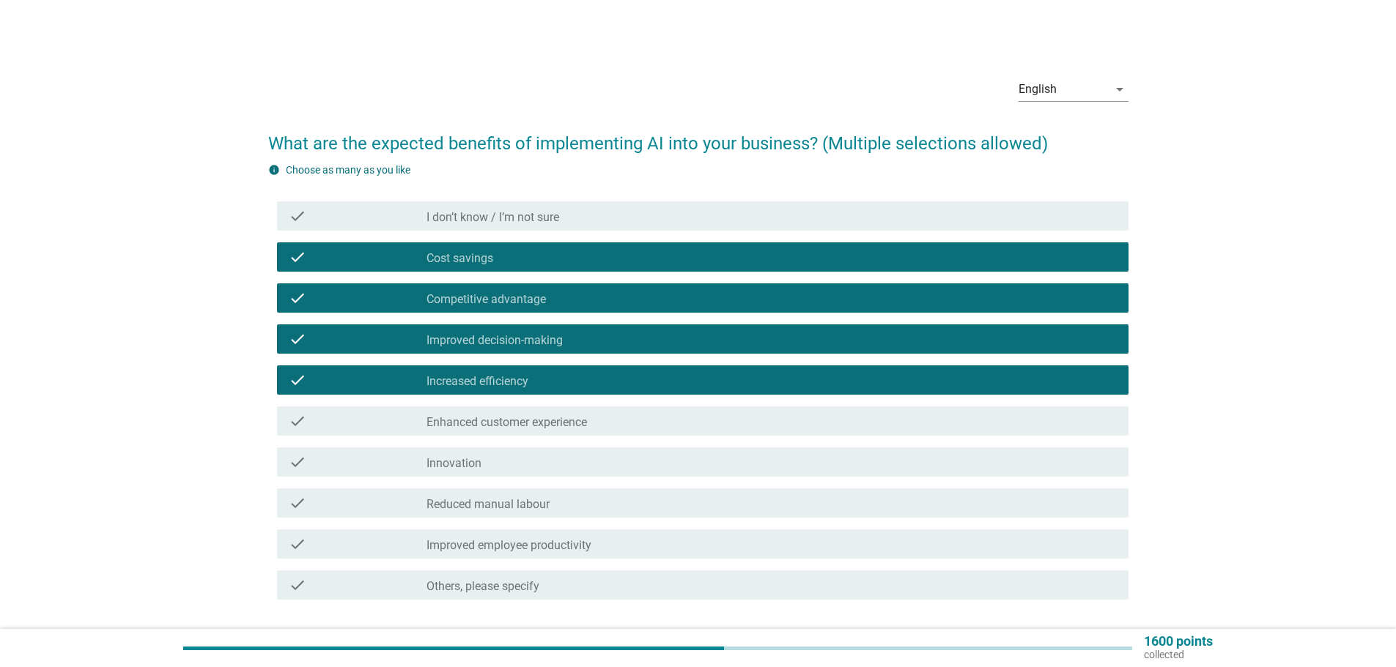
click at [452, 420] on label "Enhanced customer experience" at bounding box center [506, 422] width 160 height 15
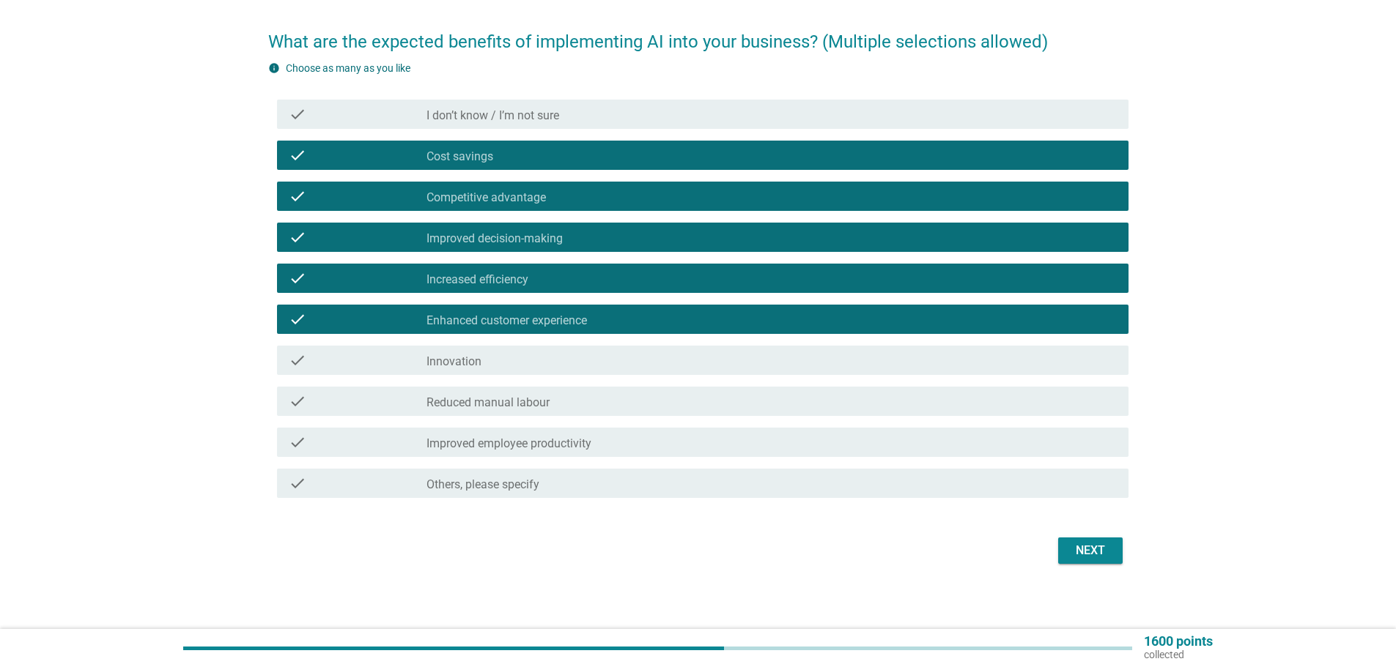
scroll to position [107, 0]
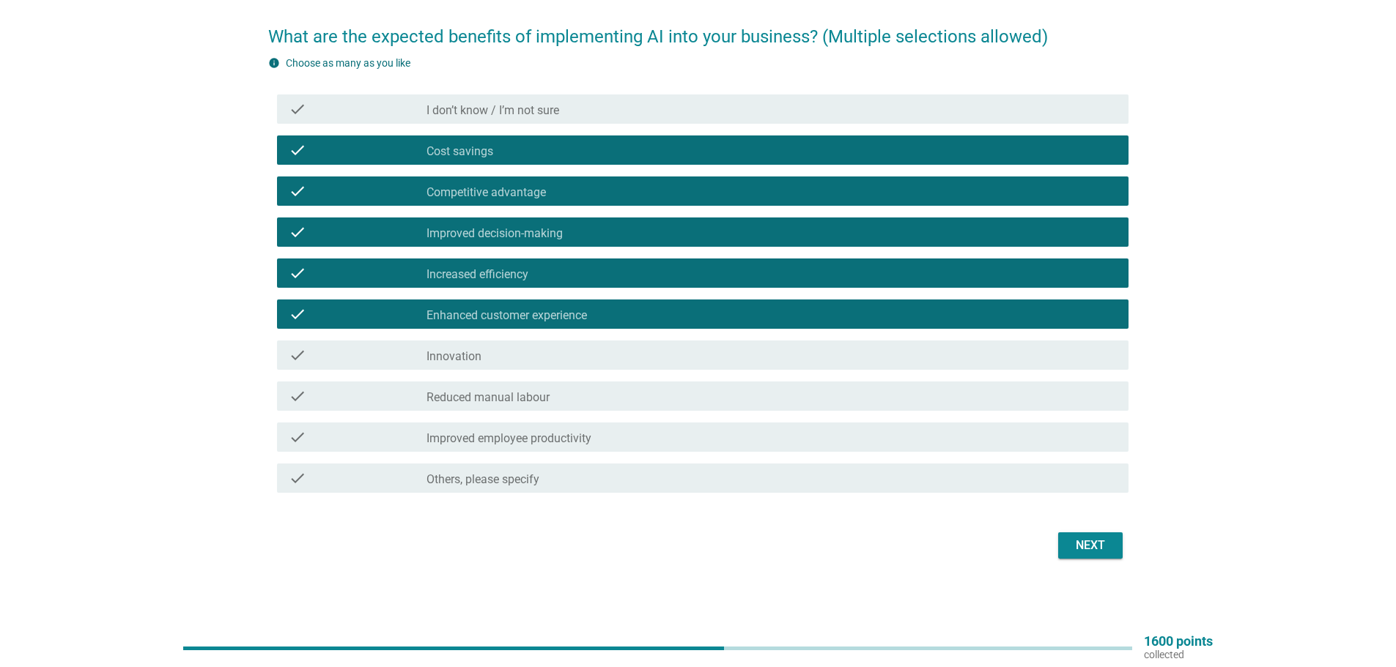
click at [591, 397] on div "check_box_outline_blank Reduced manual labour" at bounding box center [771, 397] width 690 height 18
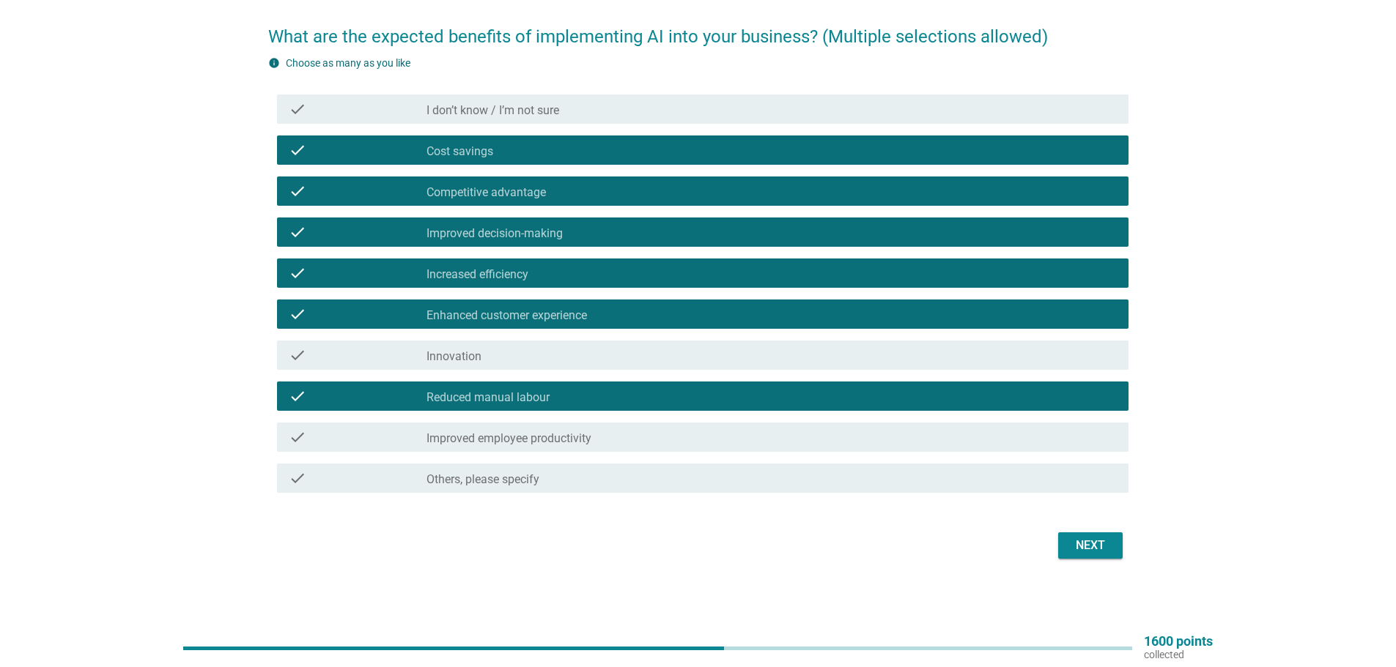
click at [593, 433] on div "check_box_outline_blank Improved employee productivity" at bounding box center [771, 438] width 690 height 18
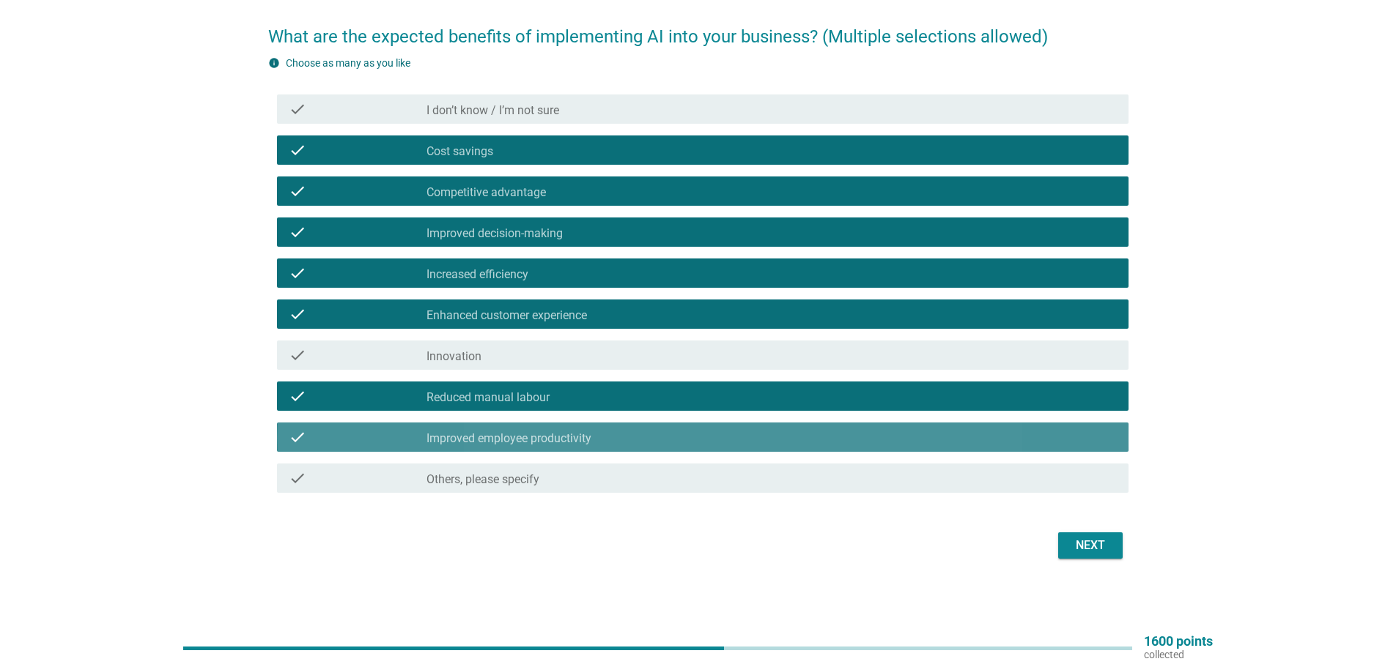
click at [684, 440] on div "check_box_outline_blank Improved employee productivity" at bounding box center [771, 438] width 690 height 18
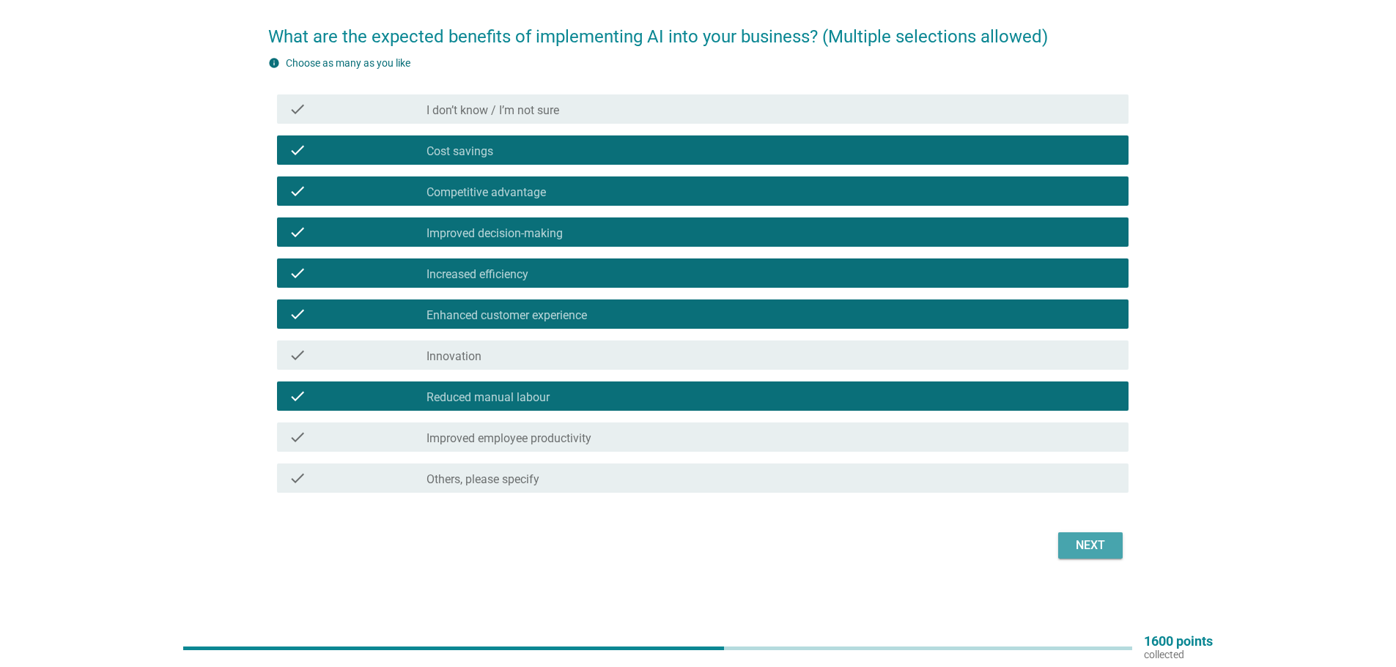
click at [1066, 538] on button "Next" at bounding box center [1090, 546] width 64 height 26
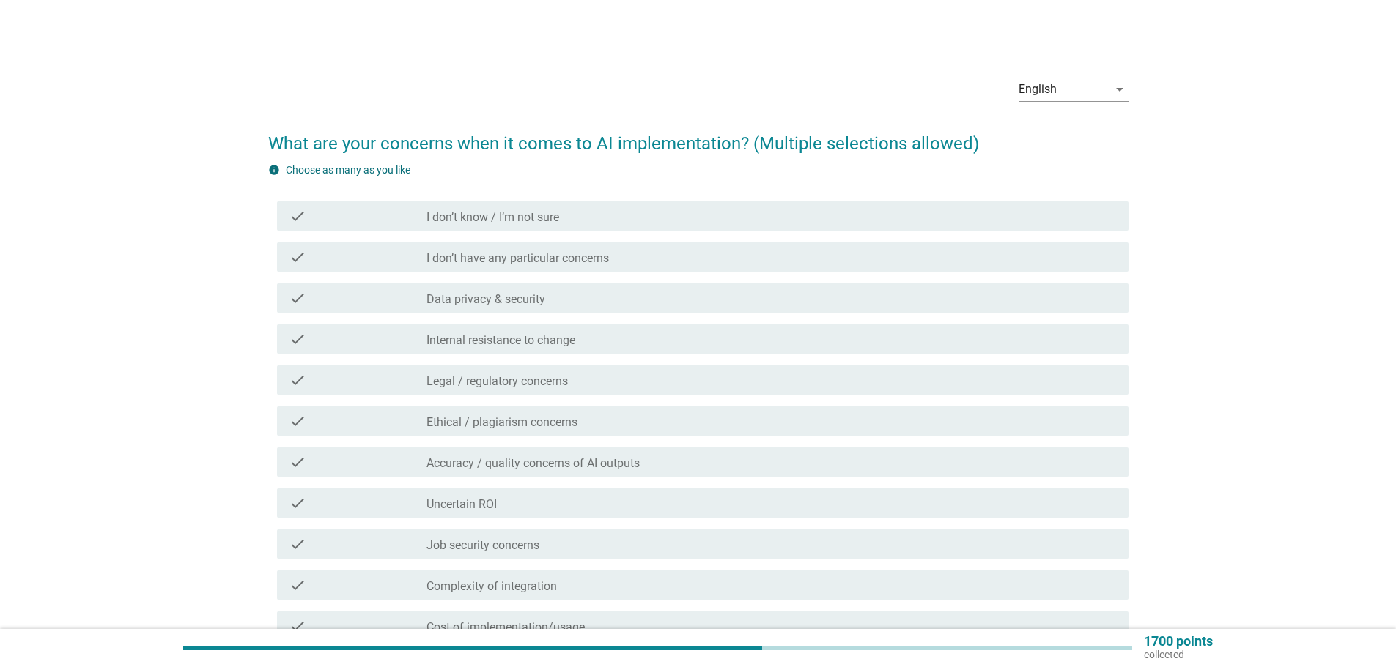
click at [441, 290] on div "check_box_outline_blank Data privacy & security" at bounding box center [771, 298] width 690 height 18
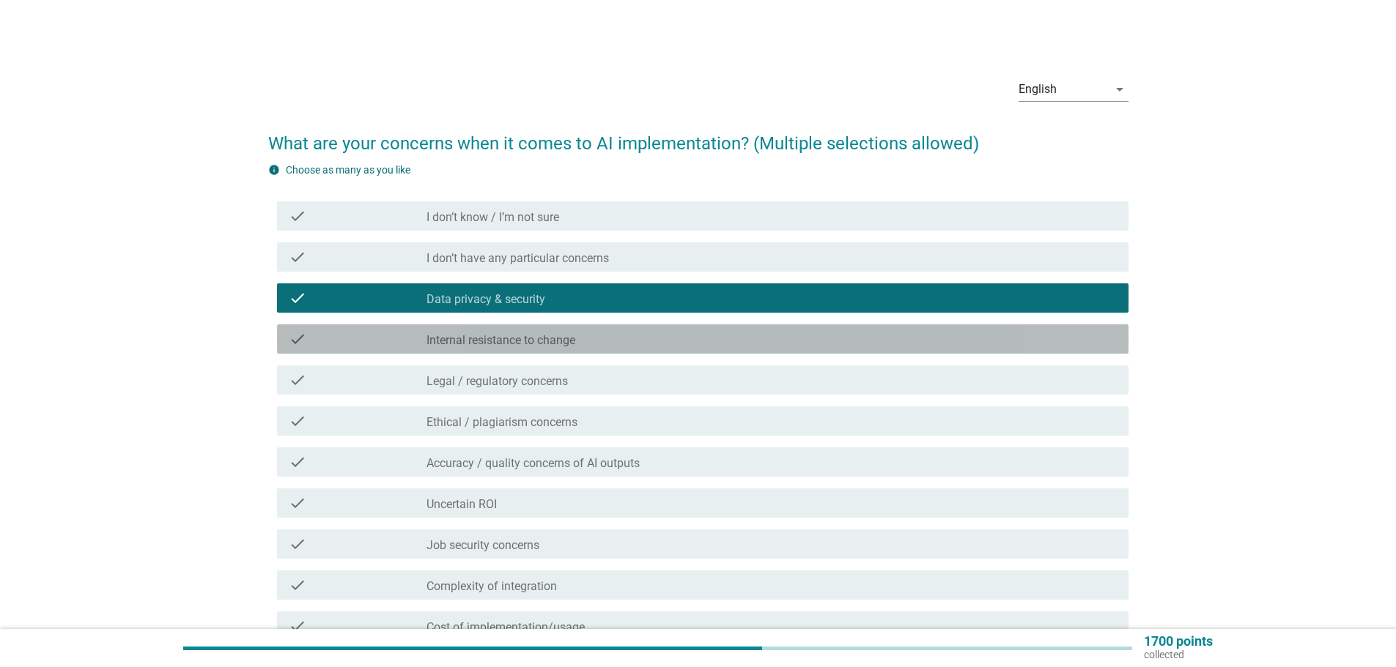
click at [464, 347] on label "Internal resistance to change" at bounding box center [500, 340] width 149 height 15
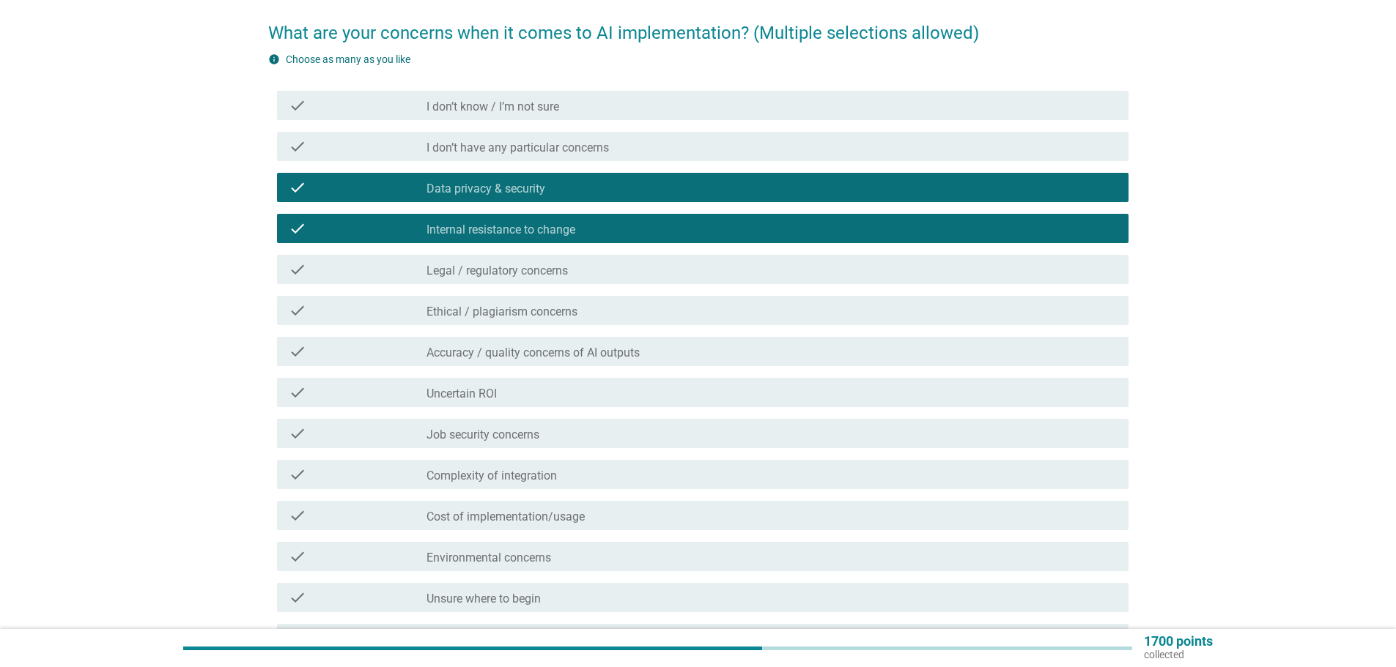
scroll to position [147, 0]
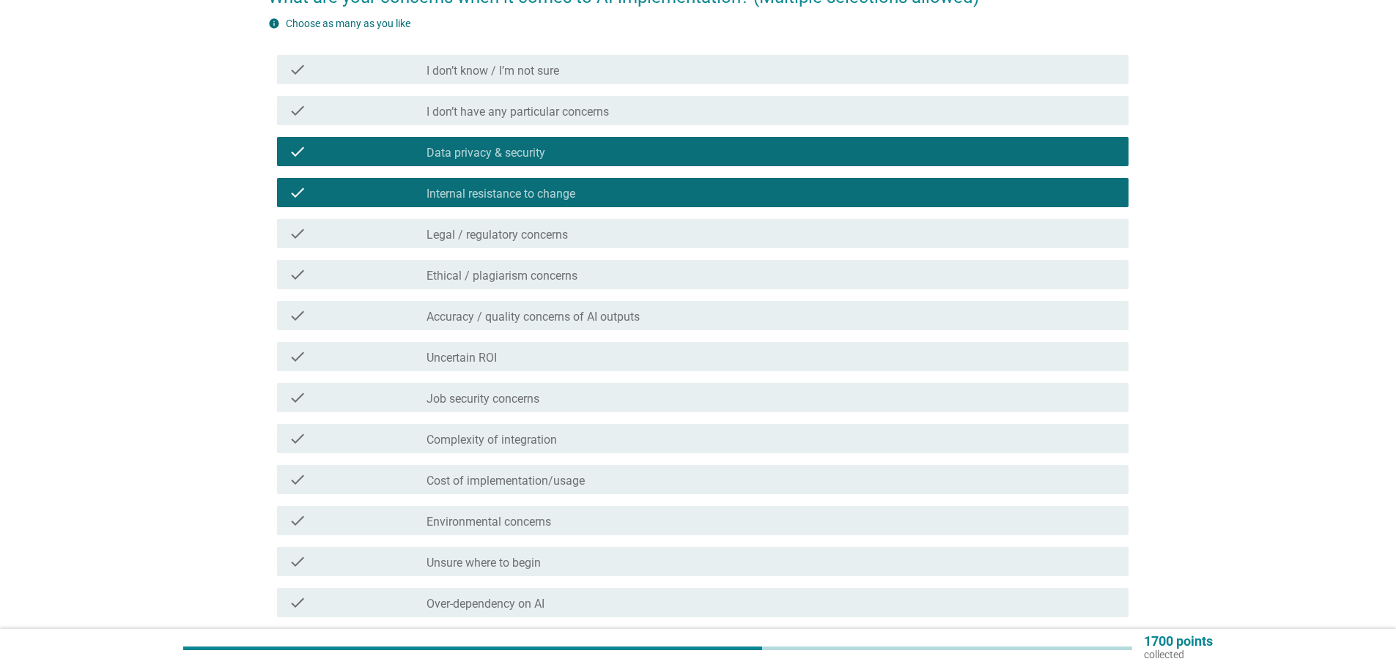
click at [476, 396] on label "Job security concerns" at bounding box center [482, 399] width 113 height 15
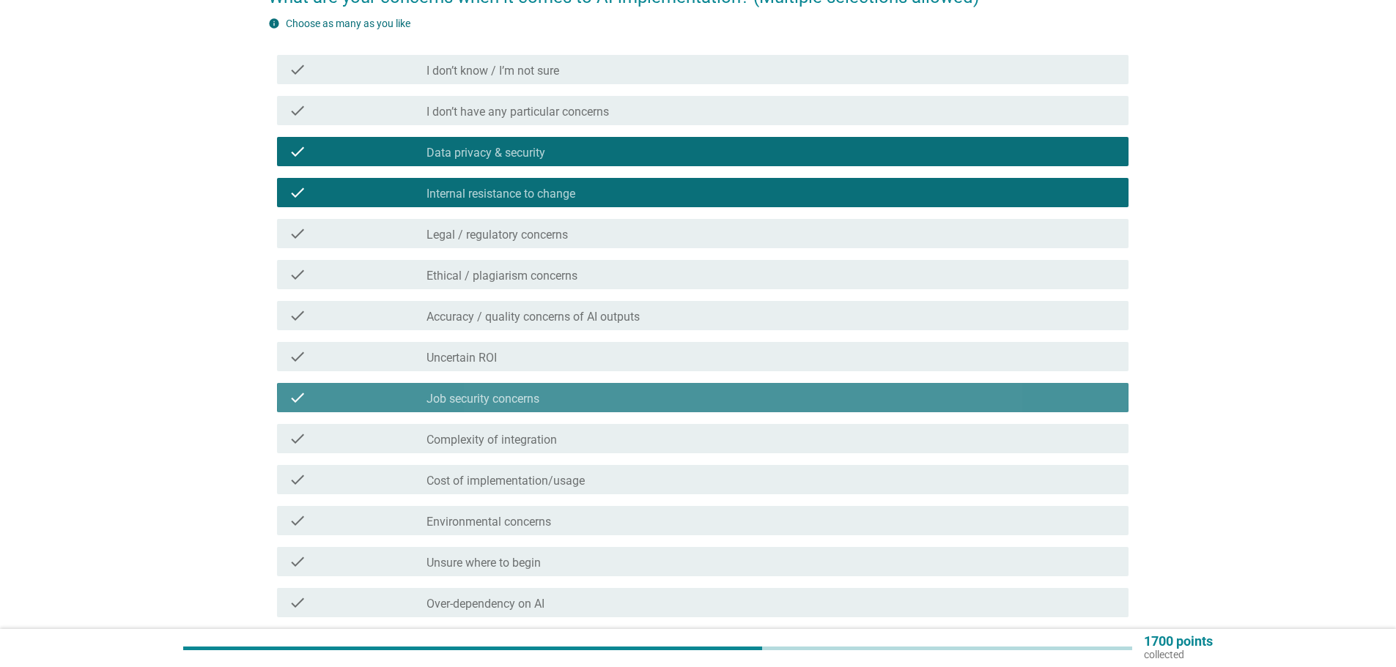
click at [476, 396] on label "Job security concerns" at bounding box center [482, 399] width 113 height 15
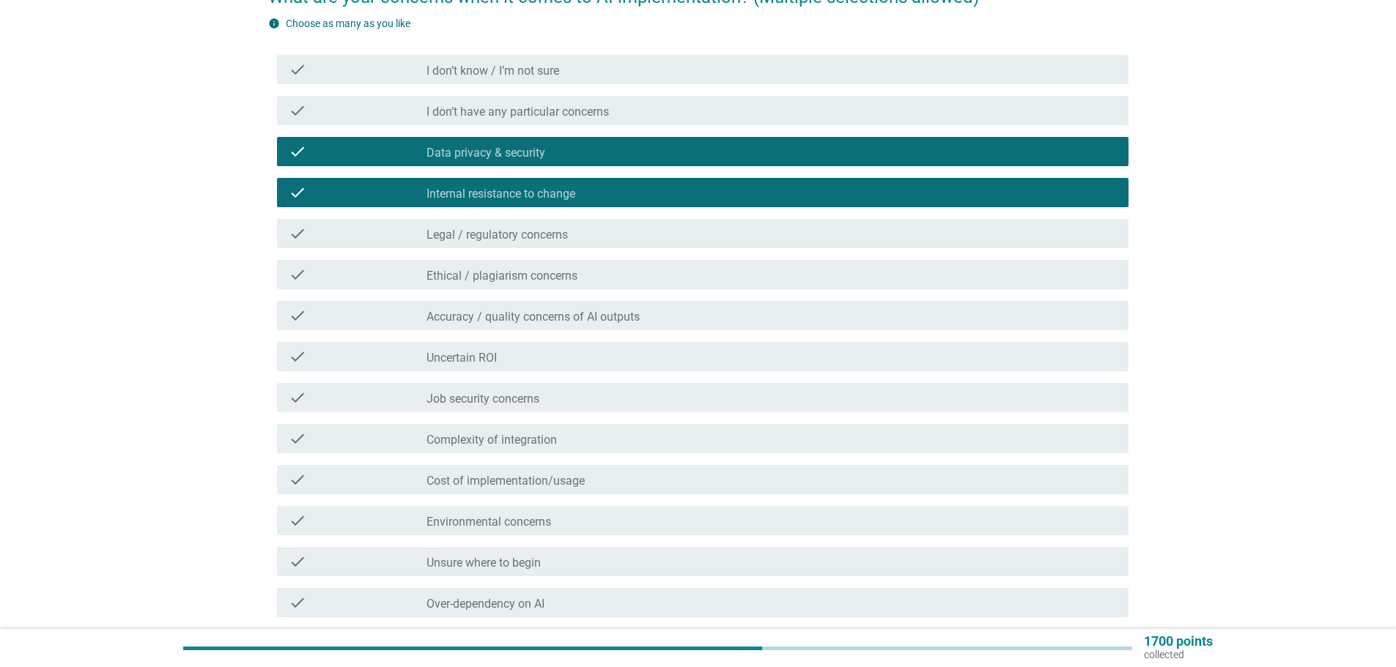
click at [476, 396] on label "Job security concerns" at bounding box center [482, 399] width 113 height 15
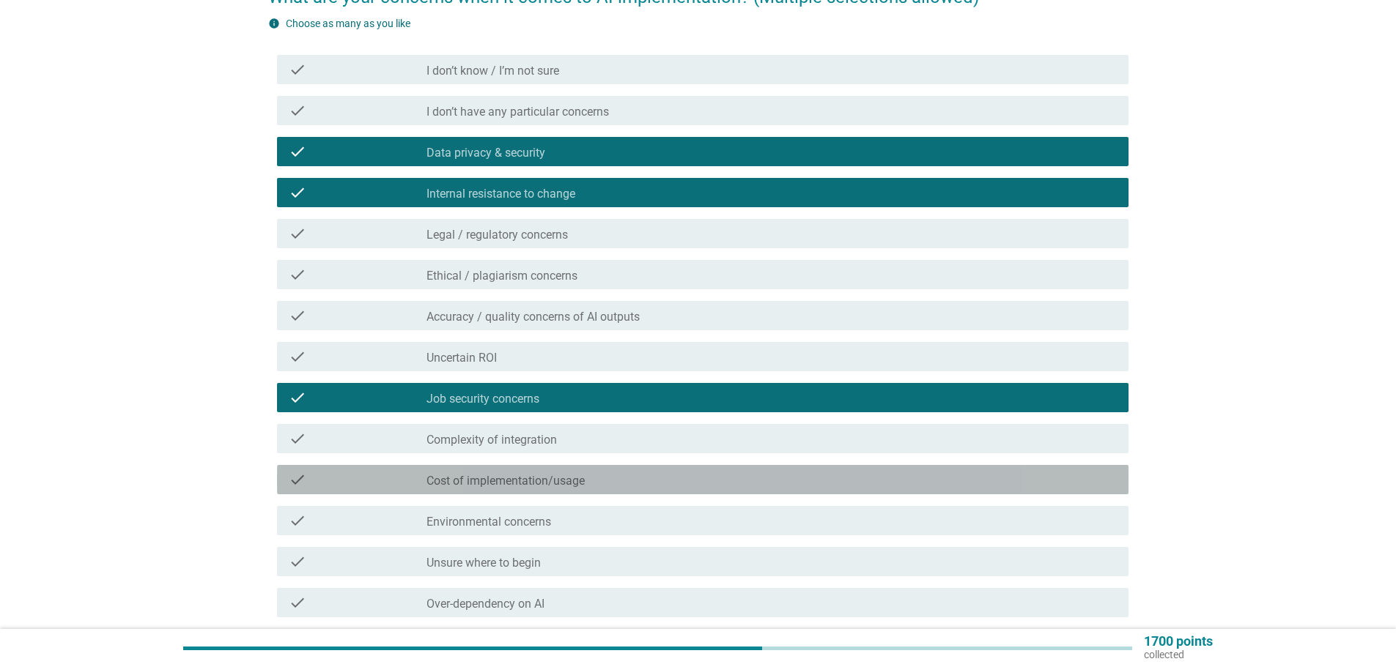
click at [471, 477] on label "Cost of implementation/usage" at bounding box center [505, 481] width 158 height 15
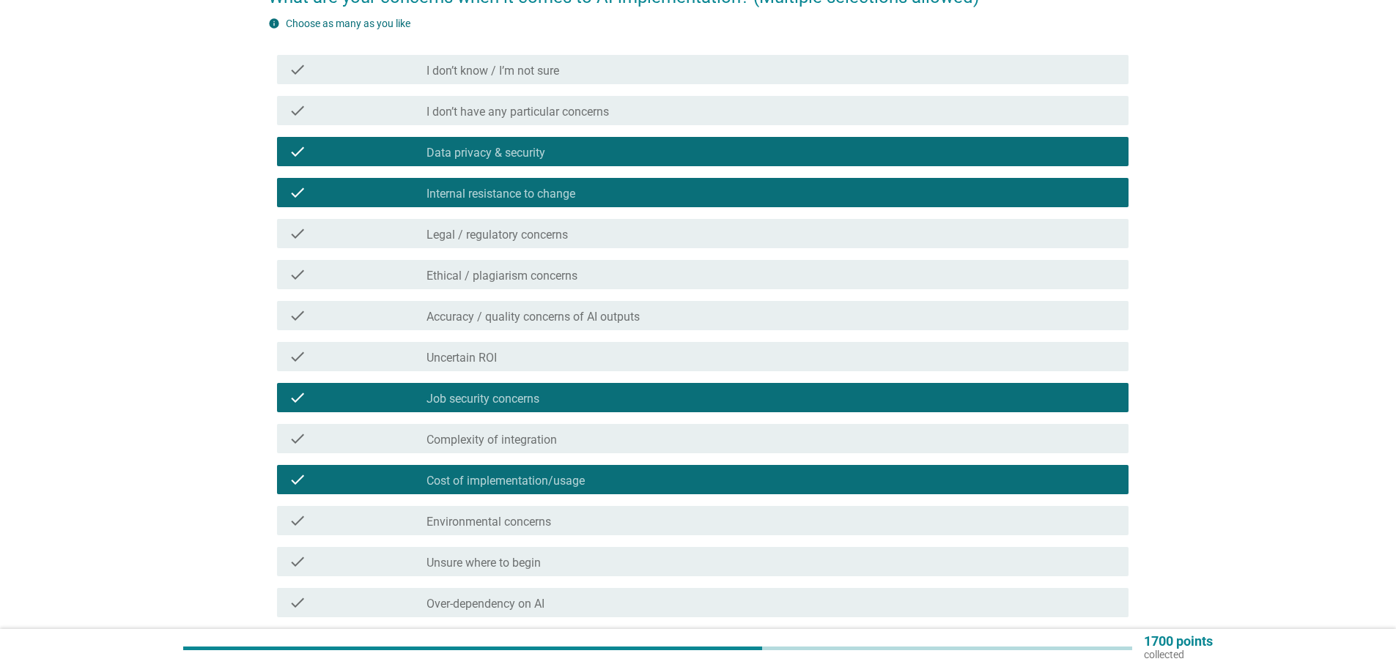
click at [473, 517] on label "Environmental concerns" at bounding box center [488, 522] width 125 height 15
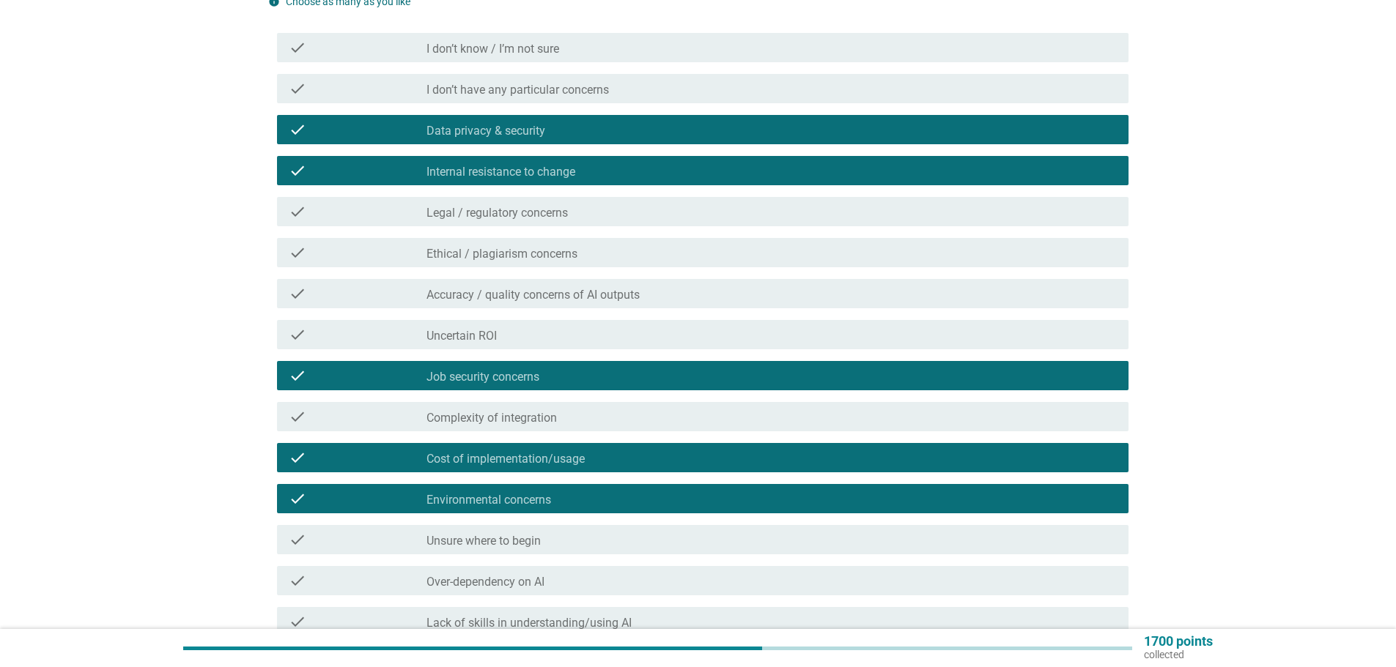
scroll to position [353, 0]
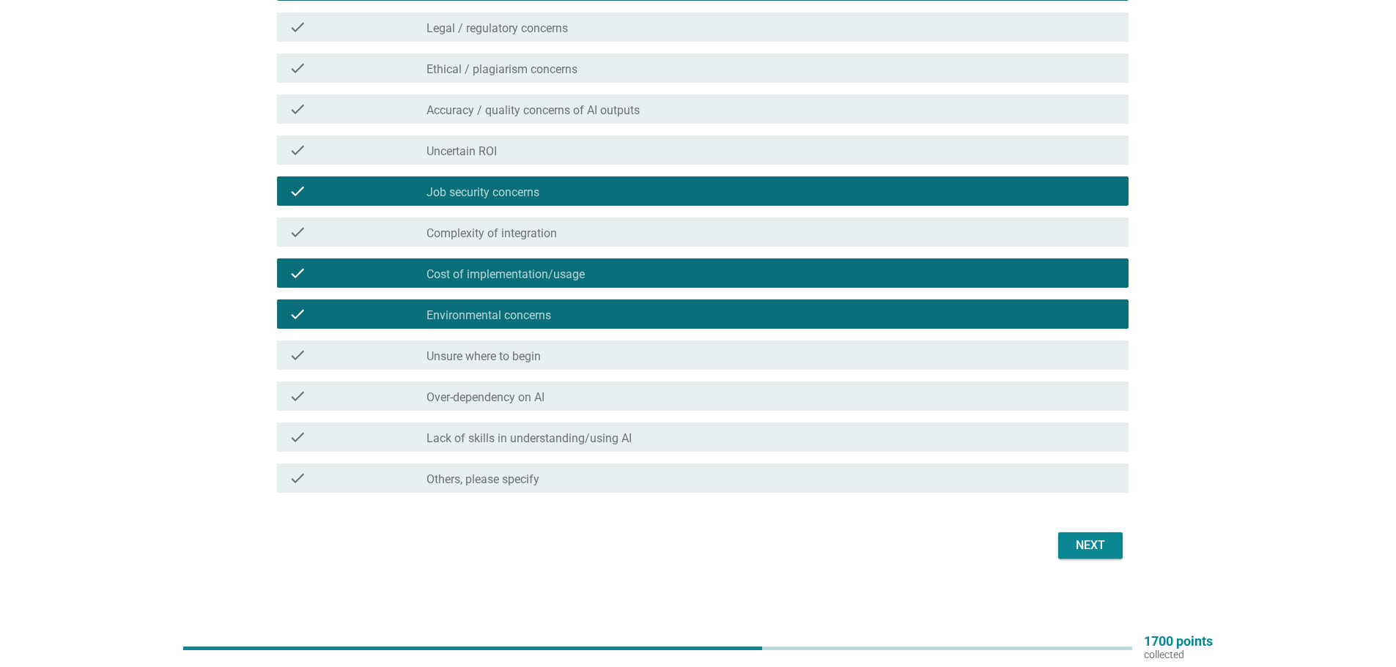
click at [1106, 555] on button "Next" at bounding box center [1090, 546] width 64 height 26
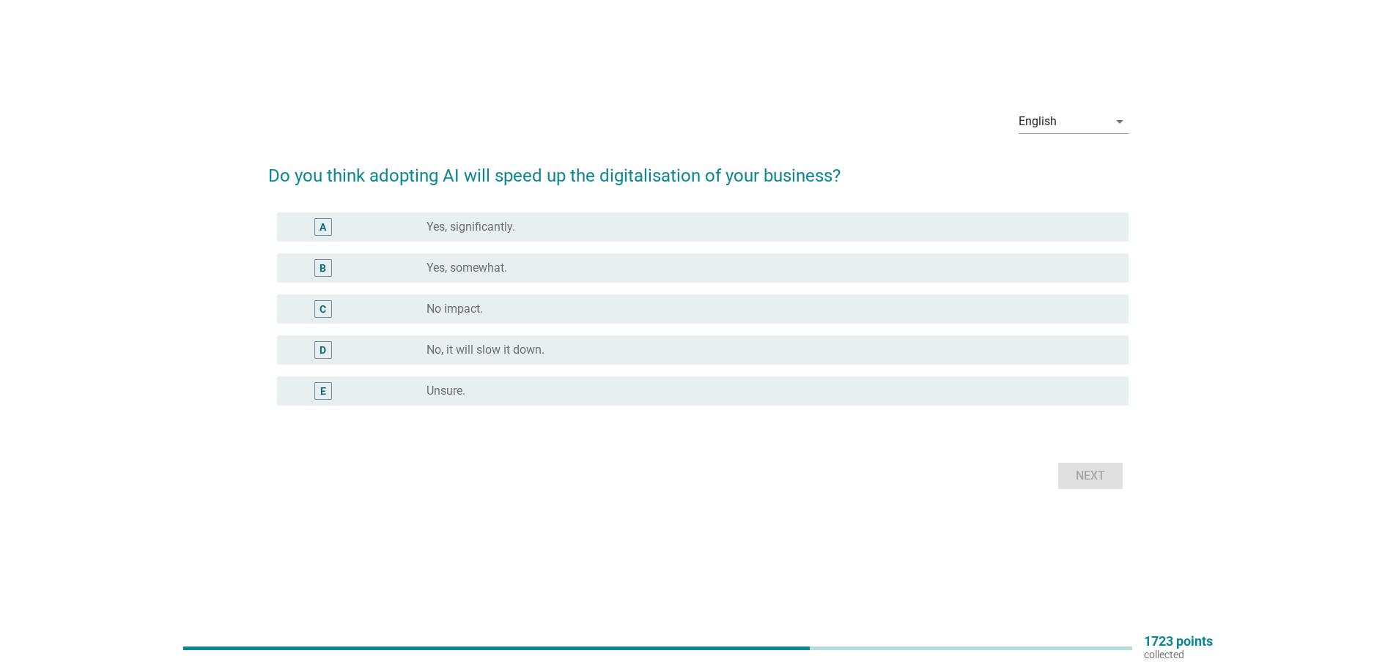
scroll to position [0, 0]
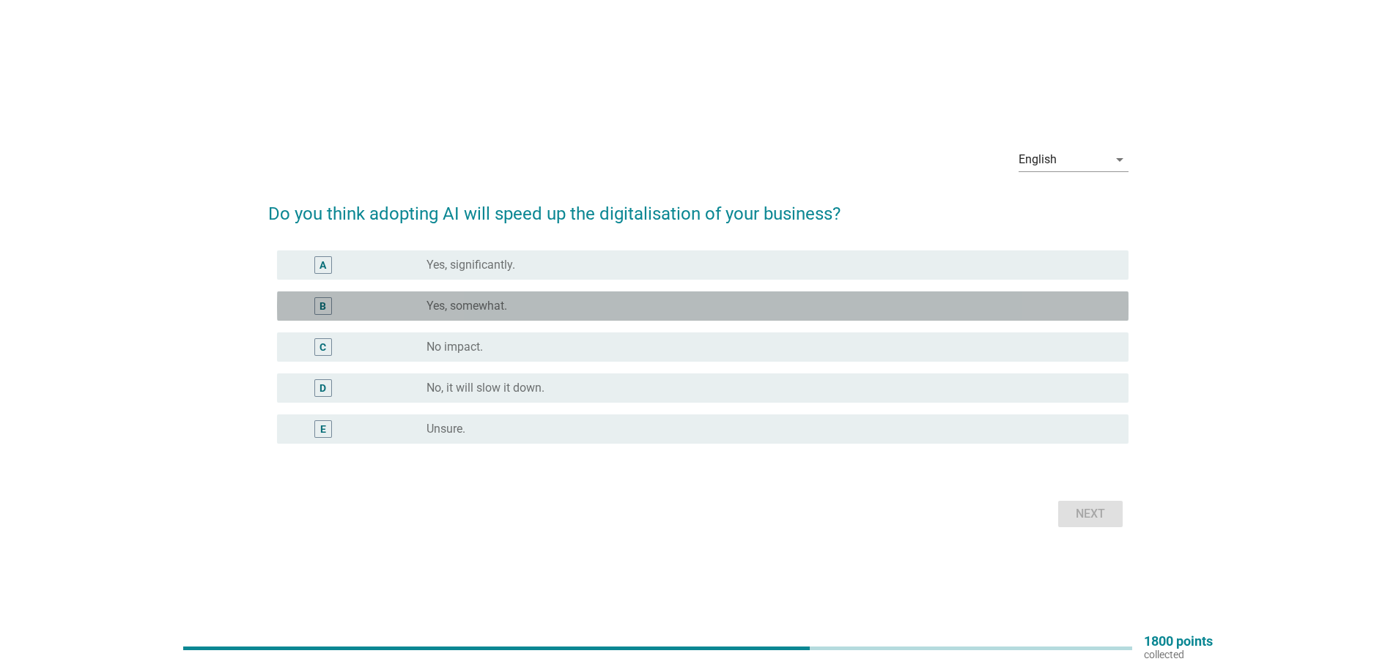
click at [410, 295] on div "B radio_button_unchecked Yes, somewhat." at bounding box center [702, 306] width 851 height 29
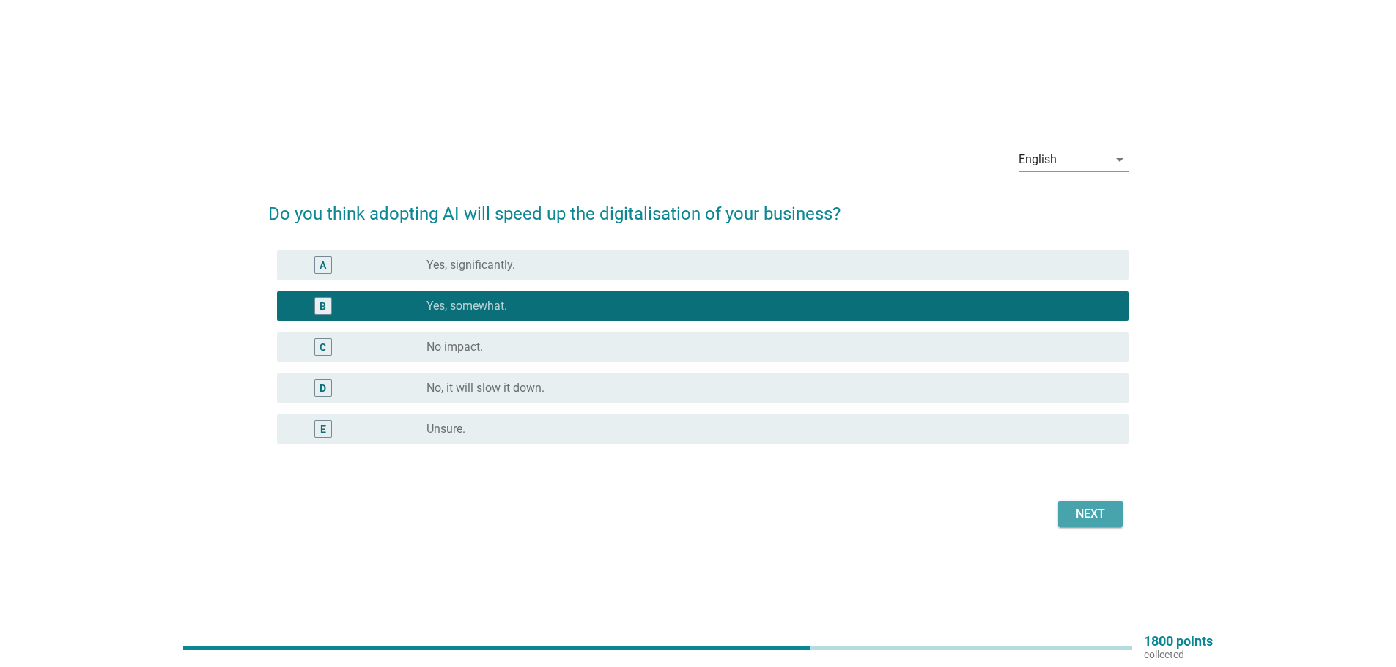
click at [1103, 510] on div "Next" at bounding box center [1090, 515] width 41 height 18
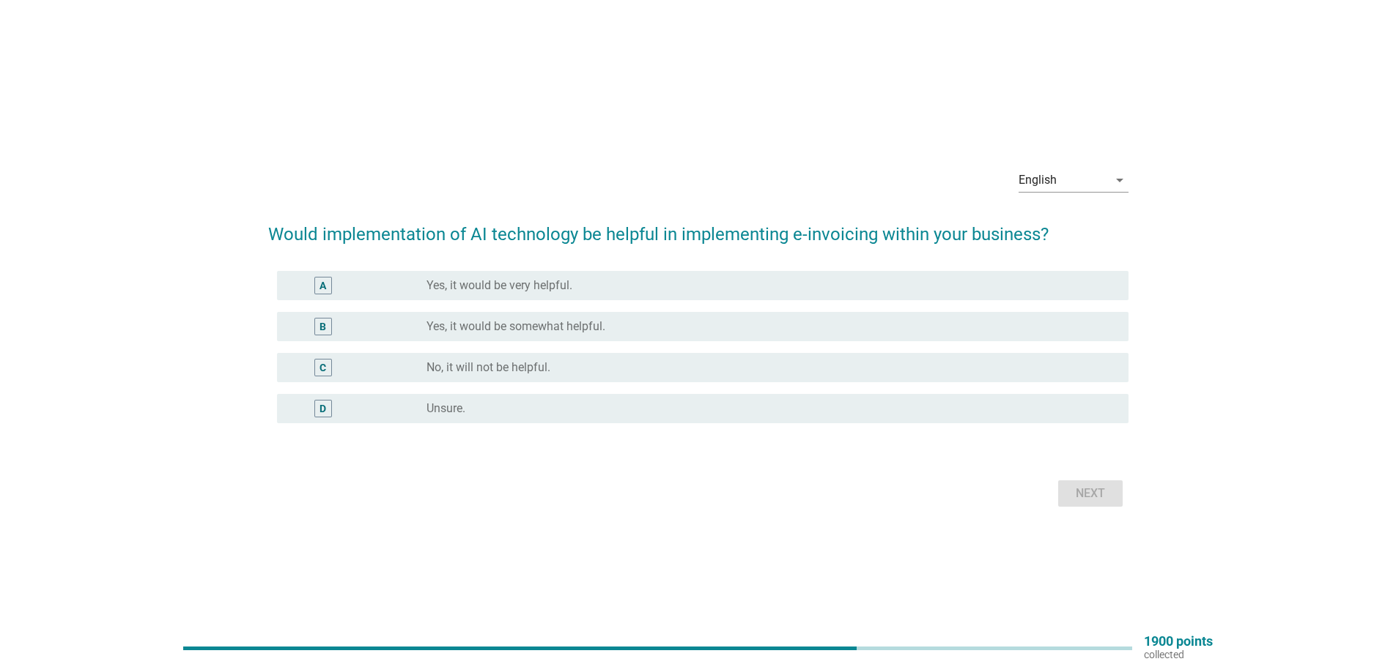
click at [506, 331] on label "Yes, it would be somewhat helpful." at bounding box center [515, 326] width 179 height 15
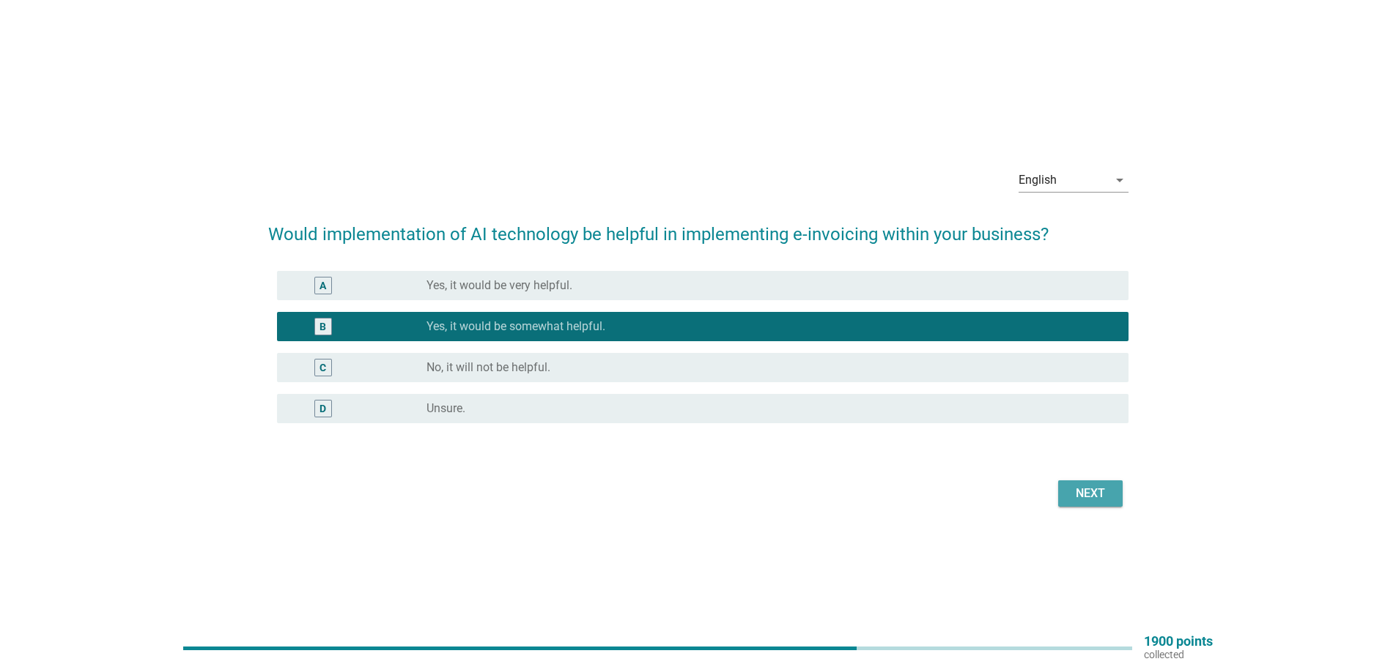
click at [1084, 496] on div "Next" at bounding box center [1090, 494] width 41 height 18
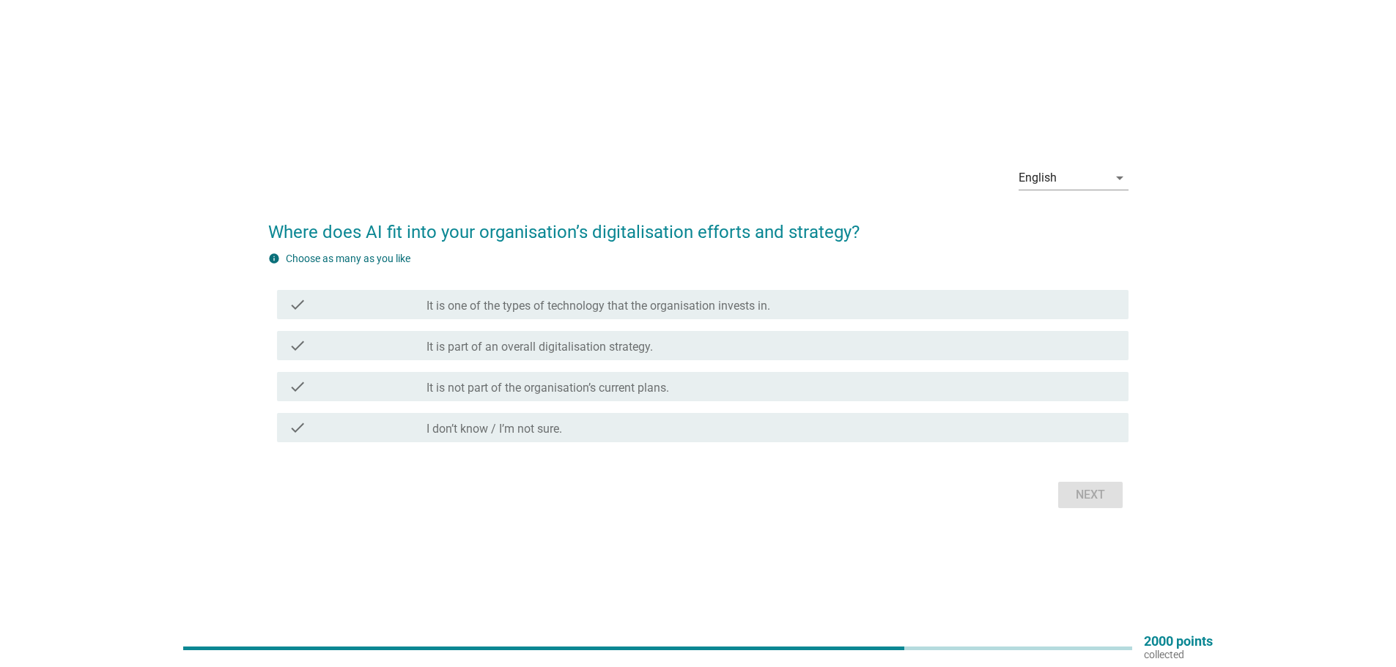
click at [491, 350] on label "It is part of an overall digitalisation strategy." at bounding box center [539, 347] width 226 height 15
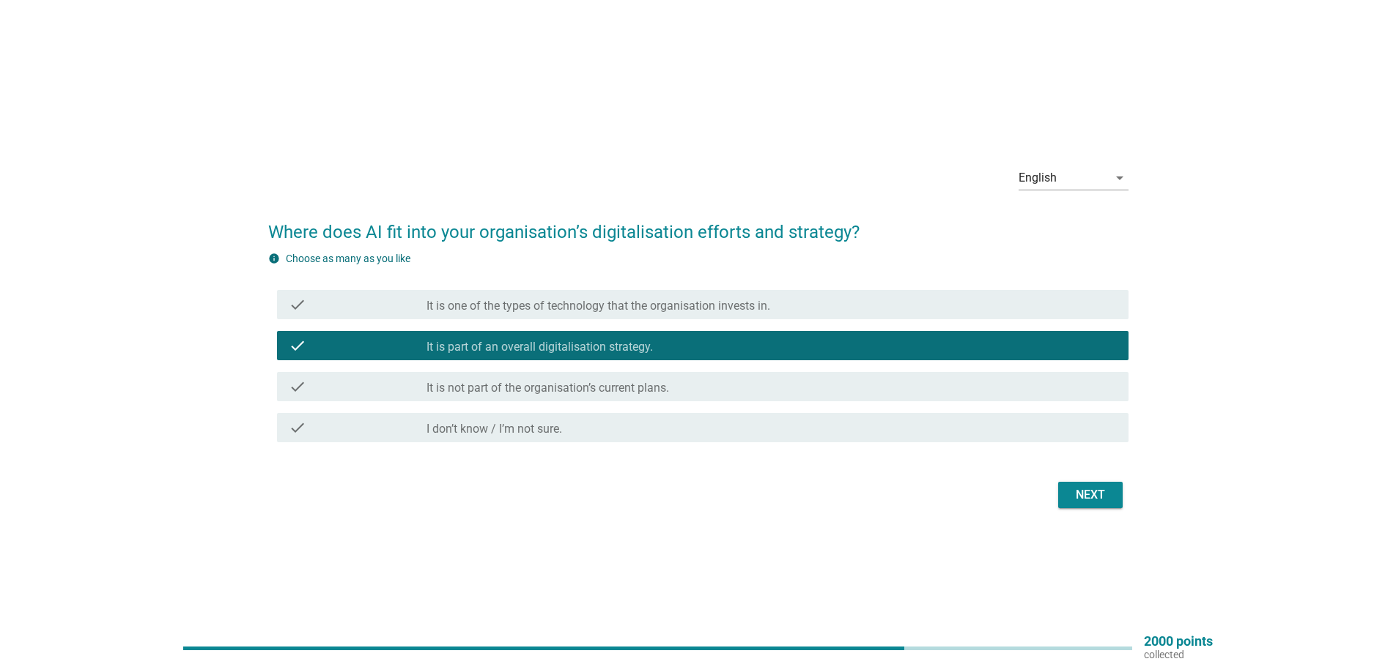
click at [714, 312] on label "It is one of the types of technology that the organisation invests in." at bounding box center [598, 306] width 344 height 15
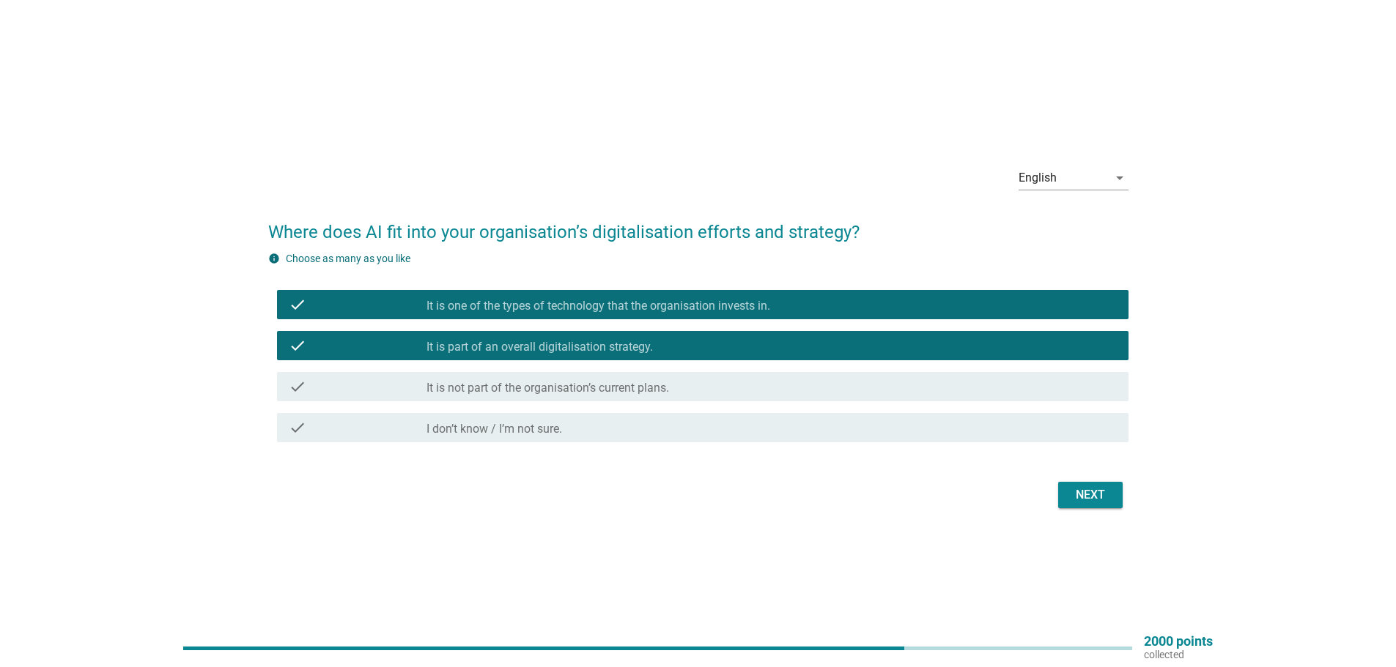
click at [667, 310] on label "It is one of the types of technology that the organisation invests in." at bounding box center [598, 306] width 344 height 15
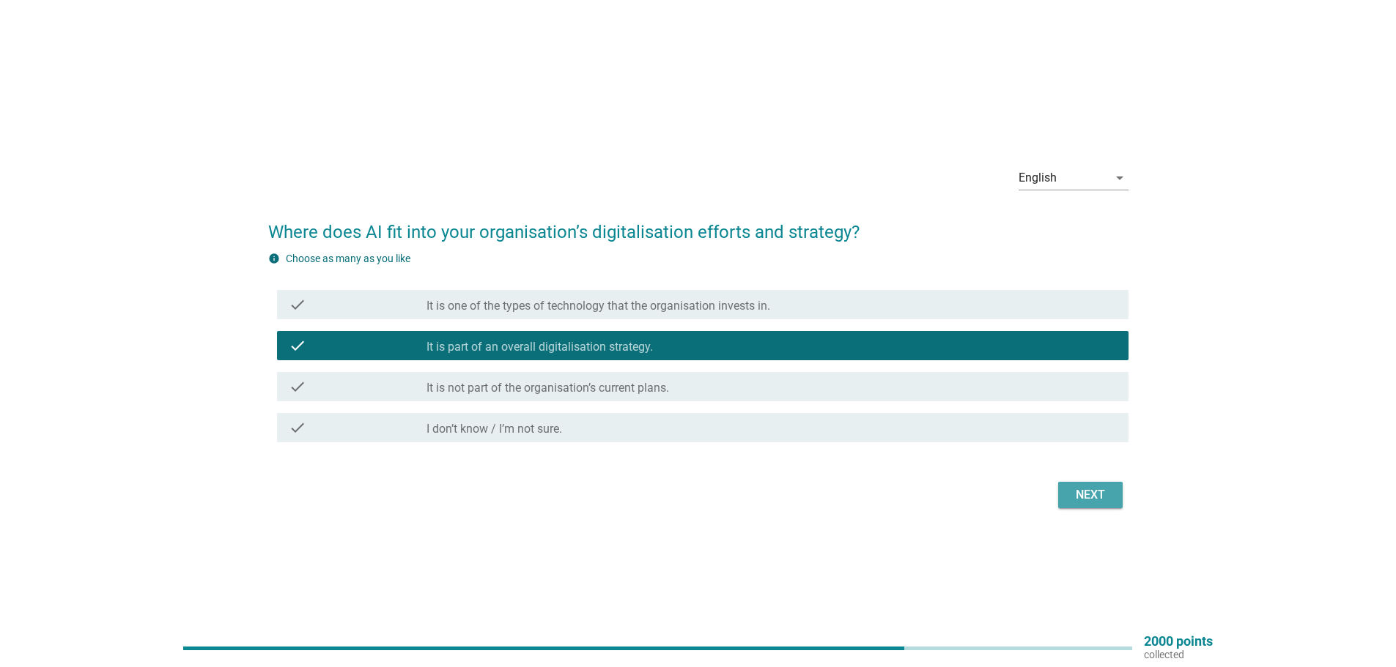
click at [1084, 502] on div "Next" at bounding box center [1090, 495] width 41 height 18
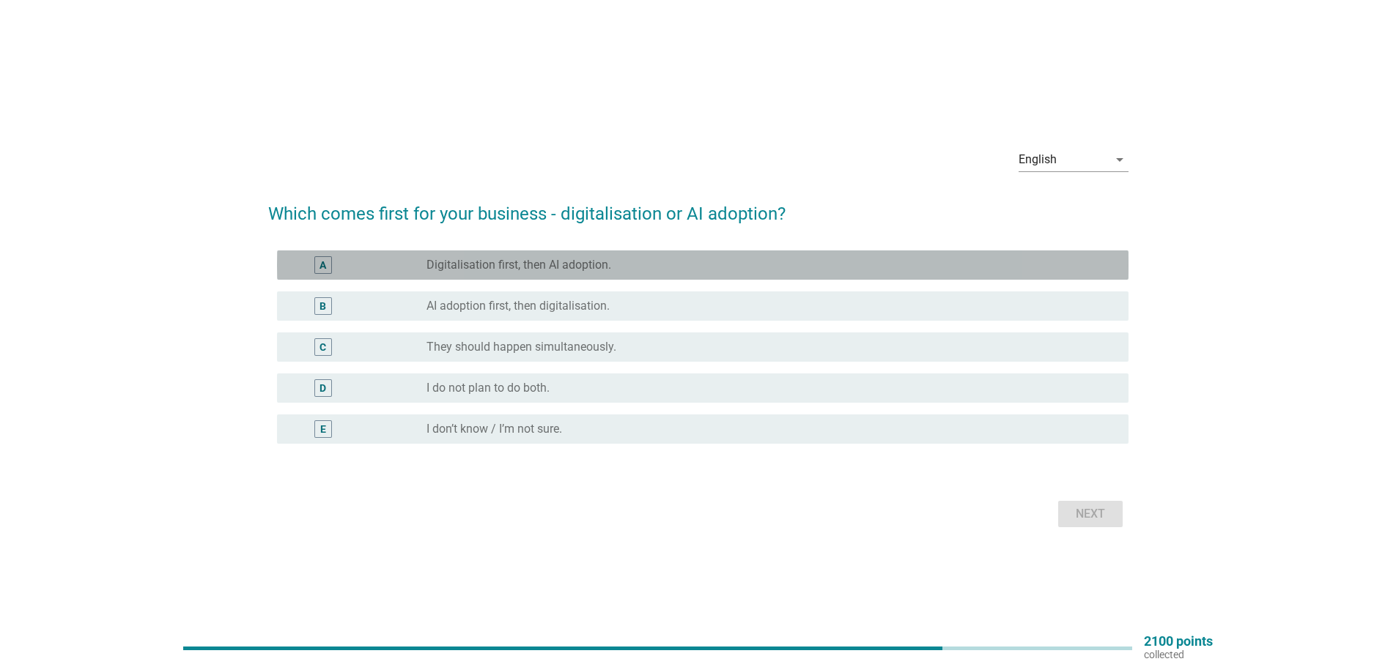
click at [608, 266] on label "Digitalisation first, then AI adoption." at bounding box center [518, 265] width 185 height 15
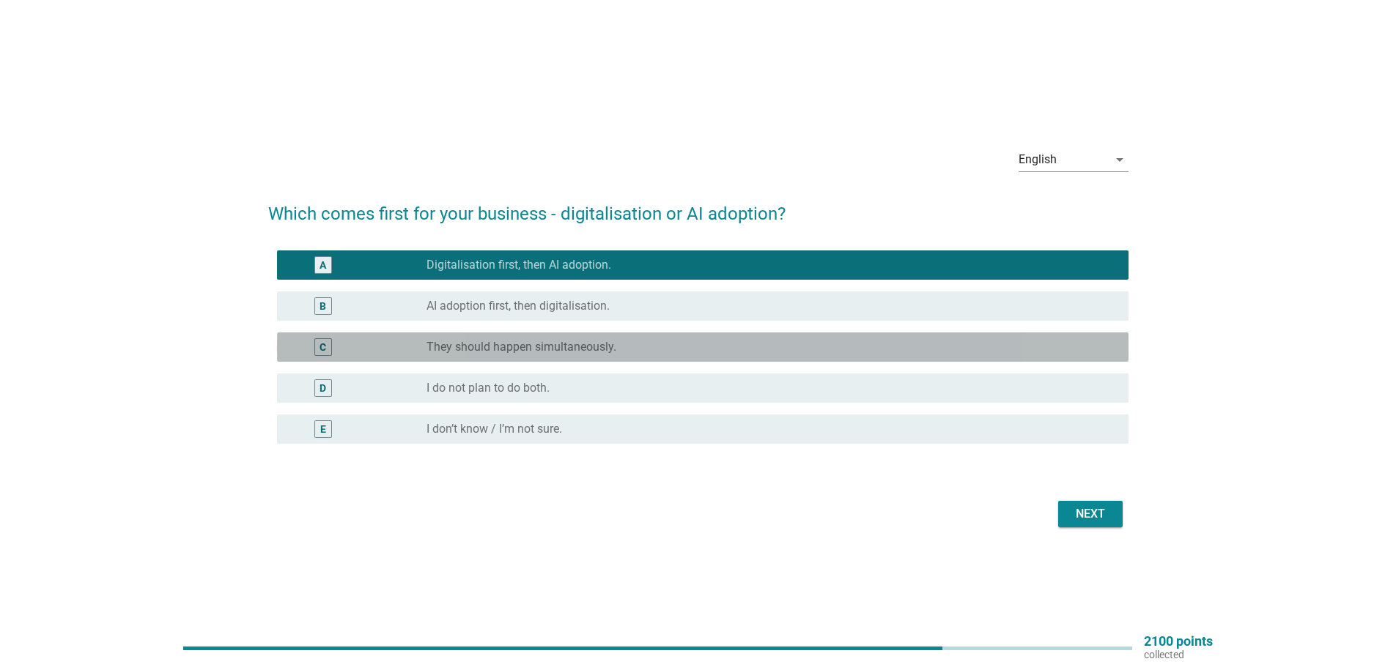
click at [610, 333] on div "C radio_button_unchecked They should happen simultaneously." at bounding box center [702, 347] width 851 height 29
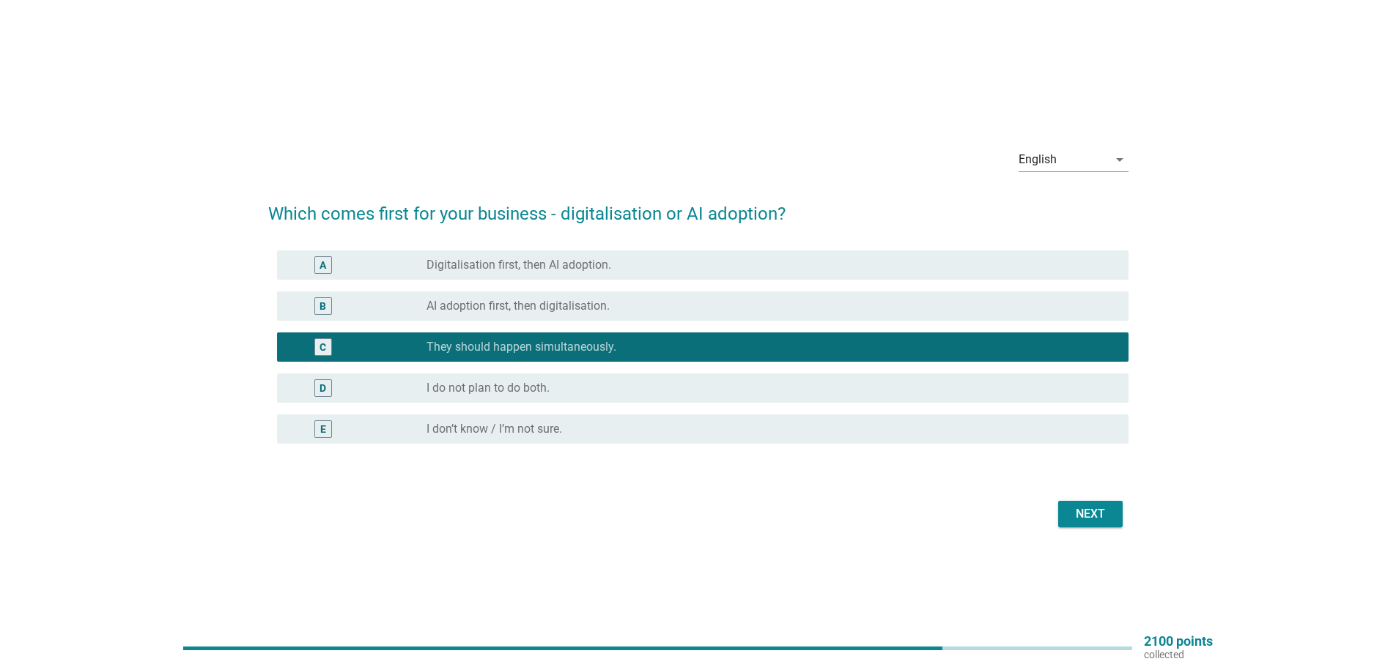
click at [612, 270] on div "radio_button_unchecked Digitalisation first, then AI adoption." at bounding box center [765, 265] width 678 height 15
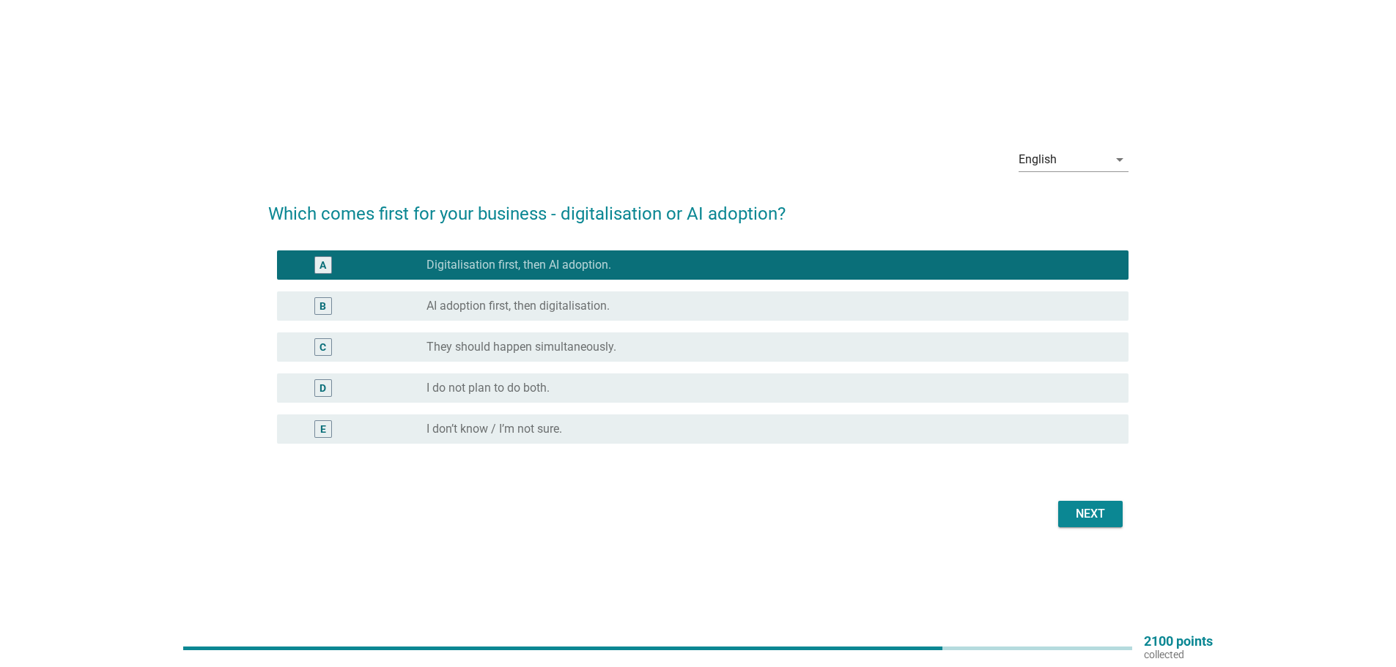
click at [1073, 506] on div "Next" at bounding box center [1090, 515] width 41 height 18
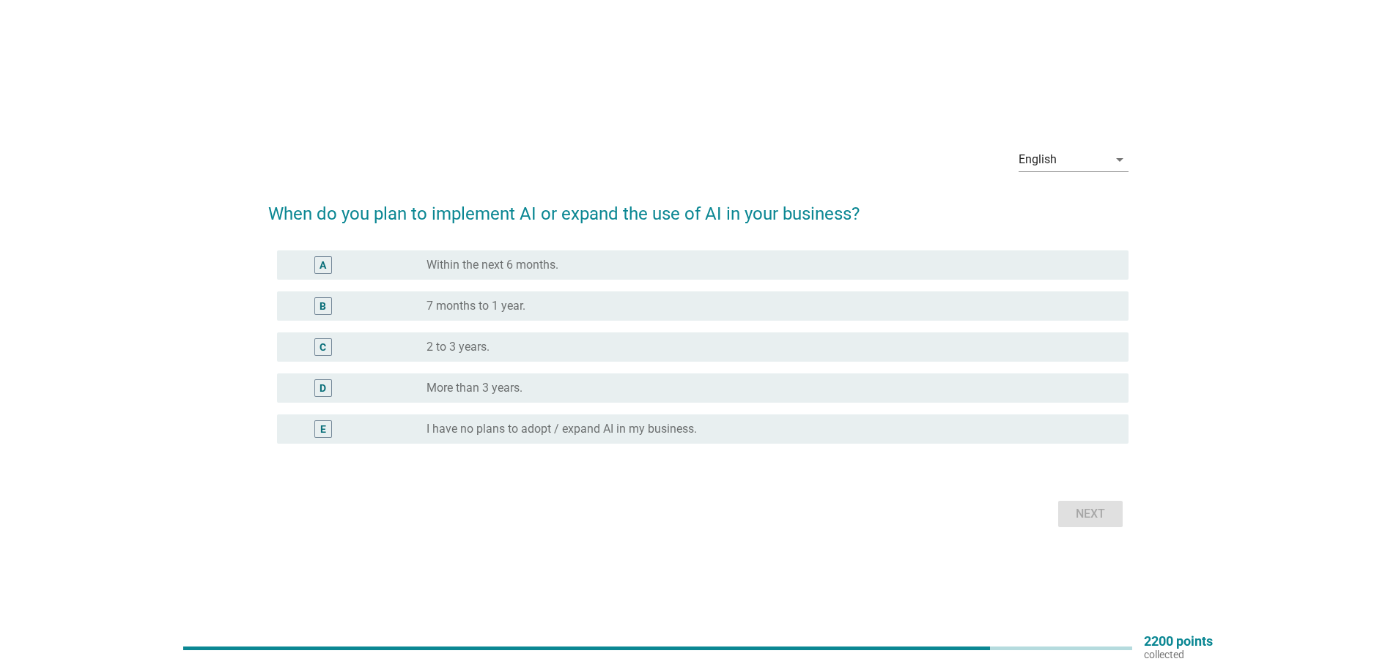
click at [530, 306] on div "radio_button_unchecked 7 months to 1 year." at bounding box center [765, 306] width 678 height 15
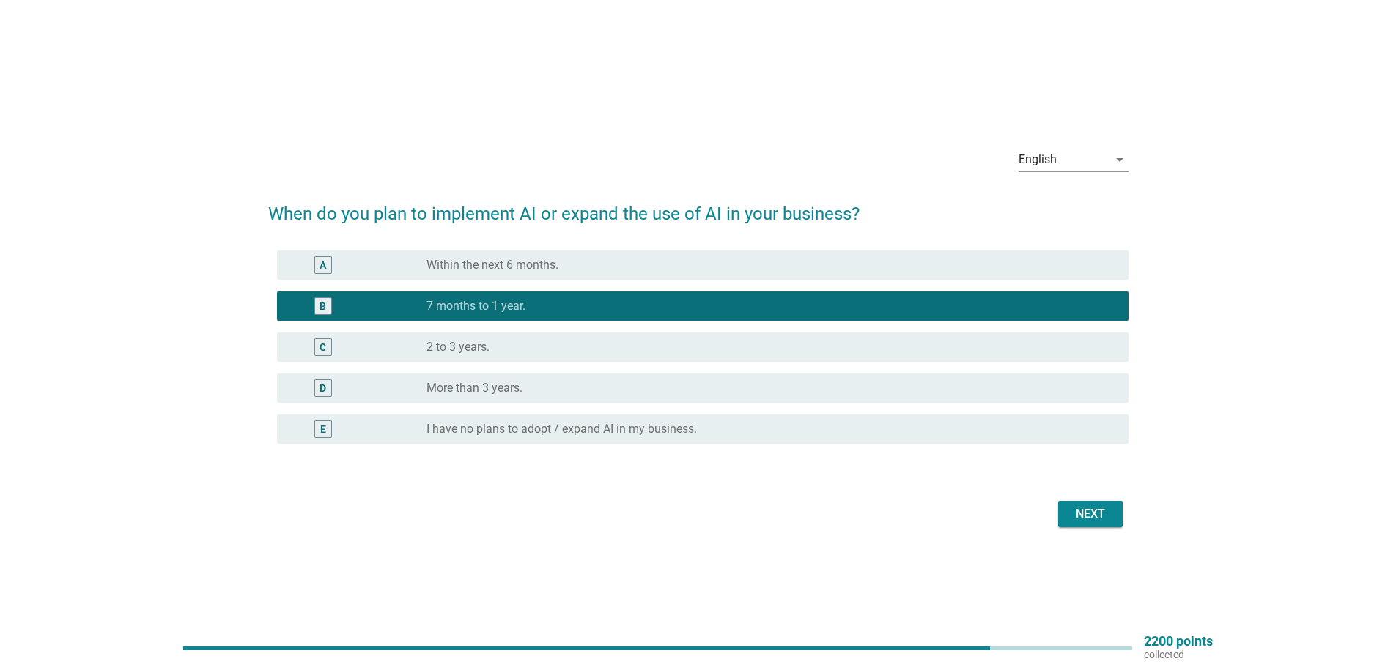
click at [1088, 510] on div "Next" at bounding box center [1090, 515] width 41 height 18
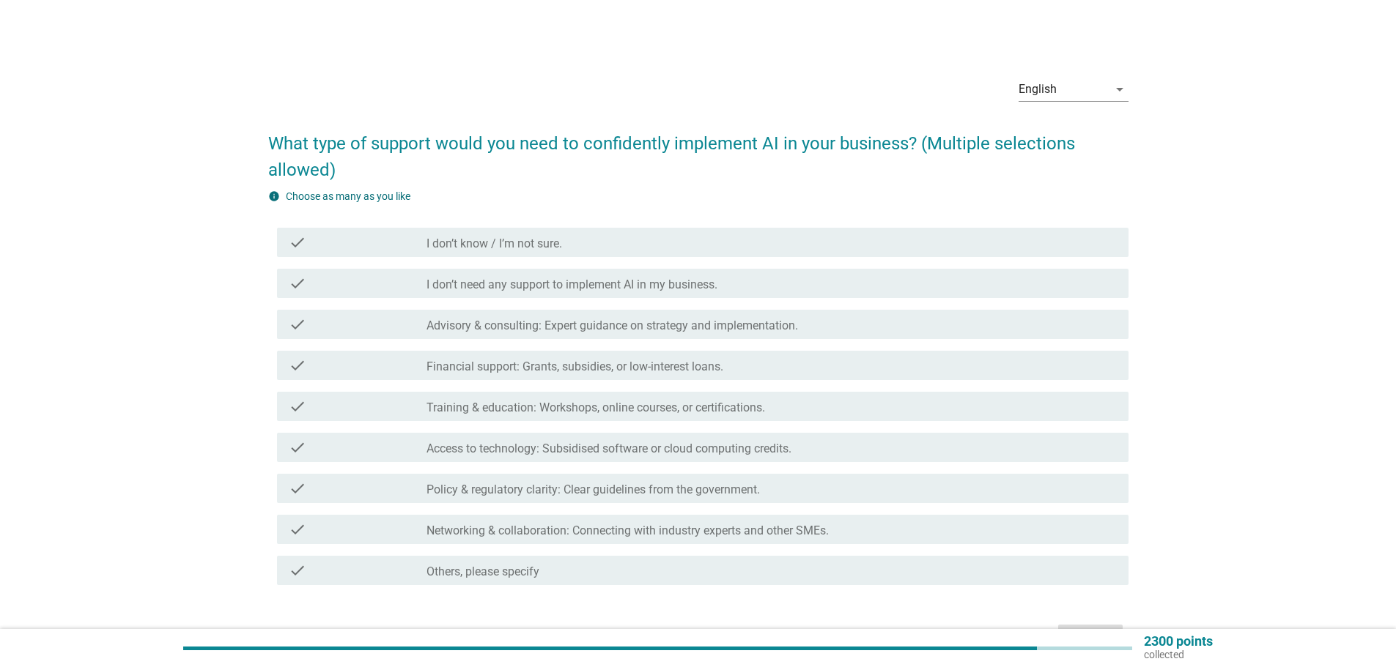
click at [569, 316] on div "check_box_outline_blank Advisory & consulting: Expert guidance on strategy and …" at bounding box center [771, 325] width 690 height 18
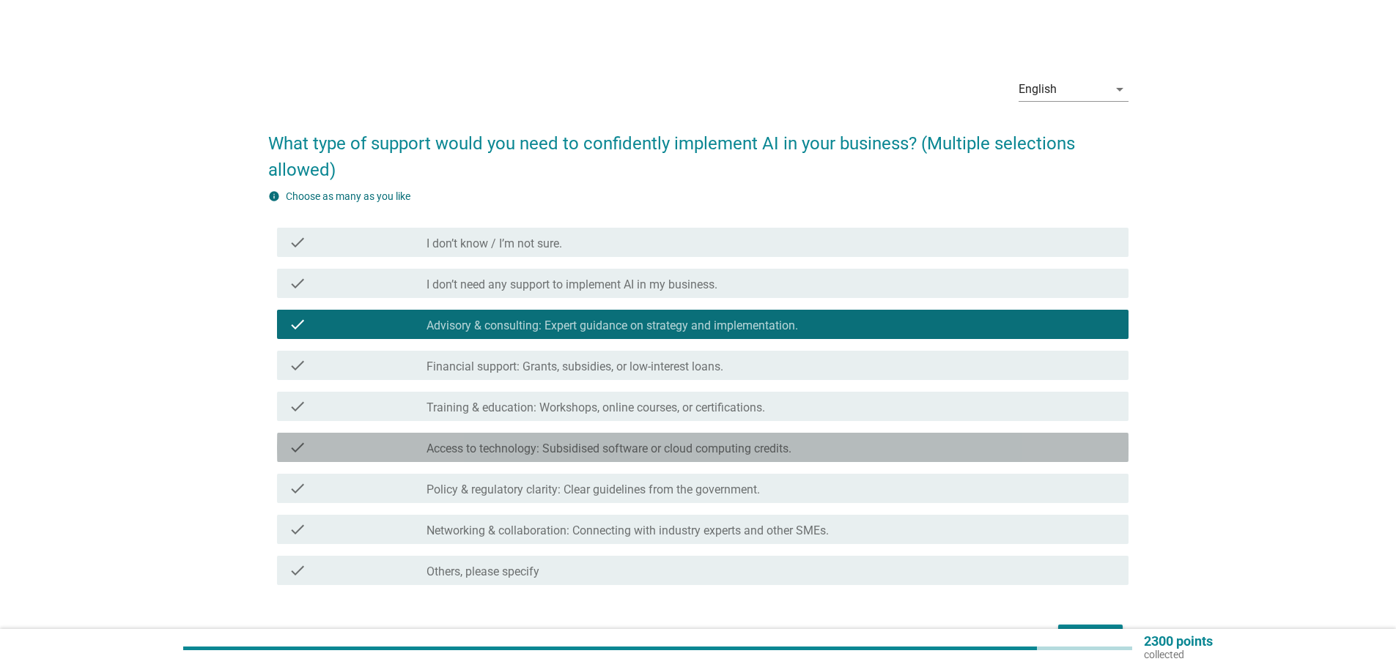
click at [580, 445] on label "Access to technology: Subsidised software or cloud computing credits." at bounding box center [608, 449] width 365 height 15
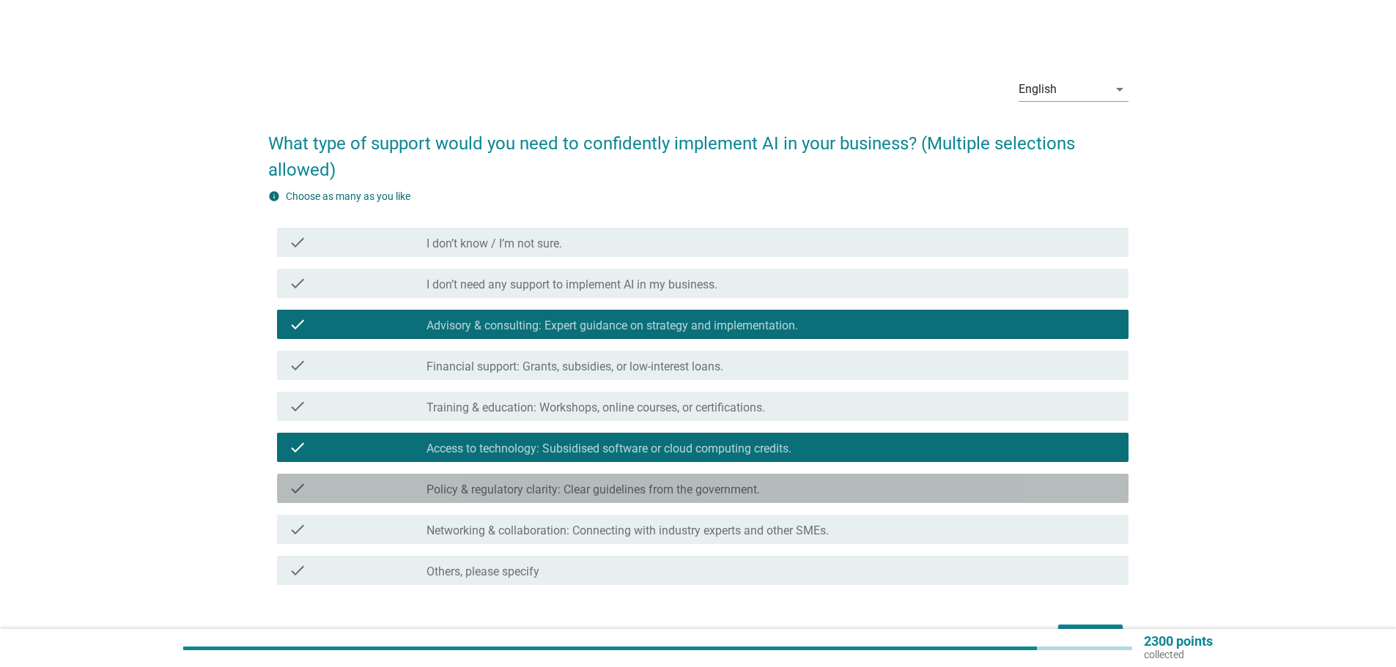
click at [583, 496] on label "Policy & regulatory clarity: Clear guidelines from the government." at bounding box center [592, 490] width 333 height 15
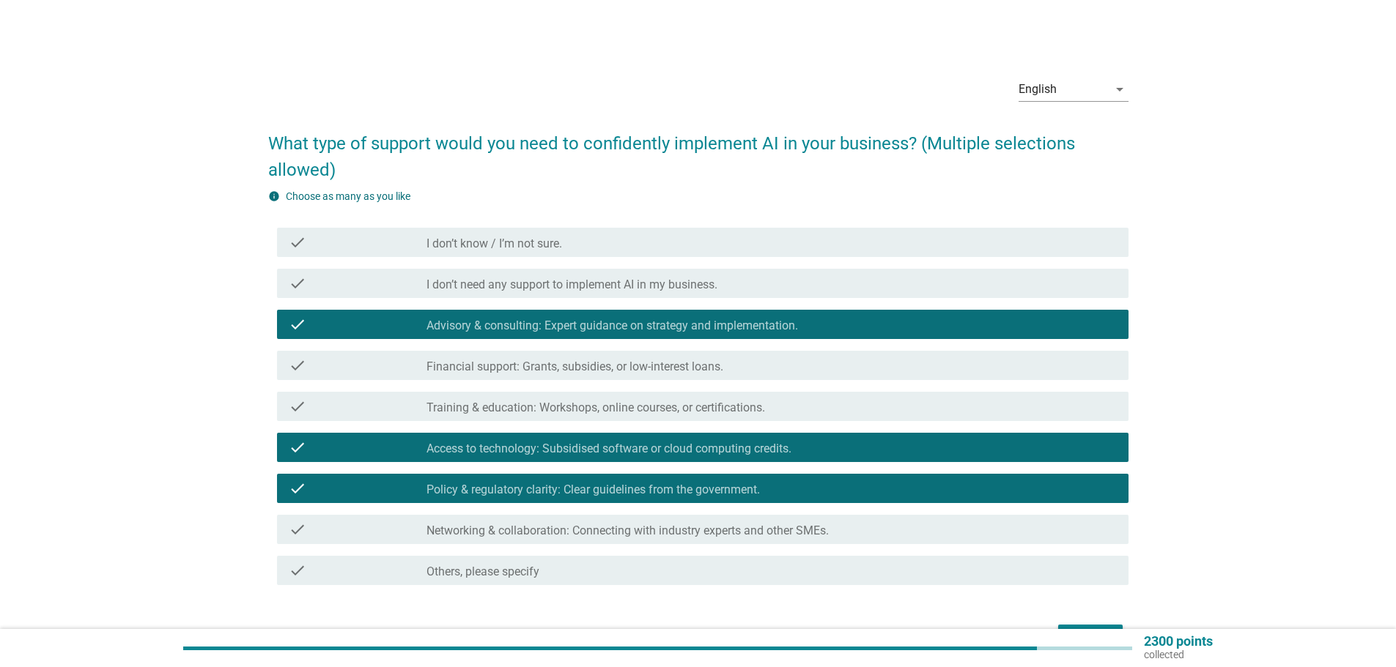
click at [595, 537] on label "Networking & collaboration: Connecting with industry experts and other SMEs." at bounding box center [627, 531] width 402 height 15
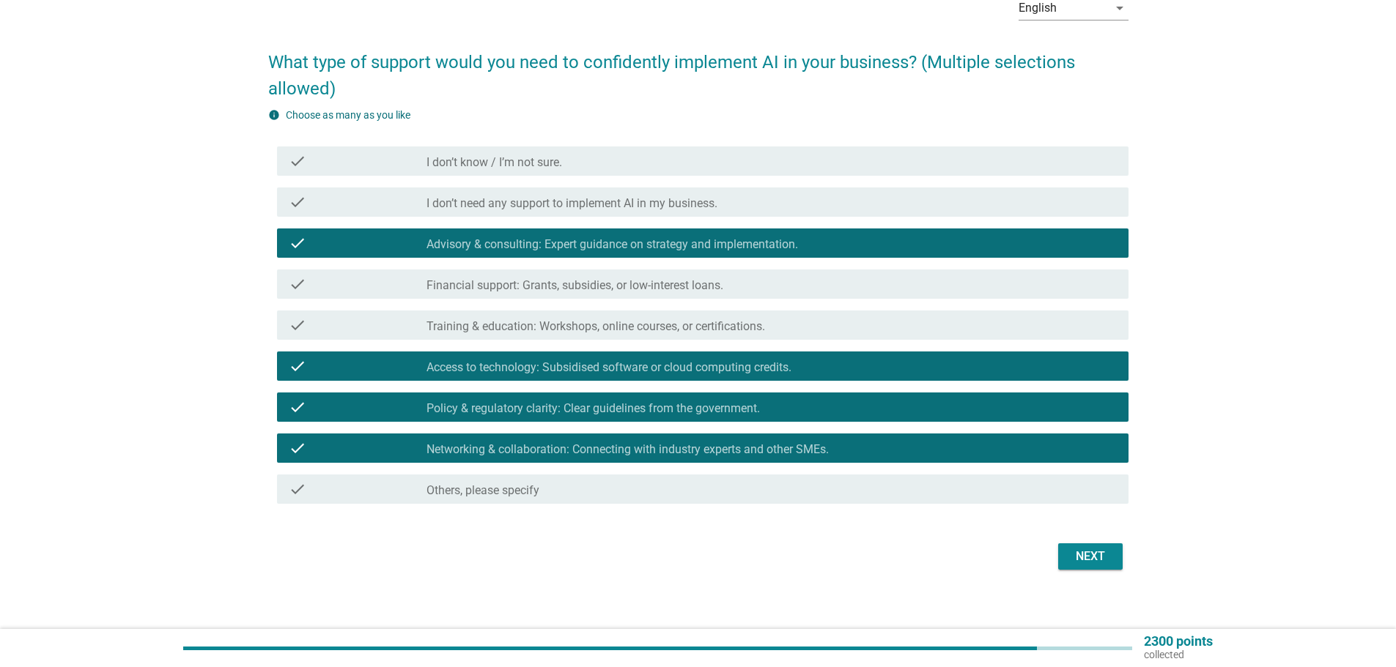
scroll to position [92, 0]
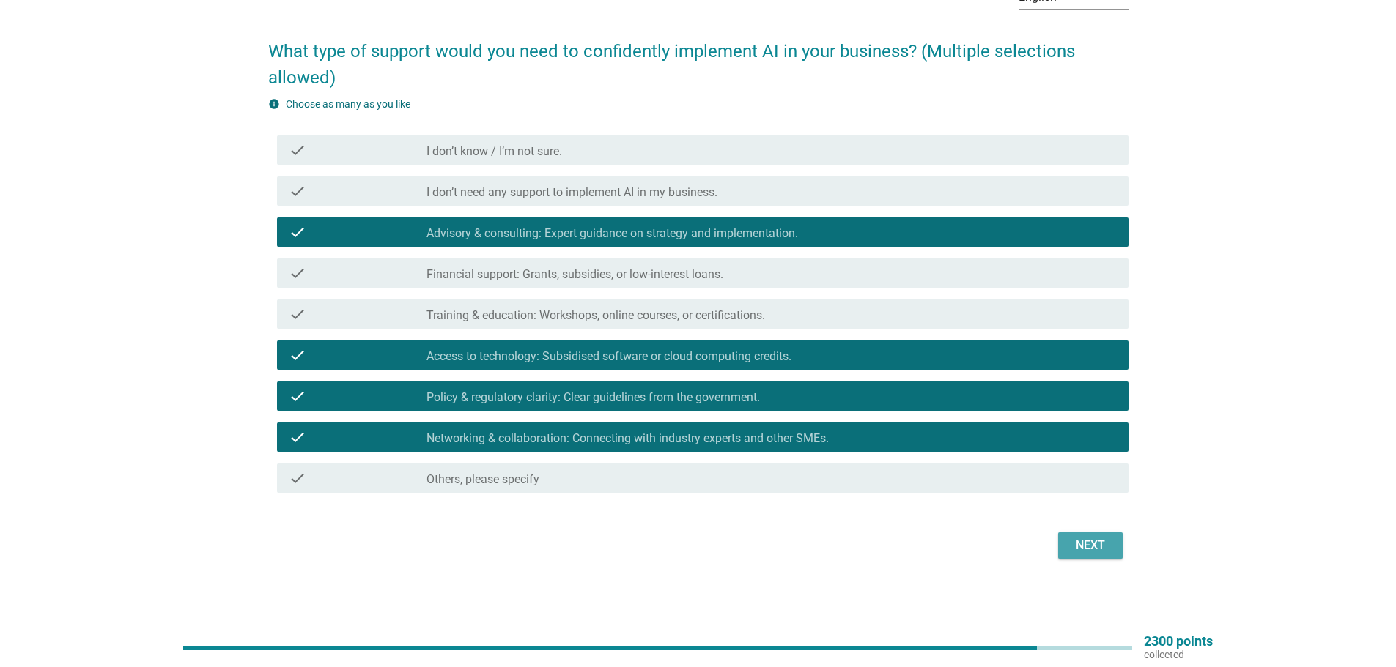
click at [1098, 544] on div "Next" at bounding box center [1090, 546] width 41 height 18
